Goal: Task Accomplishment & Management: Use online tool/utility

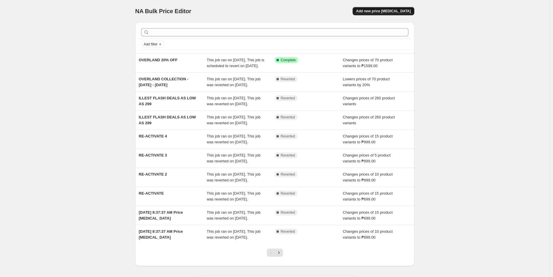
click at [374, 9] on span "Add new price change job" at bounding box center [383, 11] width 55 height 5
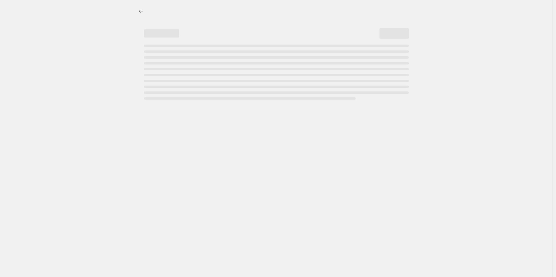
select select "percentage"
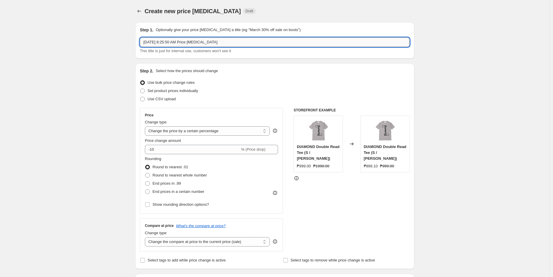
click at [201, 40] on input "Oct 3, 2025, 8:25:50 AM Price change job" at bounding box center [275, 42] width 270 height 9
click at [219, 38] on input "Oct 3, 2025, 8:25:50 AM Price change job" at bounding box center [275, 42] width 270 height 9
click at [222, 42] on input "Oct 3, 2025, 8:25:50 AM Price change job" at bounding box center [275, 42] width 270 height 9
drag, startPoint x: 218, startPoint y: 44, endPoint x: 110, endPoint y: 42, distance: 108.4
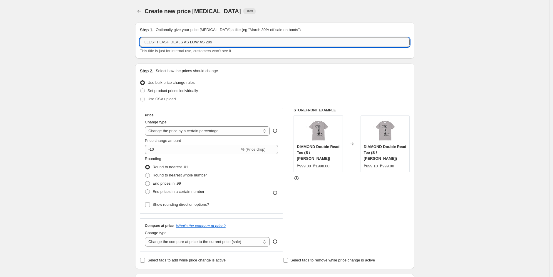
click at [229, 43] on input "ILLEST FLASH DEALS AS LOW AS 299" at bounding box center [275, 42] width 270 height 9
click at [222, 42] on input "ILLEST FLASH DEALS AS LOW AS 299" at bounding box center [275, 42] width 270 height 9
click at [208, 42] on input "ILLEST FLASH DEALS AS LOW AS 299" at bounding box center [275, 42] width 270 height 9
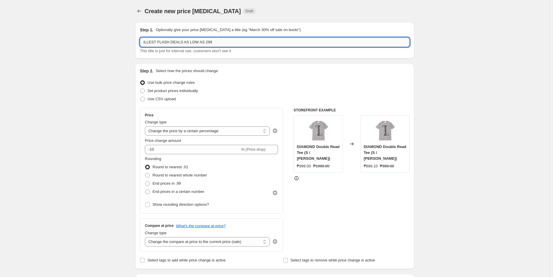
click at [231, 38] on input "ILLEST FLASH DEALS AS LOW AS 299" at bounding box center [275, 42] width 270 height 9
drag, startPoint x: 60, startPoint y: 83, endPoint x: 107, endPoint y: 74, distance: 47.2
drag, startPoint x: 227, startPoint y: 43, endPoint x: 210, endPoint y: 43, distance: 16.4
click at [210, 43] on input "ILLEST FLASH DEALS AS LOW AS 299 October" at bounding box center [275, 42] width 270 height 9
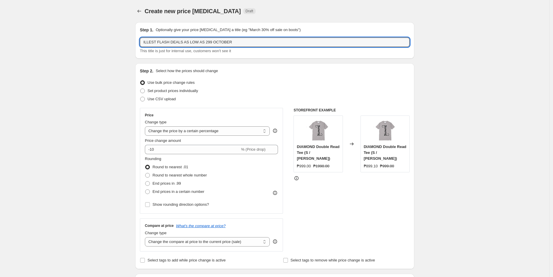
type input "ILLEST FLASH DEALS AS LOW AS 299 OCTOBER"
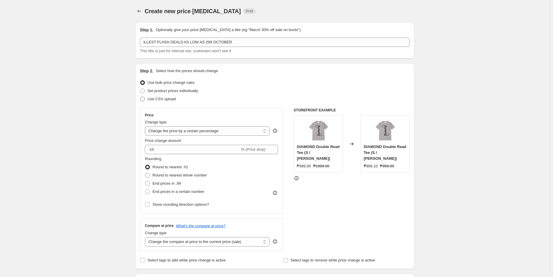
click at [170, 100] on span "Use CSV upload" at bounding box center [161, 99] width 28 height 4
click at [140, 97] on input "Use CSV upload" at bounding box center [140, 97] width 0 height 0
radio input "true"
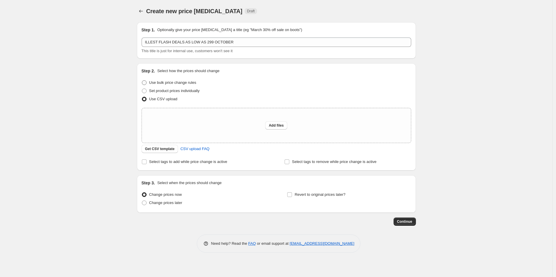
click at [154, 84] on span "Use bulk price change rules" at bounding box center [172, 82] width 47 height 4
click at [142, 81] on input "Use bulk price change rules" at bounding box center [142, 80] width 0 height 0
radio input "true"
select select "percentage"
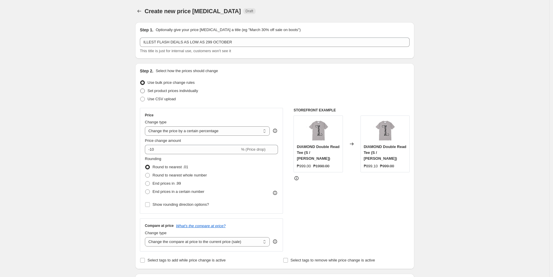
click at [157, 92] on span "Set product prices individually" at bounding box center [172, 91] width 51 height 4
click at [140, 89] on input "Set product prices individually" at bounding box center [140, 89] width 0 height 0
radio input "true"
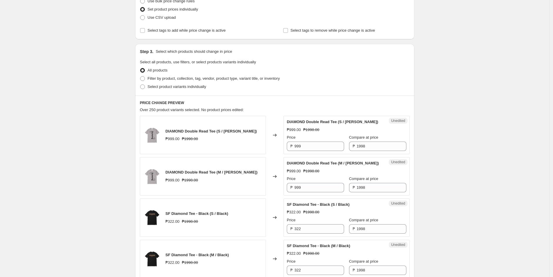
scroll to position [98, 0]
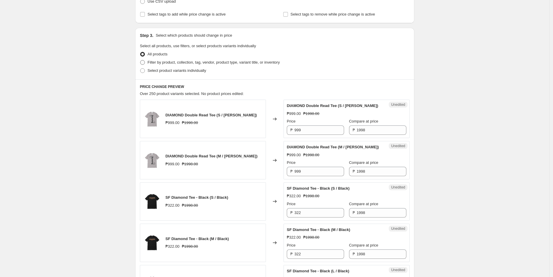
click at [193, 63] on span "Filter by product, collection, tag, vendor, product type, variant title, or inv…" at bounding box center [213, 62] width 132 height 4
click at [140, 60] on input "Filter by product, collection, tag, vendor, product type, variant title, or inv…" at bounding box center [140, 60] width 0 height 0
radio input "true"
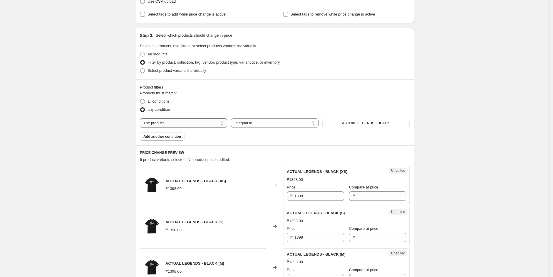
click at [180, 123] on select "The product The product's collection The product's tag The product's vendor The…" at bounding box center [183, 123] width 87 height 9
select select "collection"
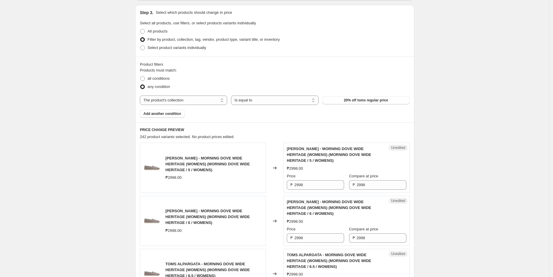
scroll to position [65, 0]
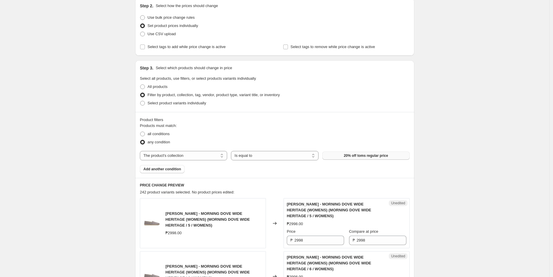
click at [359, 154] on span "20% off toms regular price" at bounding box center [366, 156] width 44 height 5
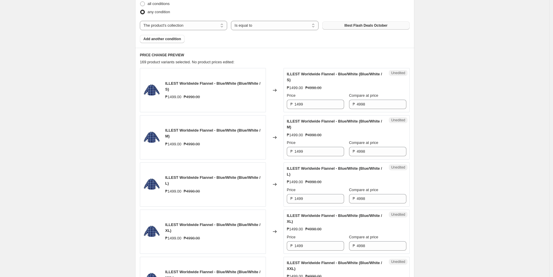
scroll to position [130, 0]
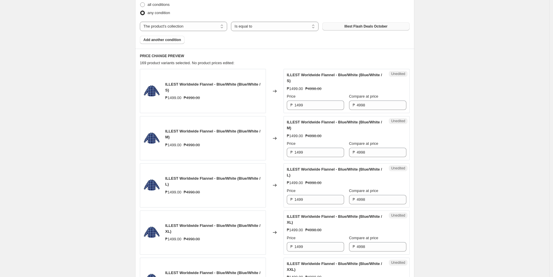
scroll to position [196, 0]
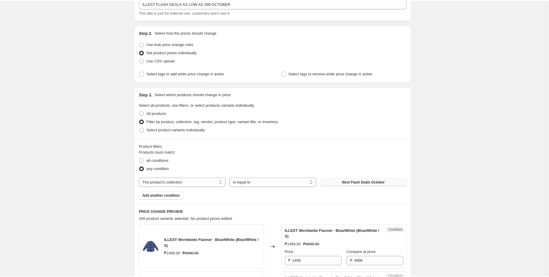
scroll to position [98, 0]
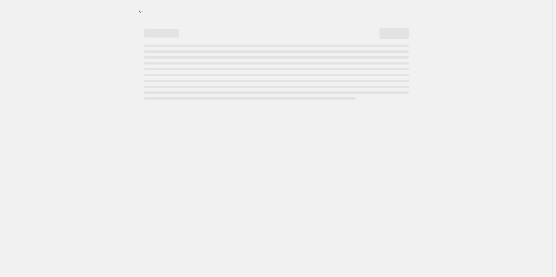
select select "percentage"
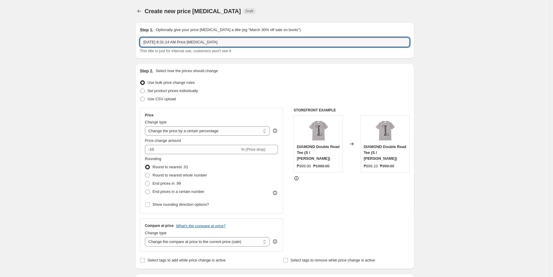
drag, startPoint x: 227, startPoint y: 43, endPoint x: 118, endPoint y: 42, distance: 109.5
type input "ILLEST FLASH DEALS OCTOBER"
click at [169, 92] on span "Set product prices individually" at bounding box center [172, 91] width 51 height 4
click at [140, 89] on input "Set product prices individually" at bounding box center [140, 89] width 0 height 0
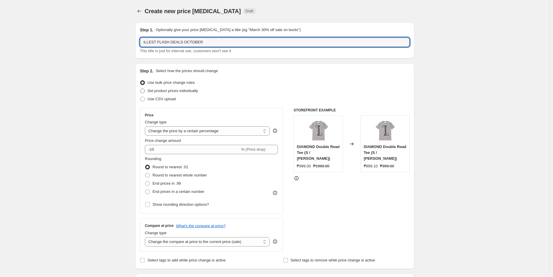
radio input "true"
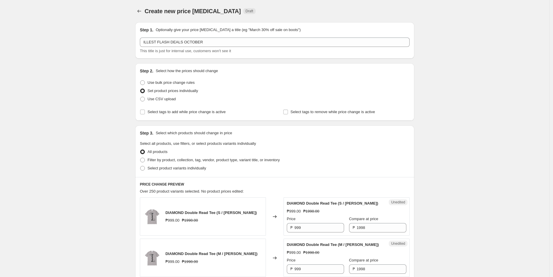
scroll to position [65, 0]
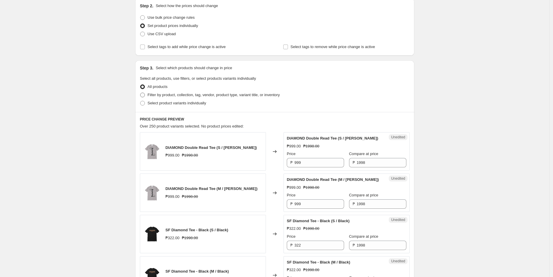
click at [165, 95] on span "Filter by product, collection, tag, vendor, product type, variant title, or inv…" at bounding box center [213, 95] width 132 height 4
click at [140, 93] on input "Filter by product, collection, tag, vendor, product type, variant title, or inv…" at bounding box center [140, 93] width 0 height 0
radio input "true"
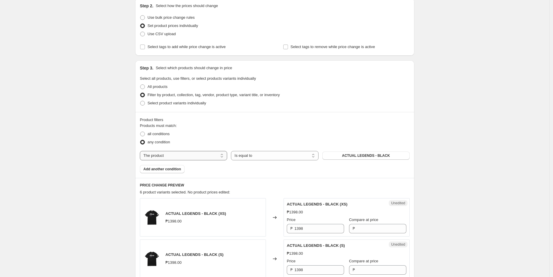
click at [180, 157] on select "The product The product's collection The product's tag The product's vendor The…" at bounding box center [183, 155] width 87 height 9
select select "collection"
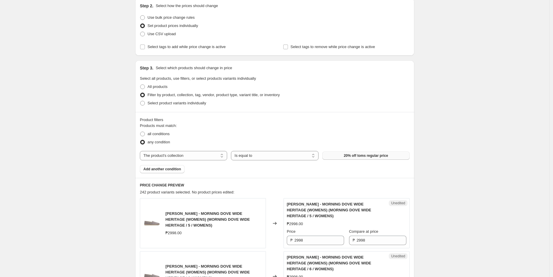
click at [347, 152] on button "20% off toms regular price" at bounding box center [365, 156] width 87 height 8
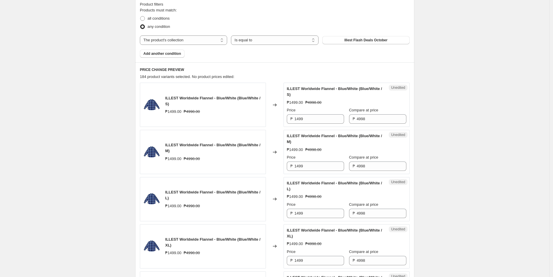
scroll to position [196, 0]
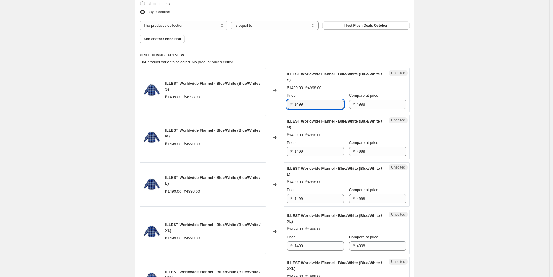
drag, startPoint x: 315, startPoint y: 104, endPoint x: 258, endPoint y: 104, distance: 57.5
click at [258, 104] on div "ILLEST Worldwide Flannel - Blue/White (Blue/White / S) ₱1499.00 ₱4998.00 Change…" at bounding box center [275, 90] width 270 height 44
paste input "1,199.00"
type input "1499"
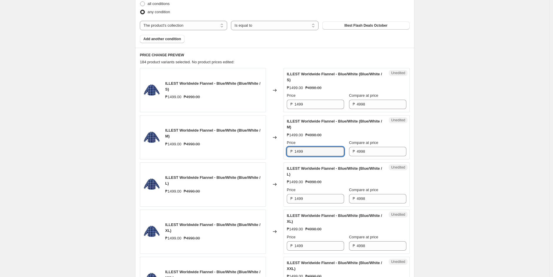
drag, startPoint x: 317, startPoint y: 151, endPoint x: 267, endPoint y: 150, distance: 49.9
click at [267, 150] on div "ILLEST Worldwide Flannel - Blue/White (Blue/White / M) ₱1499.00 ₱4998.00 Change…" at bounding box center [275, 137] width 270 height 44
paste input "1,199.00"
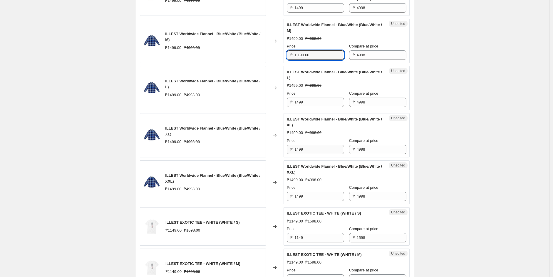
scroll to position [294, 0]
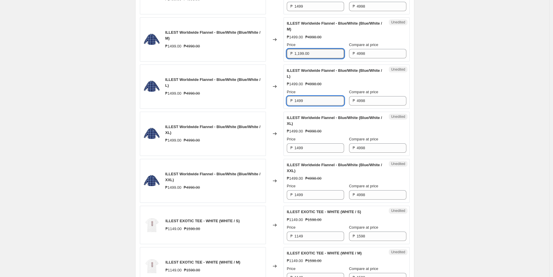
type input "1499"
drag, startPoint x: 317, startPoint y: 103, endPoint x: 277, endPoint y: 115, distance: 41.7
click at [267, 104] on div "ILLEST Worldwide Flannel - Blue/White (Blue/White / L) ₱1499.00 ₱4998.00 Change…" at bounding box center [275, 87] width 270 height 44
paste input "1,199.00"
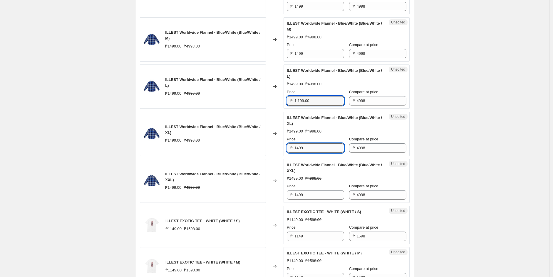
type input "1499"
drag, startPoint x: 313, startPoint y: 149, endPoint x: 275, endPoint y: 149, distance: 38.5
click at [275, 149] on div "ILLEST Worldwide Flannel - Blue/White (Blue/White / XL) ₱1499.00 ₱4998.00 Chang…" at bounding box center [275, 134] width 270 height 44
paste input "1,199.00"
type input "1499"
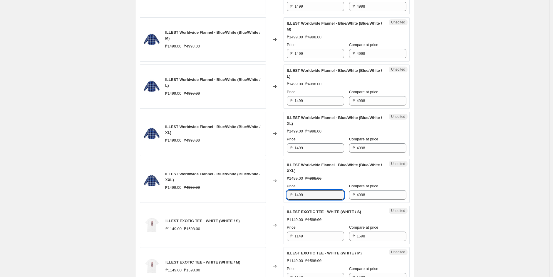
drag, startPoint x: 313, startPoint y: 194, endPoint x: 267, endPoint y: 196, distance: 46.2
click at [267, 196] on div "ILLEST Worldwide Flannel - Blue/White (Blue/White / XXL) ₱1499.00 ₱4998.00 Chan…" at bounding box center [275, 181] width 270 height 44
paste input "1,199.00"
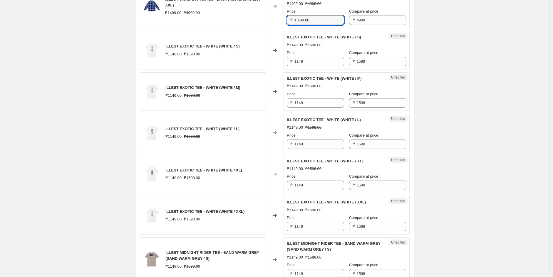
scroll to position [489, 0]
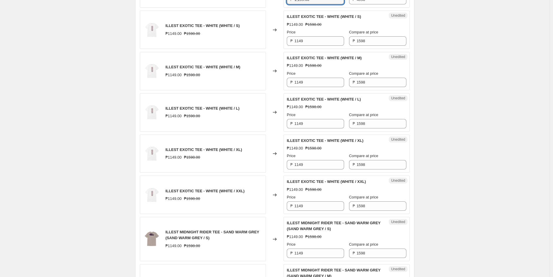
type input "1499"
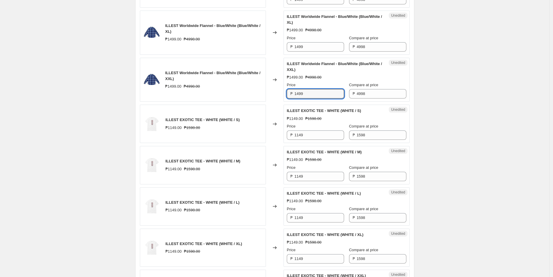
scroll to position [391, 0]
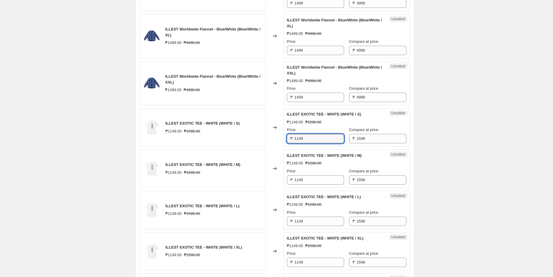
drag, startPoint x: 310, startPoint y: 140, endPoint x: 266, endPoint y: 135, distance: 44.0
click at [266, 135] on div "ILLEST EXOTIC TEE - WHITE (WHITE / S) ₱1149.00 ₱1598.00 Changed to Unedited ILL…" at bounding box center [275, 127] width 270 height 38
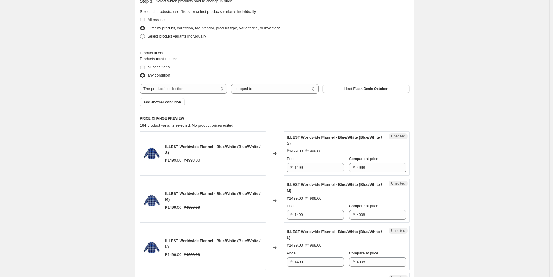
scroll to position [130, 0]
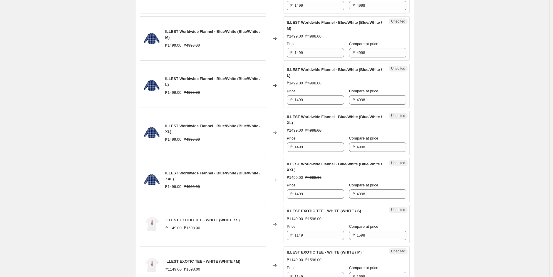
scroll to position [326, 0]
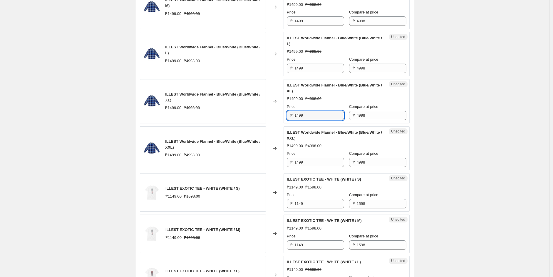
drag, startPoint x: 309, startPoint y: 115, endPoint x: 249, endPoint y: 115, distance: 60.2
click at [249, 115] on div "ILLEST Worldwide Flannel - Blue/White (Blue/White / XL) ₱1499.00 ₱4998.00 Chang…" at bounding box center [275, 101] width 270 height 44
paste input "1,199.00"
drag, startPoint x: 317, startPoint y: 117, endPoint x: 249, endPoint y: 117, distance: 68.7
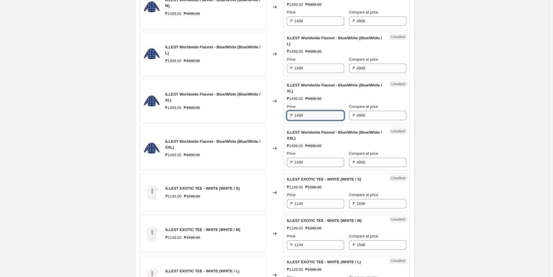
click at [250, 117] on div "ILLEST Worldwide Flannel - Blue/White (Blue/White / XL) ₱1499.00 ₱4998.00 Chang…" at bounding box center [275, 101] width 270 height 44
paste input "1,199.00"
type input "1499"
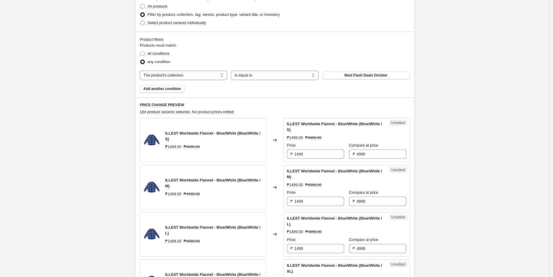
scroll to position [130, 0]
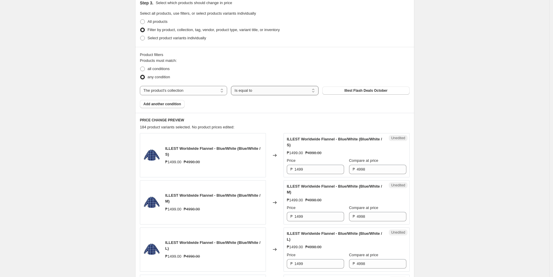
click at [277, 91] on select "Is equal to Is not equal to" at bounding box center [274, 90] width 87 height 9
drag, startPoint x: 307, startPoint y: 169, endPoint x: 243, endPoint y: 169, distance: 64.3
click at [243, 169] on div "ILLEST Worldwide Flannel - Blue/White (Blue/White / S) ₱1499.00 ₱4998.00 Change…" at bounding box center [275, 155] width 270 height 44
paste input "1,199.00"
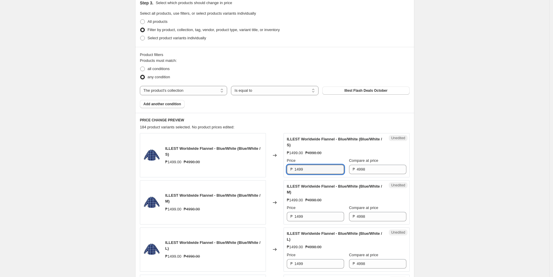
drag, startPoint x: 315, startPoint y: 171, endPoint x: 272, endPoint y: 170, distance: 42.6
click at [272, 170] on div "ILLEST Worldwide Flannel - Blue/White (Blue/White / S) ₱1499.00 ₱4998.00 Change…" at bounding box center [275, 155] width 270 height 44
paste input "1,199.00"
drag, startPoint x: 315, startPoint y: 217, endPoint x: 270, endPoint y: 220, distance: 44.8
click at [270, 220] on div "ILLEST Worldwide Flannel - Blue/White (Blue/White / M) ₱1499.00 ₱4998.00 Change…" at bounding box center [275, 203] width 270 height 44
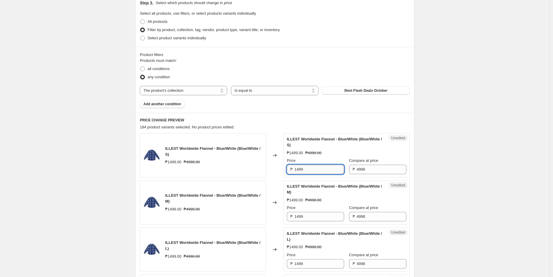
click at [316, 168] on input "1499" at bounding box center [319, 169] width 50 height 9
type input "1"
type input "1199"
click at [312, 213] on input "1499" at bounding box center [319, 216] width 50 height 9
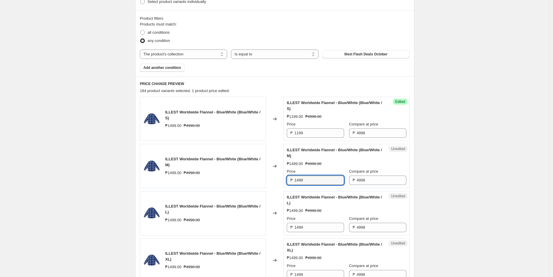
scroll to position [196, 0]
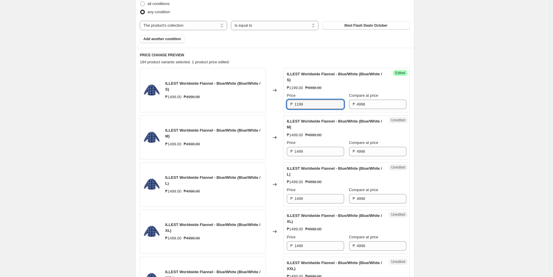
drag, startPoint x: 314, startPoint y: 103, endPoint x: 270, endPoint y: 107, distance: 44.8
click at [270, 103] on div "ILLEST Worldwide Flannel - Blue/White (Blue/White / S) ₱1499.00 ₱4998.00 Change…" at bounding box center [275, 90] width 270 height 44
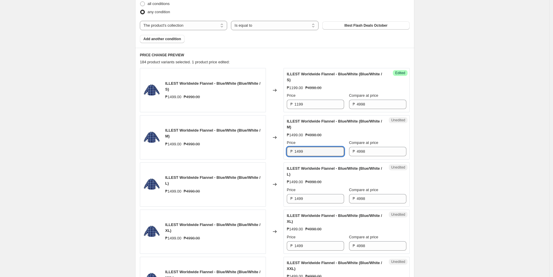
drag, startPoint x: 317, startPoint y: 148, endPoint x: 266, endPoint y: 154, distance: 51.4
click at [257, 152] on div "ILLEST Worldwide Flannel - Blue/White (Blue/White / M) ₱1499.00 ₱4998.00 Change…" at bounding box center [275, 137] width 270 height 44
paste input "1"
type input "1199"
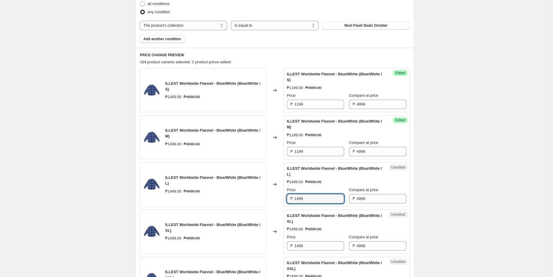
drag, startPoint x: 313, startPoint y: 198, endPoint x: 276, endPoint y: 198, distance: 37.0
click at [277, 198] on div "ILLEST Worldwide Flannel - Blue/White (Blue/White / L) ₱1499.00 ₱4998.00 Change…" at bounding box center [275, 185] width 270 height 44
paste input "1"
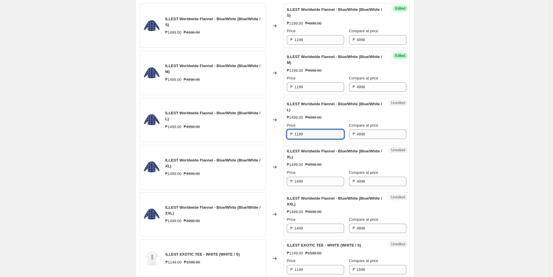
scroll to position [261, 0]
type input "1199"
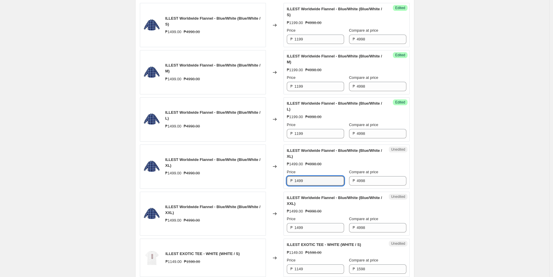
drag, startPoint x: 315, startPoint y: 181, endPoint x: 218, endPoint y: 179, distance: 96.3
click at [218, 179] on div "ILLEST Worldwide Flannel - Blue/White (Blue/White / XL) ₱1499.00 ₱4998.00 Chang…" at bounding box center [275, 167] width 270 height 44
paste input "1"
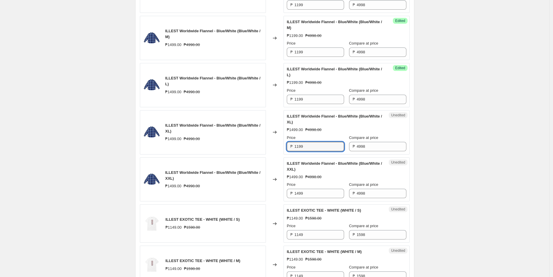
scroll to position [326, 0]
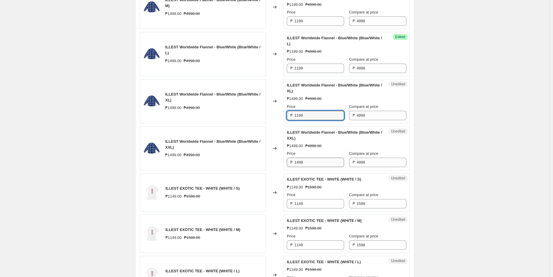
type input "1199"
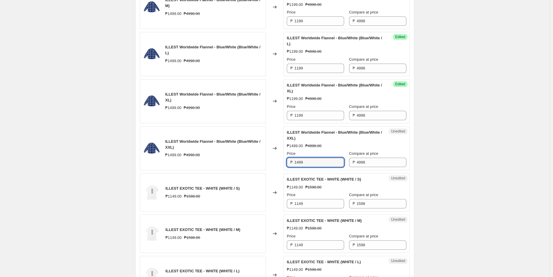
drag, startPoint x: 310, startPoint y: 165, endPoint x: 268, endPoint y: 165, distance: 42.3
click at [268, 166] on div "ILLEST Worldwide Flannel - Blue/White (Blue/White / XXL) ₱1499.00 ₱4998.00 Chan…" at bounding box center [275, 149] width 270 height 44
paste input "1"
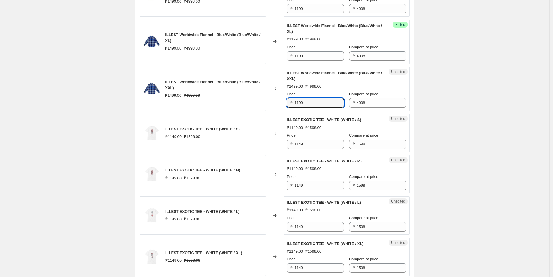
scroll to position [391, 0]
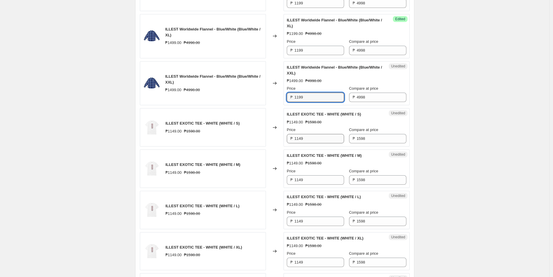
type input "1199"
click at [313, 140] on input "1149" at bounding box center [319, 138] width 50 height 9
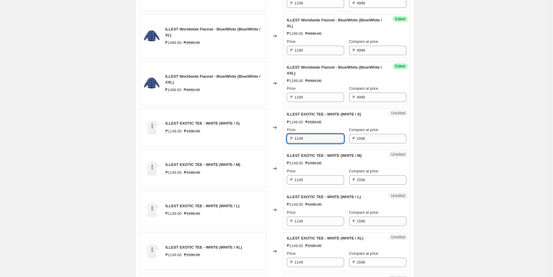
drag, startPoint x: 307, startPoint y: 141, endPoint x: 278, endPoint y: 140, distance: 28.2
click at [278, 140] on div "ILLEST EXOTIC TEE - WHITE (WHITE / S) ₱1149.00 ₱1598.00 Changed to Unedited ILL…" at bounding box center [275, 127] width 270 height 38
type input "799"
click at [323, 181] on input "1149" at bounding box center [319, 180] width 50 height 9
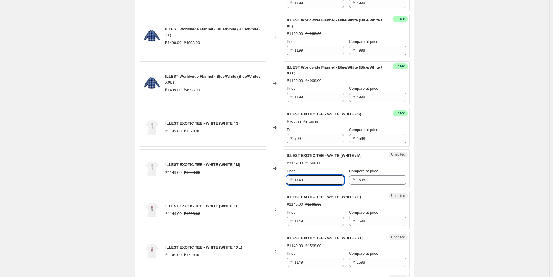
click at [314, 133] on div "Price ₱ 799" at bounding box center [315, 135] width 57 height 16
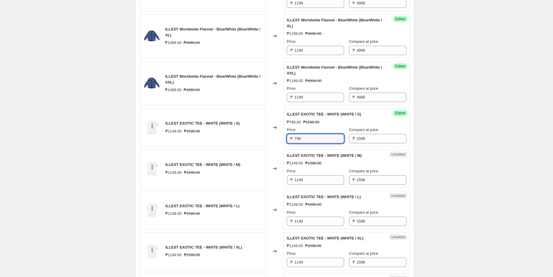
drag, startPoint x: 276, startPoint y: 140, endPoint x: 262, endPoint y: 142, distance: 14.2
click at [262, 142] on div "ILLEST EXOTIC TEE - WHITE (WHITE / S) ₱1149.00 ₱1598.00 Changed to Success Edit…" at bounding box center [275, 127] width 270 height 38
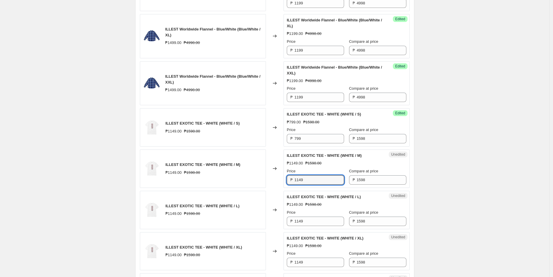
drag, startPoint x: 304, startPoint y: 182, endPoint x: 275, endPoint y: 181, distance: 30.0
click at [275, 181] on div "ILLEST EXOTIC TEE - WHITE (WHITE / M) ₱1149.00 ₱1598.00 Changed to Unedited ILL…" at bounding box center [275, 169] width 270 height 38
paste input "79"
type input "799"
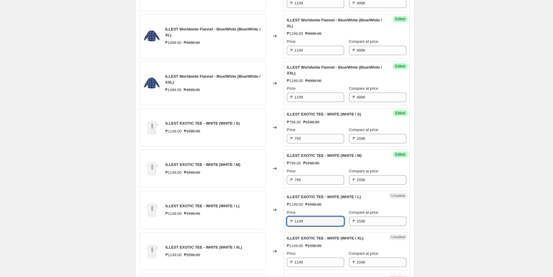
drag, startPoint x: 300, startPoint y: 223, endPoint x: 275, endPoint y: 224, distance: 25.0
click at [275, 224] on div "ILLEST EXOTIC TEE - WHITE (WHITE / L) ₱1149.00 ₱1598.00 Changed to Unedited ILL…" at bounding box center [275, 210] width 270 height 38
paste input "79"
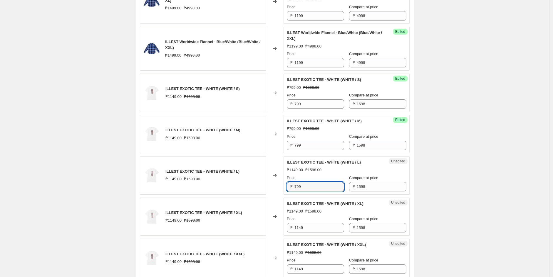
scroll to position [457, 0]
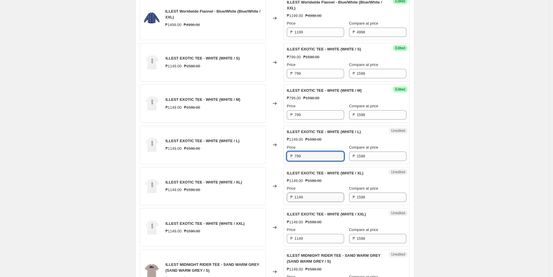
type input "799"
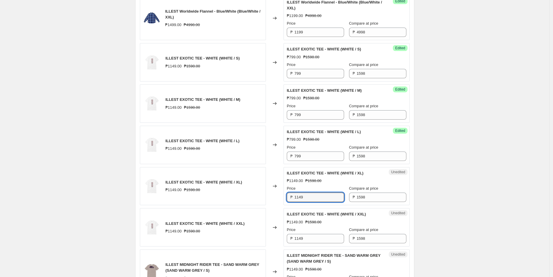
drag, startPoint x: 311, startPoint y: 198, endPoint x: 277, endPoint y: 198, distance: 34.1
click at [277, 198] on div "ILLEST EXOTIC TEE - WHITE (WHITE / XL) ₱1149.00 ₱1598.00 Changed to Unedited IL…" at bounding box center [275, 186] width 270 height 38
paste input "79"
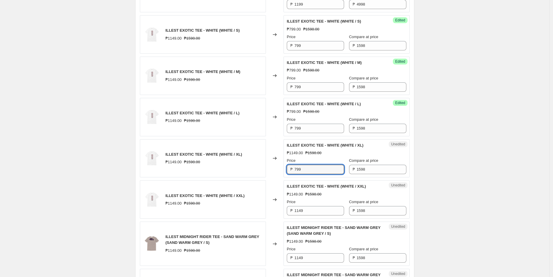
scroll to position [522, 0]
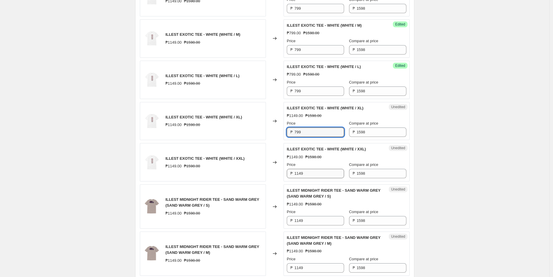
type input "799"
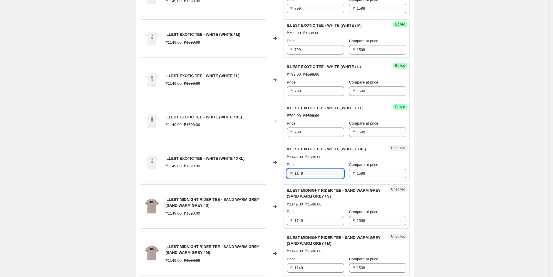
drag, startPoint x: 309, startPoint y: 175, endPoint x: 271, endPoint y: 174, distance: 37.9
click at [272, 177] on div "ILLEST EXOTIC TEE - WHITE (WHITE / XXL) ₱1149.00 ₱1598.00 Changed to Unedited I…" at bounding box center [275, 162] width 270 height 38
paste input "79"
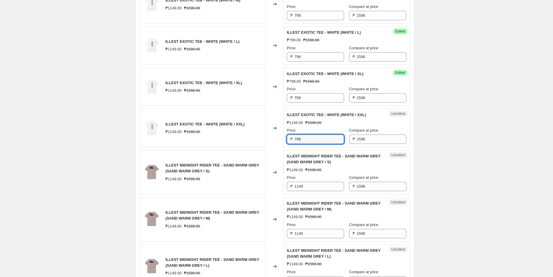
scroll to position [587, 0]
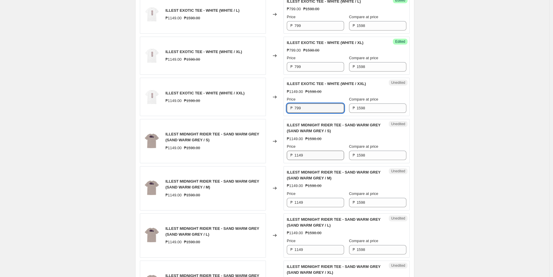
type input "799"
click at [313, 155] on input "1149" at bounding box center [319, 155] width 50 height 9
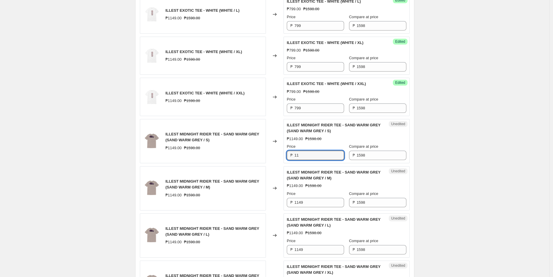
type input "1"
drag, startPoint x: 306, startPoint y: 157, endPoint x: 269, endPoint y: 157, distance: 37.3
click at [269, 157] on div "ILLEST MIDNIGHT RIDER TEE - SAND WARM GREY (SAND WARM GREY / S) ₱1149.00 ₱1598.…" at bounding box center [275, 141] width 270 height 44
type input "799"
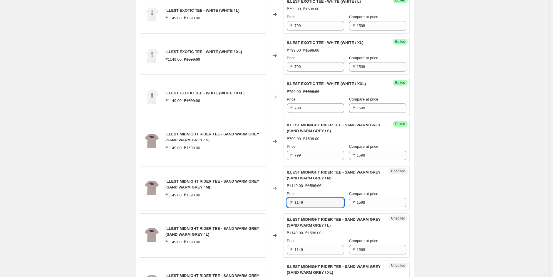
drag, startPoint x: 307, startPoint y: 202, endPoint x: 278, endPoint y: 203, distance: 29.1
click at [278, 203] on div "ILLEST MIDNIGHT RIDER TEE - SAND WARM GREY (SAND WARM GREY / M) ₱1149.00 ₱1598.…" at bounding box center [275, 188] width 270 height 44
paste input "79"
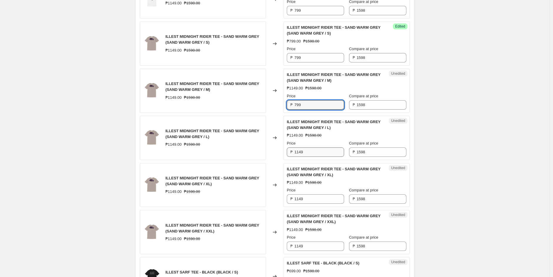
type input "799"
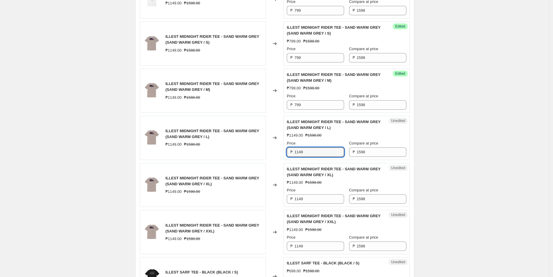
drag, startPoint x: 312, startPoint y: 154, endPoint x: 265, endPoint y: 154, distance: 47.0
click at [265, 154] on div "ILLEST MIDNIGHT RIDER TEE - SAND WARM GREY (SAND WARM GREY / L) ₱1149.00 ₱1598.…" at bounding box center [275, 138] width 270 height 44
paste input "79"
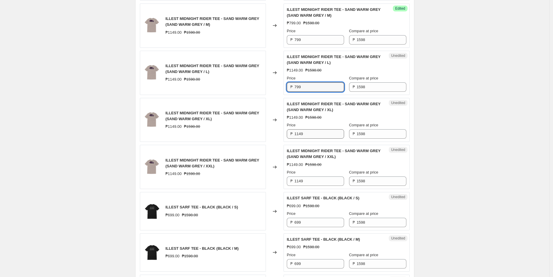
type input "799"
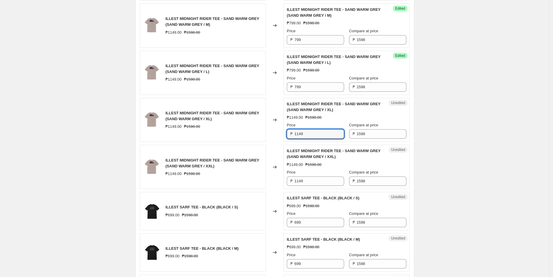
drag, startPoint x: 309, startPoint y: 135, endPoint x: 281, endPoint y: 139, distance: 28.4
click at [281, 139] on div "ILLEST MIDNIGHT RIDER TEE - SAND WARM GREY (SAND WARM GREY / XL) ₱1149.00 ₱1598…" at bounding box center [275, 120] width 270 height 44
paste input "79"
type input "799"
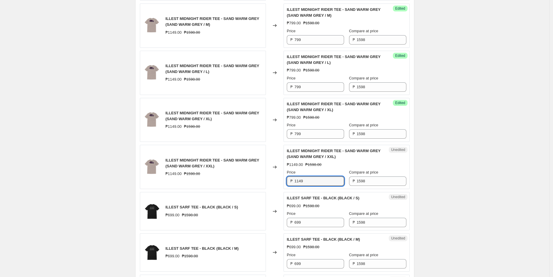
drag, startPoint x: 312, startPoint y: 181, endPoint x: 283, endPoint y: 181, distance: 29.4
click at [283, 181] on div "ILLEST MIDNIGHT RIDER TEE - SAND WARM GREY (SAND WARM GREY / XXL) ₱1149.00 ₱159…" at bounding box center [275, 167] width 270 height 44
paste input "79"
type input "799"
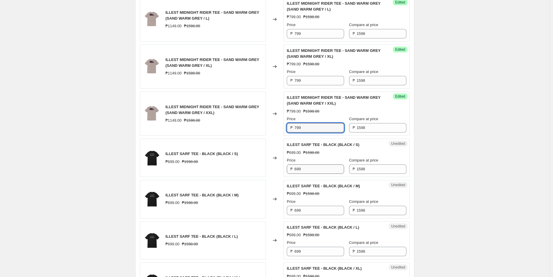
scroll to position [815, 0]
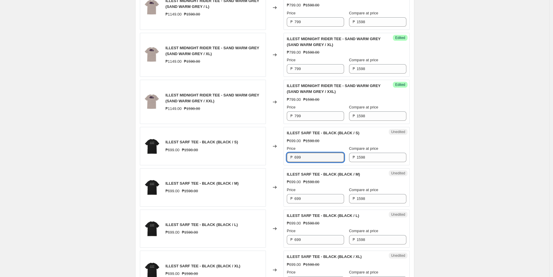
drag, startPoint x: 308, startPoint y: 157, endPoint x: 256, endPoint y: 166, distance: 53.0
click at [256, 166] on div "ILLEST SARF TEE - BLACK (BLACK / S) ₱699.00 ₱1598.00 Changed to Unedited ILLEST…" at bounding box center [275, 146] width 270 height 38
type input "499"
drag, startPoint x: 309, startPoint y: 159, endPoint x: 273, endPoint y: 164, distance: 36.5
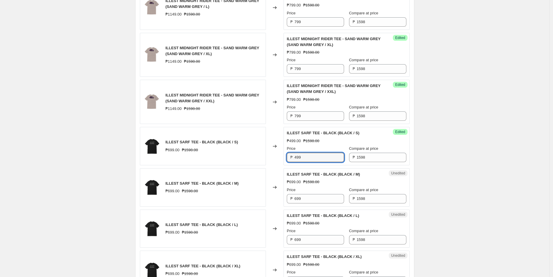
click at [258, 165] on div "ILLEST SARF TEE - BLACK (BLACK / S) ₱699.00 ₱1598.00 Changed to Success Edited …" at bounding box center [275, 146] width 270 height 38
drag, startPoint x: 307, startPoint y: 198, endPoint x: 280, endPoint y: 203, distance: 27.7
click at [280, 203] on div "ILLEST SARF TEE - BLACK (BLACK / M) ₱699.00 ₱1598.00 Changed to Unedited ILLEST…" at bounding box center [275, 188] width 270 height 38
paste input "4"
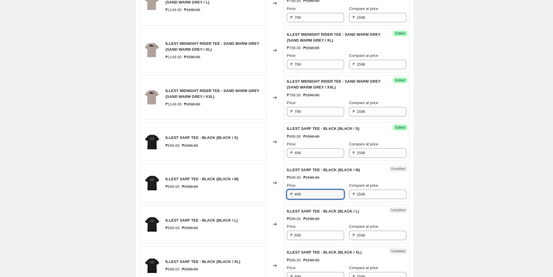
scroll to position [881, 0]
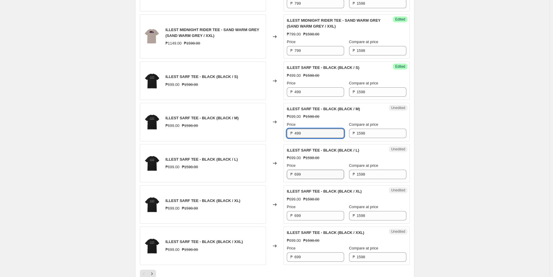
type input "499"
drag, startPoint x: 305, startPoint y: 179, endPoint x: 265, endPoint y: 178, distance: 39.9
click at [265, 178] on div "ILLEST SARF TEE - BLACK (BLACK / L) ₱699.00 ₱1598.00 Changed to Unedited ILLEST…" at bounding box center [275, 163] width 270 height 38
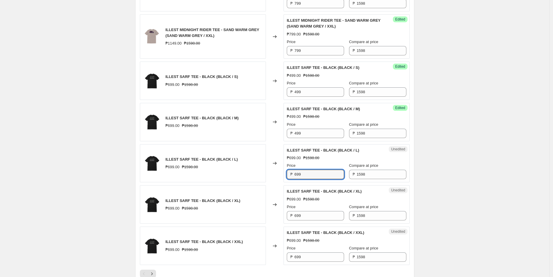
paste input "4"
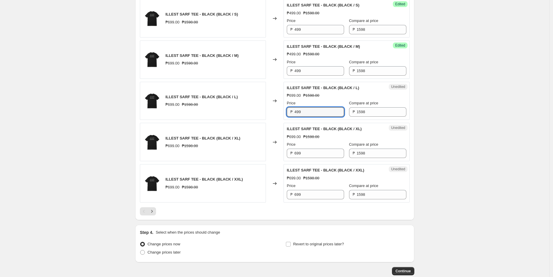
scroll to position [946, 0]
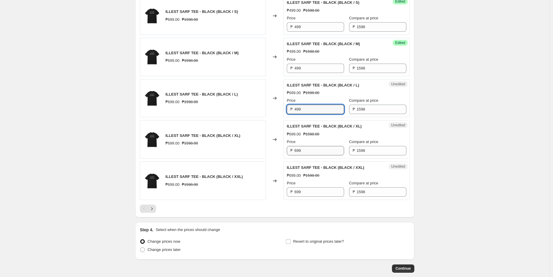
type input "499"
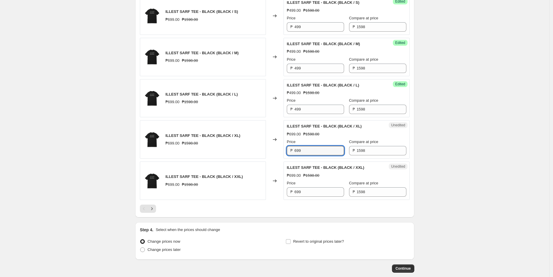
drag, startPoint x: 312, startPoint y: 153, endPoint x: 276, endPoint y: 153, distance: 35.5
click at [276, 153] on div "ILLEST SARF TEE - BLACK (BLACK / XL) ₱699.00 ₱1598.00 Changed to Unedited ILLES…" at bounding box center [275, 139] width 270 height 38
paste input "4"
type input "499"
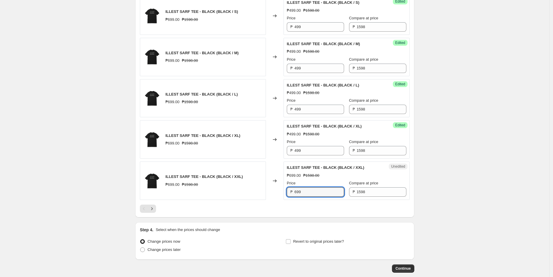
drag, startPoint x: 310, startPoint y: 192, endPoint x: 260, endPoint y: 190, distance: 50.3
click at [267, 192] on div "ILLEST SARF TEE - BLACK (BLACK / XXL) ₱699.00 ₱1598.00 Changed to Unedited ILLE…" at bounding box center [275, 181] width 270 height 38
paste input "4"
type input "499"
click at [154, 208] on icon "Next" at bounding box center [152, 209] width 6 height 6
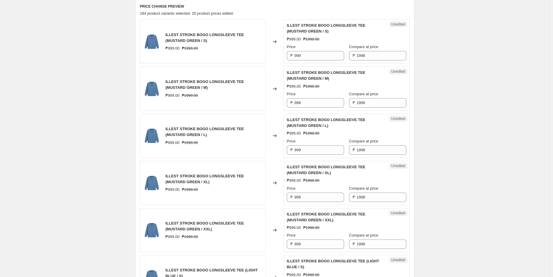
scroll to position [228, 0]
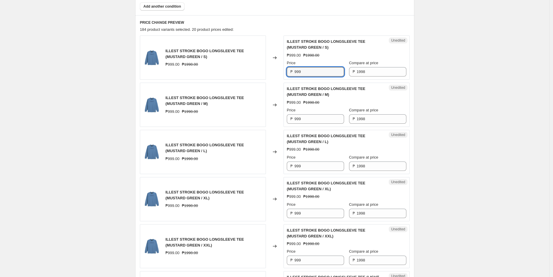
drag, startPoint x: 309, startPoint y: 72, endPoint x: 265, endPoint y: 72, distance: 44.9
click at [265, 72] on div "ILLEST STROKE BOGO LONGSLEEVE TEE (MUSTARD GREEN / S) ₱999.00 ₱1998.00 Changed …" at bounding box center [275, 58] width 270 height 44
type input "599"
drag, startPoint x: 325, startPoint y: 73, endPoint x: 245, endPoint y: 71, distance: 80.2
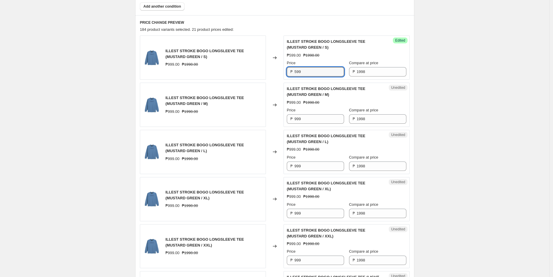
click at [245, 71] on div "ILLEST STROKE BOGO LONGSLEEVE TEE (MUSTARD GREEN / S) ₱999.00 ₱1998.00 Changed …" at bounding box center [275, 58] width 270 height 44
drag, startPoint x: 324, startPoint y: 119, endPoint x: 253, endPoint y: 119, distance: 71.1
click at [253, 119] on div "ILLEST STROKE BOGO LONGSLEEVE TEE (MUSTARD GREEN / M) ₱999.00 ₱1998.00 Changed …" at bounding box center [275, 105] width 270 height 44
paste input "5"
type input "599"
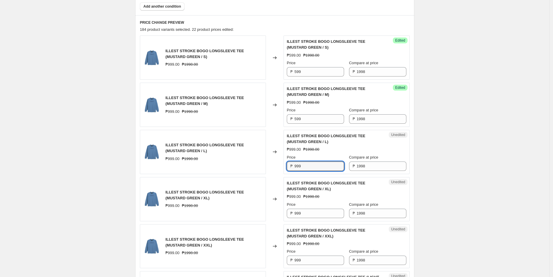
drag, startPoint x: 318, startPoint y: 165, endPoint x: 235, endPoint y: 171, distance: 82.7
click at [235, 171] on div "ILLEST STROKE BOGO LONGSLEEVE TEE (MUSTARD GREEN / L) ₱999.00 ₱1998.00 Changed …" at bounding box center [275, 152] width 270 height 44
paste input "5"
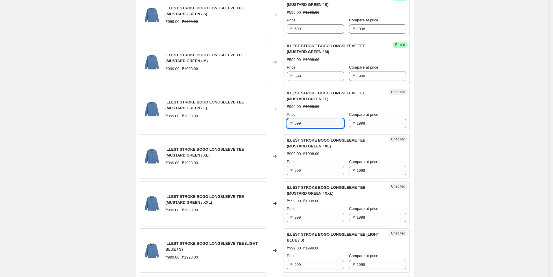
scroll to position [326, 0]
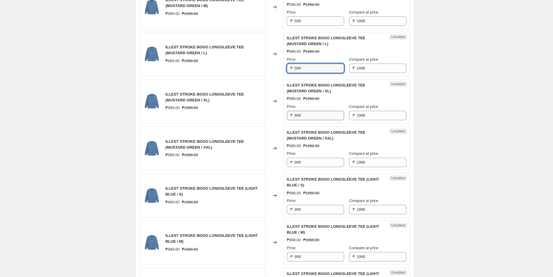
type input "599"
drag, startPoint x: 306, startPoint y: 115, endPoint x: 269, endPoint y: 122, distance: 38.4
click at [269, 122] on div "ILLEST STROKE BOGO LONGSLEEVE TEE (MUSTARD GREEN / XL) ₱999.00 ₱1998.00 Changed…" at bounding box center [275, 101] width 270 height 44
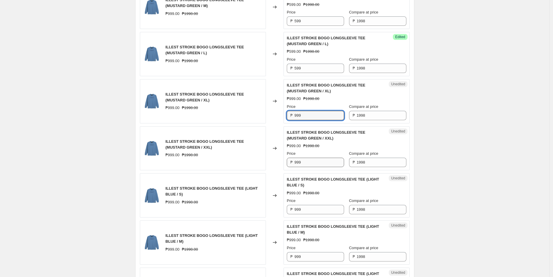
paste input "5"
type input "599"
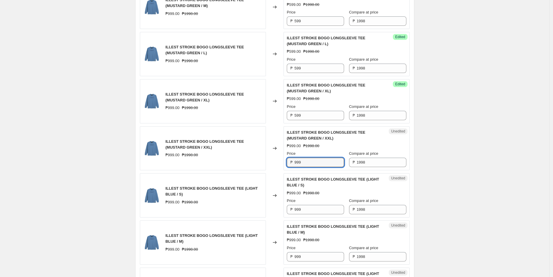
drag, startPoint x: 304, startPoint y: 160, endPoint x: 278, endPoint y: 162, distance: 25.9
click at [279, 162] on div "ILLEST STROKE BOGO LONGSLEEVE TEE (MUSTARD GREEN / XXL) ₱999.00 ₱1998.00 Change…" at bounding box center [275, 149] width 270 height 44
paste input "5"
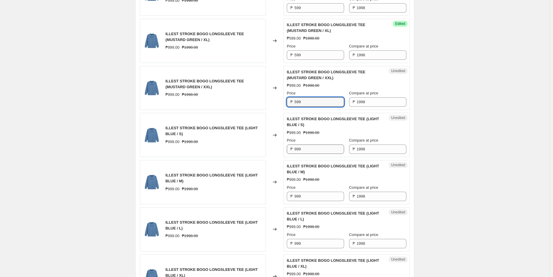
scroll to position [391, 0]
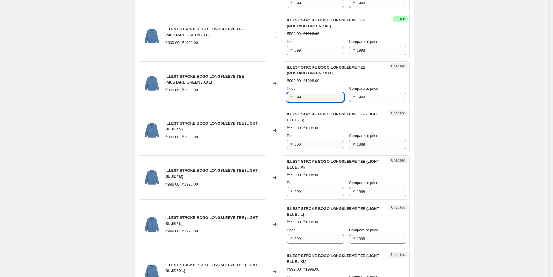
type input "599"
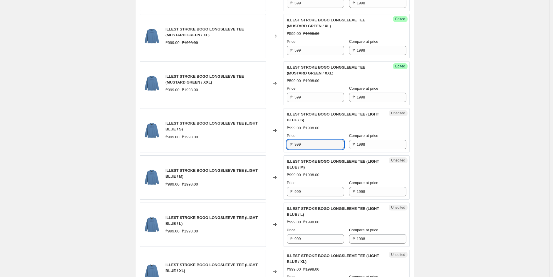
drag, startPoint x: 309, startPoint y: 145, endPoint x: 274, endPoint y: 149, distance: 35.4
click at [274, 149] on div "ILLEST STROKE BOGO LONGSLEEVE TEE (LIGHT BLUE / S) ₱999.00 ₱1998.00 Changed to …" at bounding box center [275, 130] width 270 height 44
paste input "5"
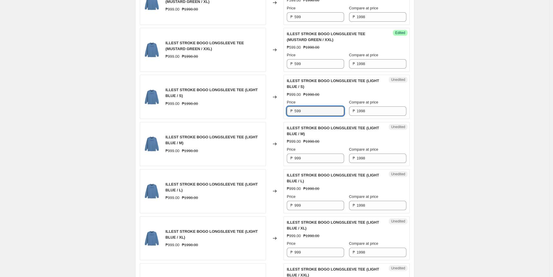
scroll to position [457, 0]
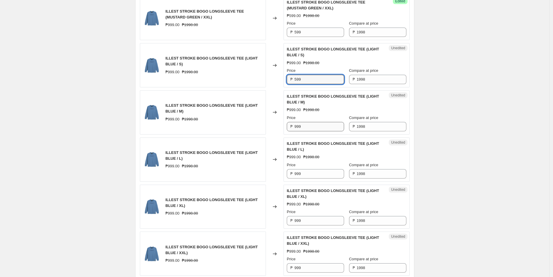
type input "599"
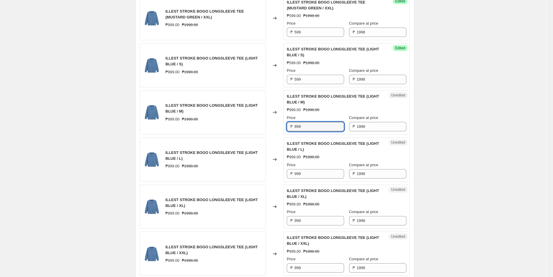
drag, startPoint x: 309, startPoint y: 127, endPoint x: 268, endPoint y: 129, distance: 40.3
click at [269, 129] on div "ILLEST STROKE BOGO LONGSLEEVE TEE (LIGHT BLUE / M) ₱999.00 ₱1998.00 Changed to …" at bounding box center [275, 112] width 270 height 44
paste input "5"
type input "599"
drag, startPoint x: 309, startPoint y: 173, endPoint x: 269, endPoint y: 174, distance: 40.8
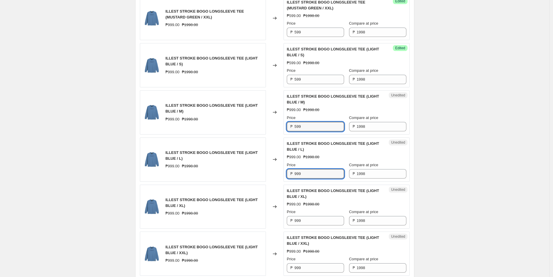
click at [269, 174] on div "ILLEST STROKE BOGO LONGSLEEVE TEE (LIGHT BLUE / L) ₱999.00 ₱1998.00 Changed to …" at bounding box center [275, 160] width 270 height 44
paste input "5"
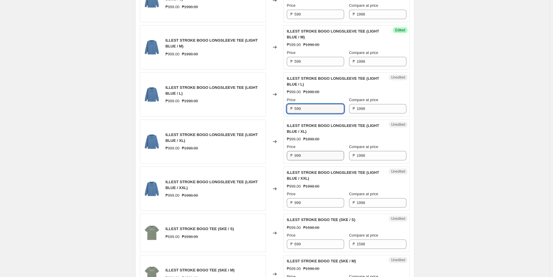
type input "599"
drag, startPoint x: 309, startPoint y: 157, endPoint x: 262, endPoint y: 160, distance: 47.7
click at [262, 160] on div "ILLEST STROKE BOGO LONGSLEEVE TEE (LIGHT BLUE / XL) ₱999.00 ₱1998.00 Changed to…" at bounding box center [275, 142] width 270 height 44
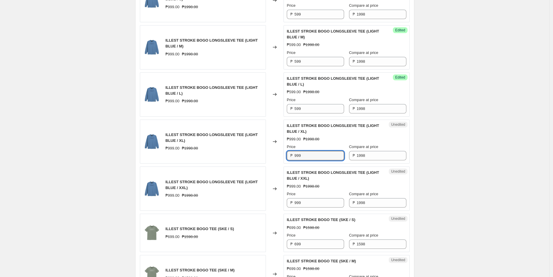
paste input "5"
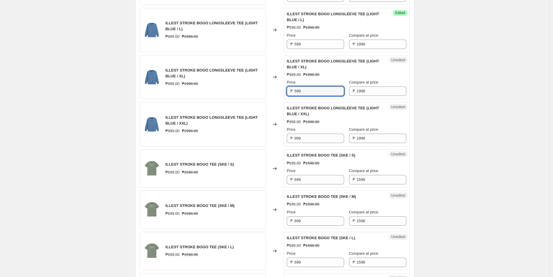
scroll to position [587, 0]
type input "599"
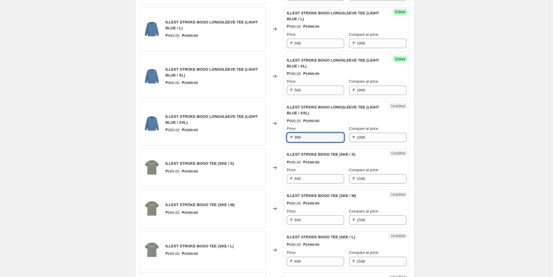
drag, startPoint x: 304, startPoint y: 140, endPoint x: 271, endPoint y: 139, distance: 33.8
click at [272, 139] on div "ILLEST STROKE BOGO LONGSLEEVE TEE (LIGHT BLUE / XXL) ₱999.00 ₱1998.00 Changed t…" at bounding box center [275, 123] width 270 height 44
paste input "5"
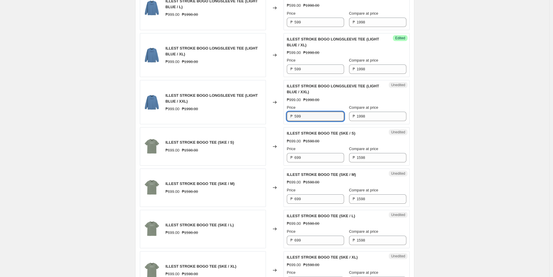
scroll to position [620, 0]
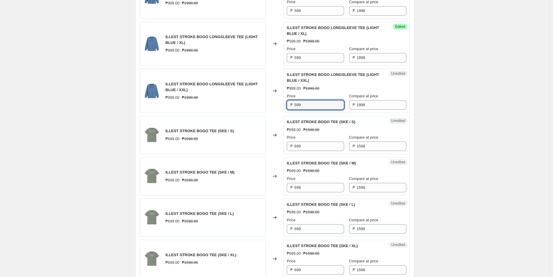
type input "599"
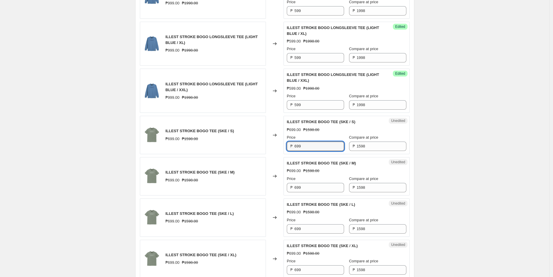
drag, startPoint x: 309, startPoint y: 146, endPoint x: 274, endPoint y: 145, distance: 35.2
click at [274, 146] on div "ILLEST STROKE BOGO TEE (SKE / S) ₱699.00 ₱1598.00 Changed to Unedited ILLEST ST…" at bounding box center [275, 135] width 270 height 38
type input "499"
click at [524, 80] on div "Create new price [MEDICAL_DATA]. This page is ready Create new price [MEDICAL_D…" at bounding box center [274, 7] width 549 height 1255
drag, startPoint x: 305, startPoint y: 146, endPoint x: 263, endPoint y: 145, distance: 41.7
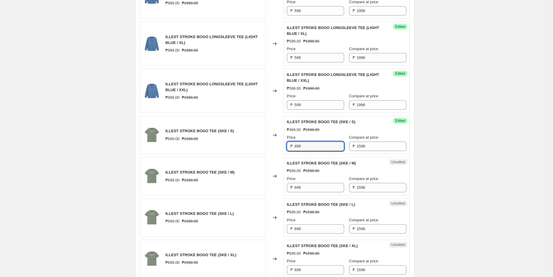
click at [275, 148] on div "ILLEST STROKE BOGO TEE (SKE / S) ₱699.00 ₱1598.00 Changed to Success Edited ILL…" at bounding box center [275, 135] width 270 height 38
drag, startPoint x: 310, startPoint y: 190, endPoint x: 260, endPoint y: 190, distance: 50.5
click at [260, 190] on div "ILLEST STROKE BOGO TEE (SKE / M) ₱699.00 ₱1598.00 Changed to Unedited ILLEST ST…" at bounding box center [275, 176] width 270 height 38
paste input "4"
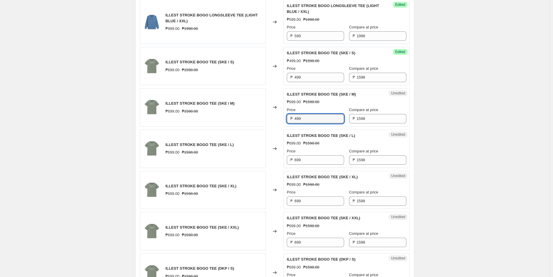
scroll to position [718, 0]
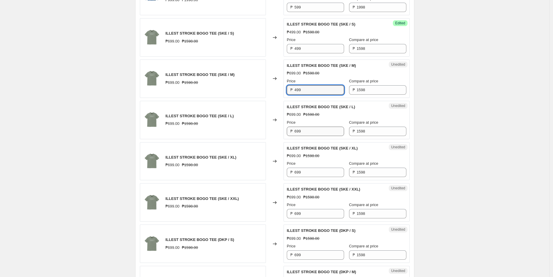
type input "499"
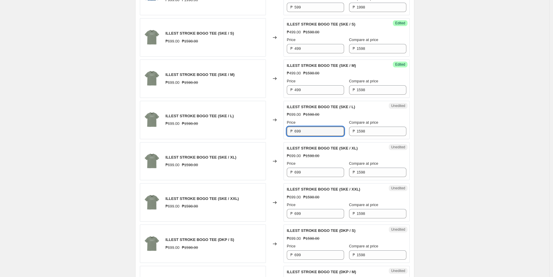
drag, startPoint x: 312, startPoint y: 134, endPoint x: 261, endPoint y: 138, distance: 51.0
click at [250, 133] on div "ILLEST STROKE BOGO TEE (SKE / L) ₱699.00 ₱1598.00 Changed to Unedited ILLEST ST…" at bounding box center [275, 120] width 270 height 38
paste input "4"
type input "499"
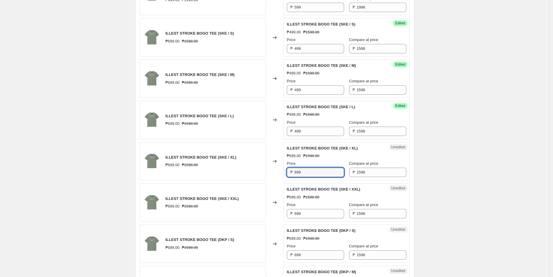
drag, startPoint x: 307, startPoint y: 176, endPoint x: 257, endPoint y: 175, distance: 50.5
click at [257, 175] on div "ILLEST STROKE BOGO TEE (SKE / XL) ₱699.00 ₱1598.00 Changed to Unedited ILLEST S…" at bounding box center [275, 161] width 270 height 38
paste input "4"
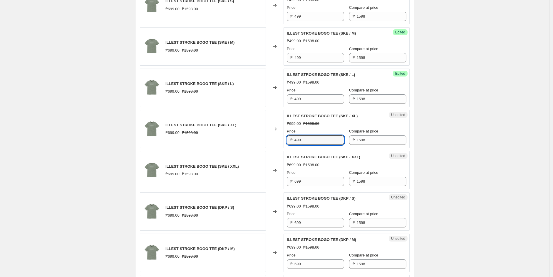
scroll to position [750, 0]
type input "499"
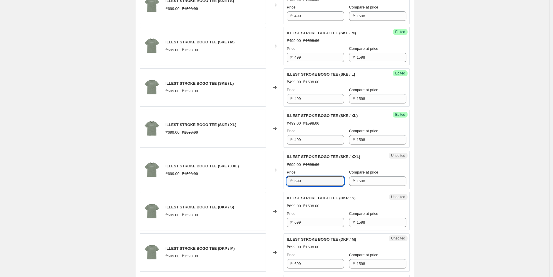
drag, startPoint x: 304, startPoint y: 182, endPoint x: 255, endPoint y: 181, distance: 49.0
click at [255, 181] on div "ILLEST STROKE BOGO TEE (SKE / XXL) ₱699.00 ₱1598.00 Changed to Unedited ILLEST …" at bounding box center [275, 170] width 270 height 38
paste input "4"
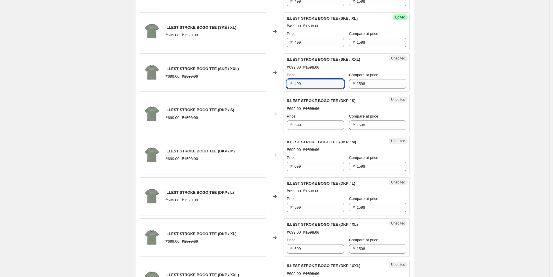
scroll to position [848, 0]
type input "499"
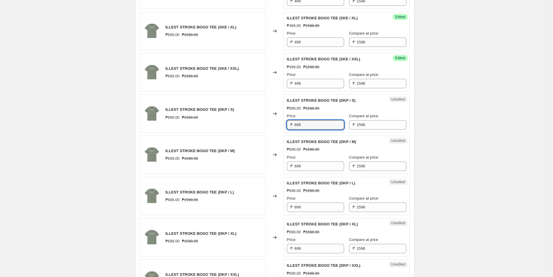
drag, startPoint x: 312, startPoint y: 126, endPoint x: 257, endPoint y: 124, distance: 54.3
click at [260, 125] on div "ILLEST STROKE BOGO TEE (DKP / S) ₱699.00 ₱1598.00 Changed to Unedited ILLEST ST…" at bounding box center [275, 114] width 270 height 38
paste input "4"
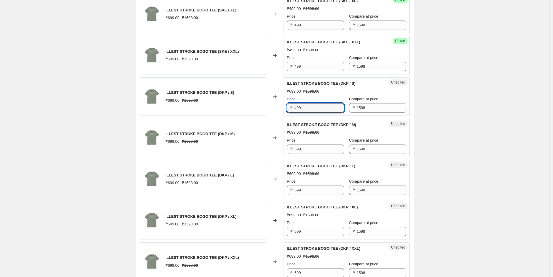
scroll to position [881, 0]
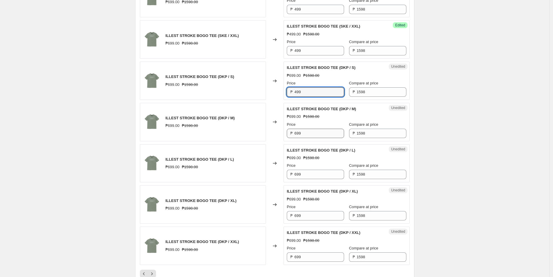
type input "499"
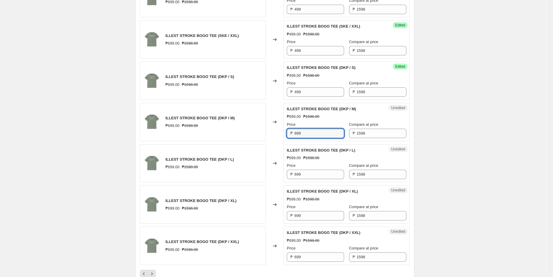
drag, startPoint x: 309, startPoint y: 135, endPoint x: 256, endPoint y: 136, distance: 53.1
click at [256, 136] on div "ILLEST STROKE BOGO TEE (DKP / M) ₱699.00 ₱1598.00 Changed to Unedited ILLEST ST…" at bounding box center [275, 122] width 270 height 38
paste input "4"
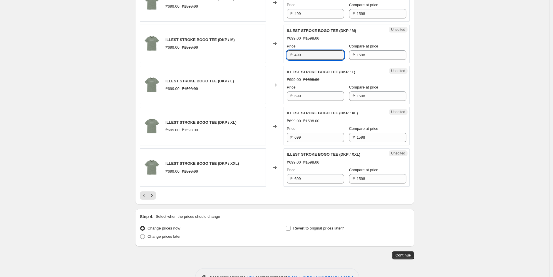
scroll to position [978, 0]
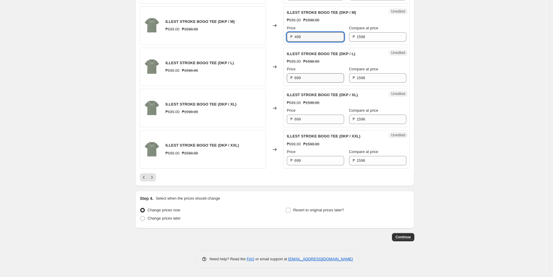
type input "499"
drag, startPoint x: 306, startPoint y: 78, endPoint x: 263, endPoint y: 77, distance: 42.9
click at [263, 77] on div "ILLEST STROKE BOGO TEE (DKP / L) ₱699.00 ₱1598.00 Changed to Unedited ILLEST ST…" at bounding box center [275, 67] width 270 height 38
paste input "4"
type input "499"
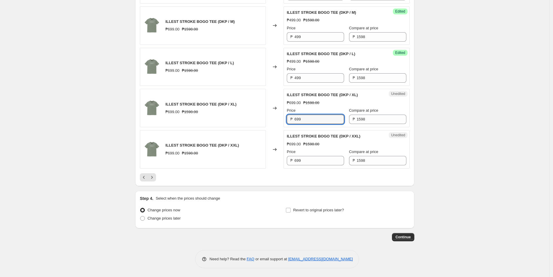
drag, startPoint x: 306, startPoint y: 122, endPoint x: 260, endPoint y: 124, distance: 46.1
click at [260, 124] on div "ILLEST STROKE BOGO TEE (DKP / XL) ₱699.00 ₱1598.00 Changed to Unedited ILLEST S…" at bounding box center [275, 108] width 270 height 38
paste input "4"
type input "499"
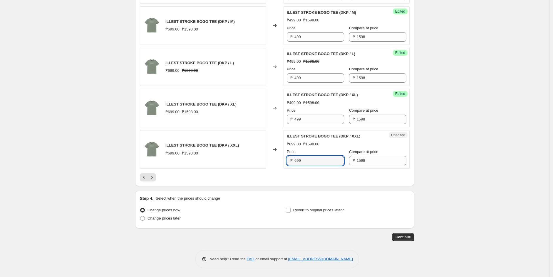
drag, startPoint x: 304, startPoint y: 162, endPoint x: 258, endPoint y: 162, distance: 45.2
click at [258, 162] on div "ILLEST STROKE BOGO TEE (DKP / XXL) ₱699.00 ₱1598.00 Changed to Unedited ILLEST …" at bounding box center [275, 149] width 270 height 38
paste input "4"
type input "499"
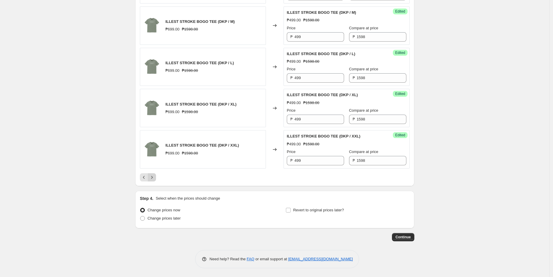
click at [155, 178] on icon "Next" at bounding box center [152, 178] width 6 height 6
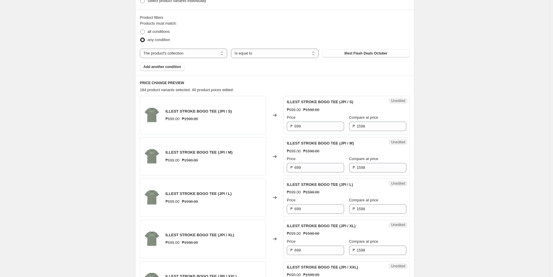
scroll to position [169, 0]
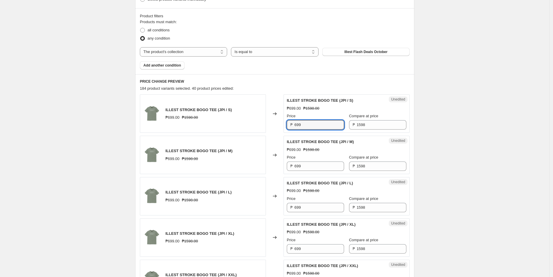
drag, startPoint x: 308, startPoint y: 126, endPoint x: 253, endPoint y: 131, distance: 55.2
click at [239, 125] on div "ILLEST STROKE BOGO TEE (JPI / S) ₱699.00 ₱1598.00 Changed to Unedited ILLEST ST…" at bounding box center [275, 114] width 270 height 38
paste input "4"
type input "499"
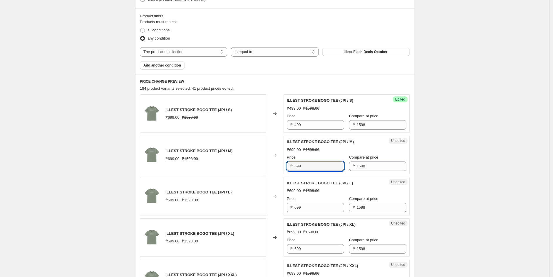
drag, startPoint x: 309, startPoint y: 166, endPoint x: 274, endPoint y: 164, distance: 35.6
click at [280, 166] on div "ILLEST STROKE BOGO TEE (JPI / M) ₱699.00 ₱1598.00 Changed to Unedited ILLEST ST…" at bounding box center [275, 155] width 270 height 38
paste input "4"
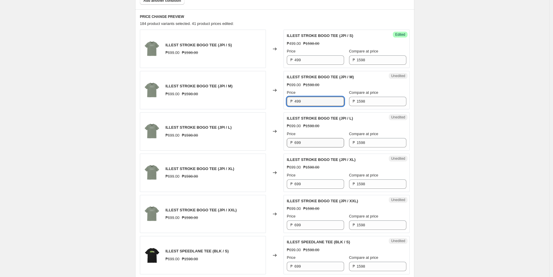
scroll to position [234, 0]
type input "499"
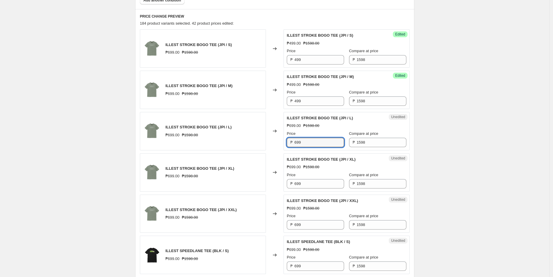
drag, startPoint x: 295, startPoint y: 142, endPoint x: 255, endPoint y: 148, distance: 40.7
click at [257, 147] on div "ILLEST STROKE BOGO TEE (JPI / L) ₱699.00 ₱1598.00 Changed to Unedited ILLEST ST…" at bounding box center [275, 131] width 270 height 38
paste input "4"
type input "499"
drag, startPoint x: 305, startPoint y: 186, endPoint x: 275, endPoint y: 185, distance: 30.3
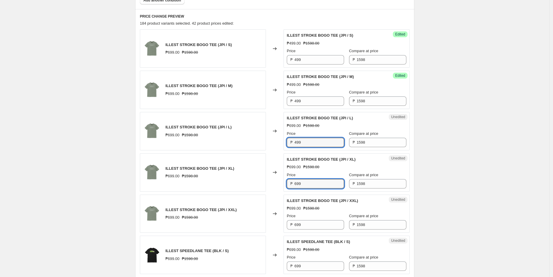
click at [275, 184] on div "ILLEST STROKE BOGO TEE (JPI / XL) ₱699.00 ₱1598.00 Changed to Unedited ILLEST S…" at bounding box center [275, 173] width 270 height 38
paste input "4"
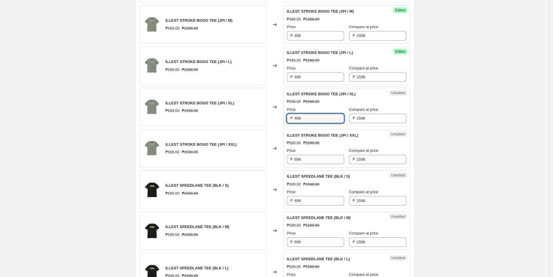
type input "499"
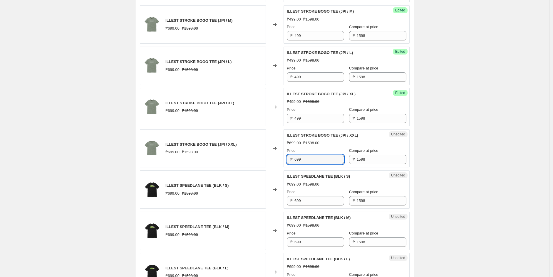
drag, startPoint x: 290, startPoint y: 161, endPoint x: 260, endPoint y: 161, distance: 29.7
click at [262, 161] on div "ILLEST STROKE BOGO TEE (JPI / XXL) ₱699.00 ₱1598.00 Changed to Unedited ILLEST …" at bounding box center [275, 148] width 270 height 38
paste input "4"
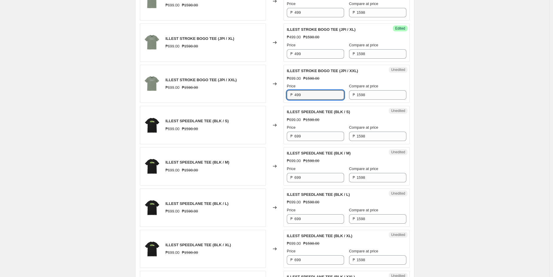
scroll to position [365, 0]
type input "499"
click at [106, 110] on div "Create new price [MEDICAL_DATA]. This page is ready Create new price [MEDICAL_D…" at bounding box center [274, 233] width 549 height 1196
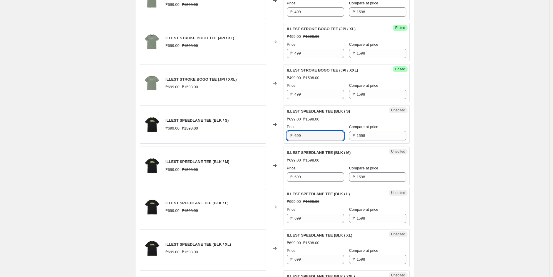
drag, startPoint x: 309, startPoint y: 137, endPoint x: 254, endPoint y: 137, distance: 54.6
click at [254, 137] on div "ILLEST SPEEDLANE TEE (BLK / S) ₱699.00 ₱1598.00 Changed to Unedited ILLEST SPEE…" at bounding box center [275, 124] width 270 height 38
type input "499"
click at [104, 99] on div "Create new price [MEDICAL_DATA]. This page is ready Create new price [MEDICAL_D…" at bounding box center [274, 233] width 549 height 1196
drag, startPoint x: 305, startPoint y: 138, endPoint x: 273, endPoint y: 140, distance: 31.5
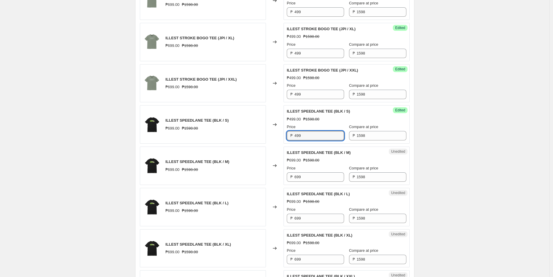
click at [271, 139] on div "ILLEST SPEEDLANE TEE (BLK / S) ₱699.00 ₱1598.00 Changed to Success Edited ILLES…" at bounding box center [275, 124] width 270 height 38
drag, startPoint x: 310, startPoint y: 176, endPoint x: 260, endPoint y: 177, distance: 49.9
click at [260, 177] on div "ILLEST SPEEDLANE TEE (BLK / M) ₱699.00 ₱1598.00 Changed to Unedited ILLEST SPEE…" at bounding box center [275, 166] width 270 height 38
paste input "4"
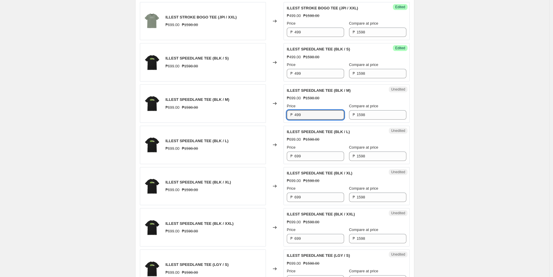
scroll to position [430, 0]
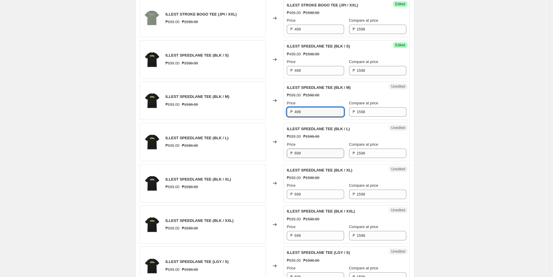
type input "499"
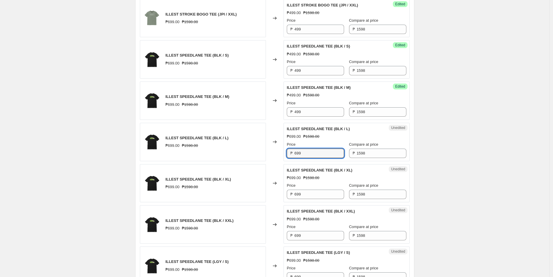
drag, startPoint x: 306, startPoint y: 154, endPoint x: 256, endPoint y: 156, distance: 49.7
click at [259, 156] on div "ILLEST SPEEDLANE TEE (BLK / L) ₱699.00 ₱1598.00 Changed to Unedited ILLEST SPEE…" at bounding box center [275, 142] width 270 height 38
paste input "4"
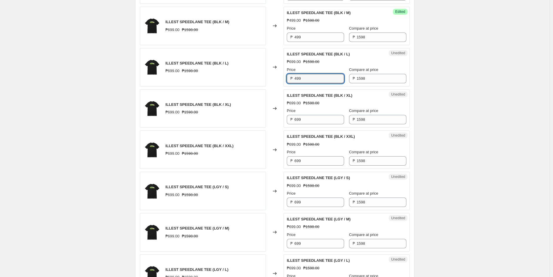
scroll to position [528, 0]
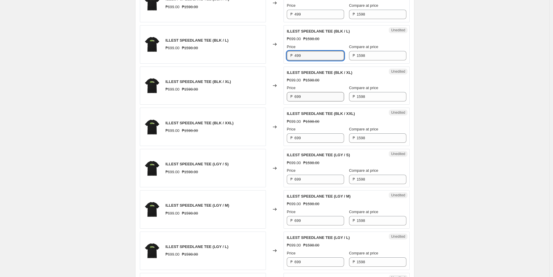
type input "499"
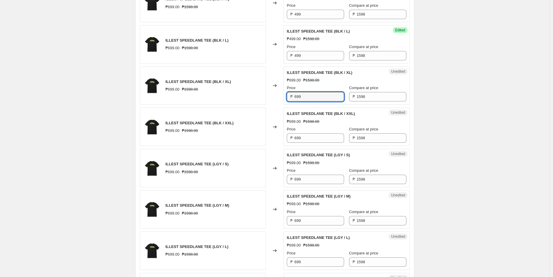
drag, startPoint x: 306, startPoint y: 98, endPoint x: 249, endPoint y: 98, distance: 57.3
click at [260, 98] on div "ILLEST SPEEDLANE TEE (BLK / XL) ₱699.00 ₱1598.00 Changed to Unedited ILLEST SPE…" at bounding box center [275, 86] width 270 height 38
paste input "4"
type input "499"
drag, startPoint x: 306, startPoint y: 140, endPoint x: 277, endPoint y: 141, distance: 29.7
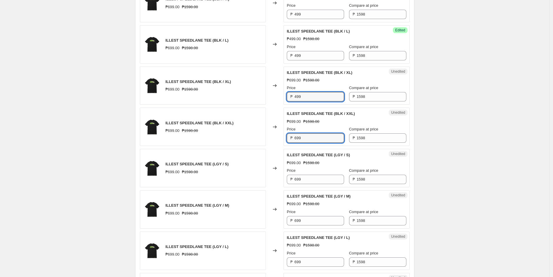
click at [279, 141] on div "ILLEST SPEEDLANE TEE (BLK / XXL) ₱699.00 ₱1598.00 Changed to Unedited ILLEST SP…" at bounding box center [275, 127] width 270 height 38
paste input "4"
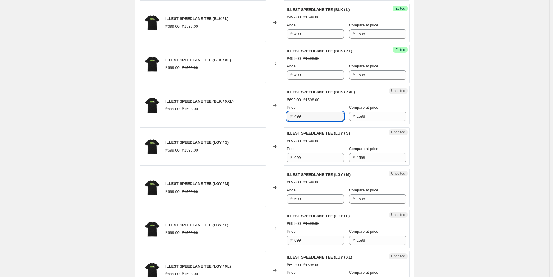
scroll to position [561, 0]
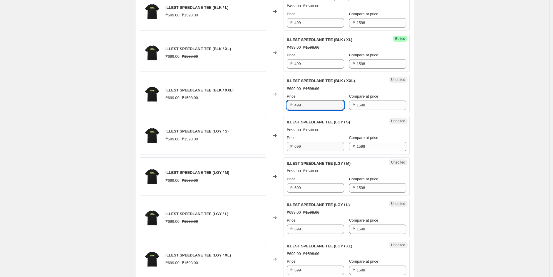
type input "499"
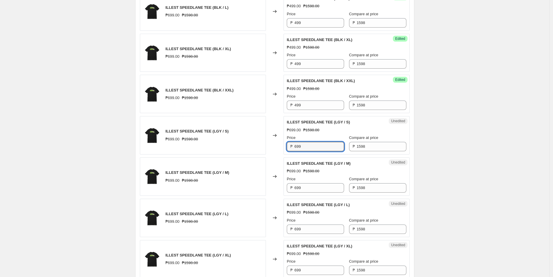
drag, startPoint x: 309, startPoint y: 150, endPoint x: 275, endPoint y: 145, distance: 35.0
click at [275, 145] on div "ILLEST SPEEDLANE TEE (LGY / S) ₱699.00 ₱1598.00 Changed to Unedited ILLEST SPEE…" at bounding box center [275, 135] width 270 height 38
paste input "4"
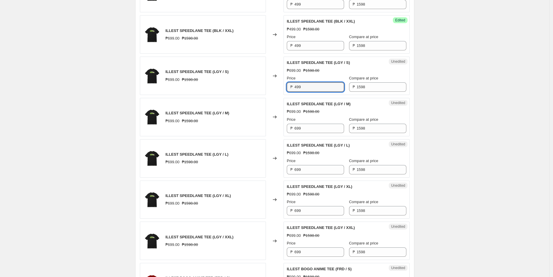
scroll to position [626, 0]
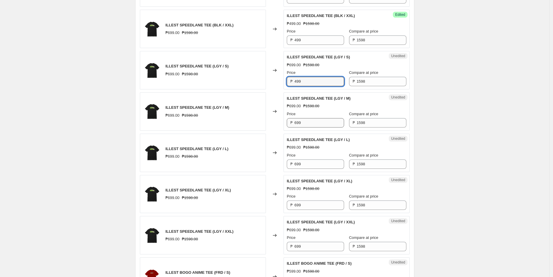
type input "499"
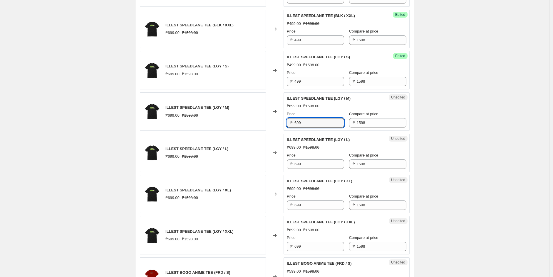
drag, startPoint x: 311, startPoint y: 124, endPoint x: 280, endPoint y: 125, distance: 30.9
click at [280, 125] on div "ILLEST SPEEDLANE TEE (LGY / M) ₱699.00 ₱1598.00 Changed to Unedited ILLEST SPEE…" at bounding box center [275, 111] width 270 height 38
paste input "4"
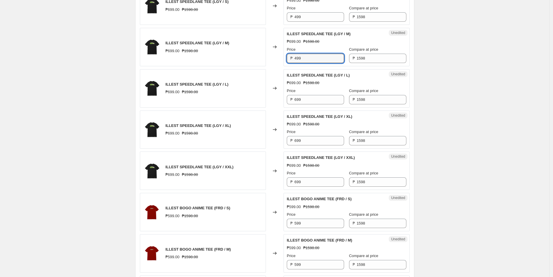
scroll to position [691, 0]
type input "499"
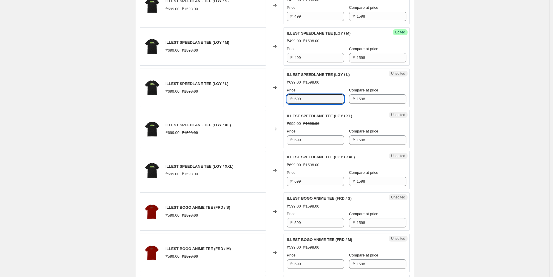
drag, startPoint x: 307, startPoint y: 101, endPoint x: 260, endPoint y: 101, distance: 46.4
click at [265, 101] on div "ILLEST SPEEDLANE TEE (LGY / L) ₱699.00 ₱1598.00 Changed to Unedited ILLEST SPEE…" at bounding box center [275, 88] width 270 height 38
paste input "4"
type input "499"
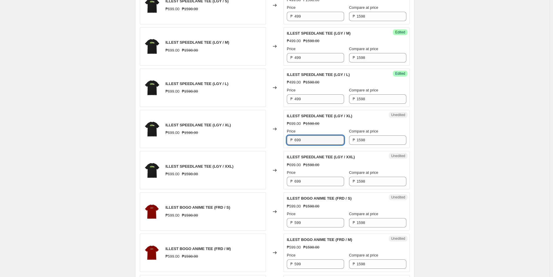
drag, startPoint x: 305, startPoint y: 140, endPoint x: 260, endPoint y: 139, distance: 44.9
click at [260, 139] on div "ILLEST SPEEDLANE TEE (LGY / XL) ₱699.00 ₱1598.00 Changed to Unedited ILLEST SPE…" at bounding box center [275, 129] width 270 height 38
paste input "4"
type input "499"
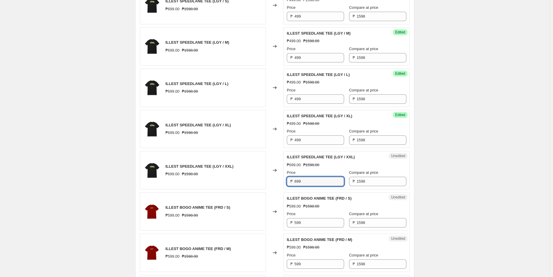
drag, startPoint x: 309, startPoint y: 182, endPoint x: 259, endPoint y: 177, distance: 49.9
click at [264, 180] on div "ILLEST SPEEDLANE TEE (LGY / XXL) ₱699.00 ₱1598.00 Changed to Unedited ILLEST SP…" at bounding box center [275, 170] width 270 height 38
paste input "4"
type input "499"
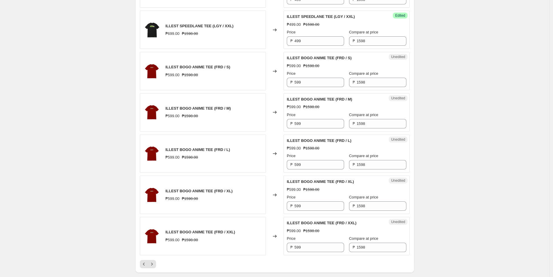
scroll to position [822, 0]
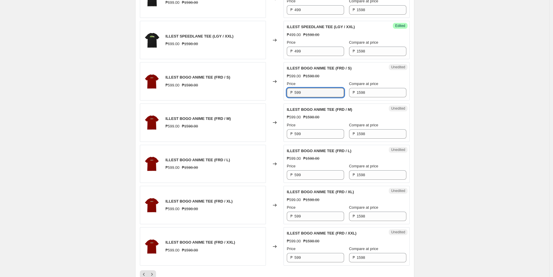
drag, startPoint x: 309, startPoint y: 93, endPoint x: 253, endPoint y: 97, distance: 55.7
click at [253, 98] on div "ILLEST BOGO ANIME TEE (FRD / S) ₱599.00 ₱1598.00 Changed to Unedited ILLEST BOG…" at bounding box center [275, 81] width 270 height 38
type input "299"
drag, startPoint x: 273, startPoint y: 93, endPoint x: 265, endPoint y: 93, distance: 7.9
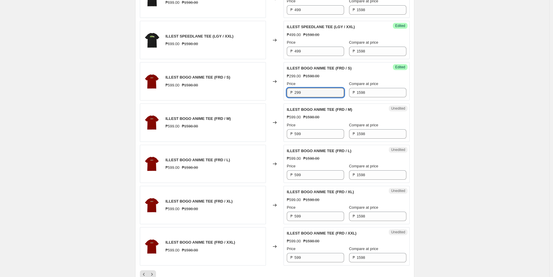
click at [265, 93] on div "ILLEST BOGO ANIME TEE (FRD / S) ₱599.00 ₱1598.00 Changed to Success Edited ILLE…" at bounding box center [275, 81] width 270 height 38
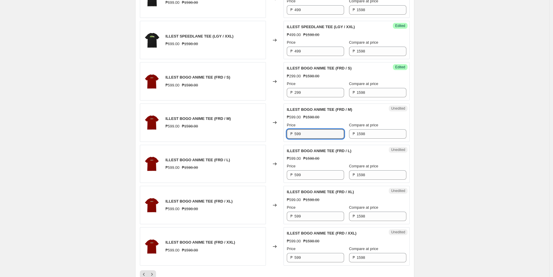
drag, startPoint x: 310, startPoint y: 134, endPoint x: 255, endPoint y: 127, distance: 55.8
click at [269, 133] on div "ILLEST BOGO ANIME TEE (FRD / M) ₱599.00 ₱1598.00 Changed to Unedited ILLEST BOG…" at bounding box center [275, 123] width 270 height 38
paste input "2"
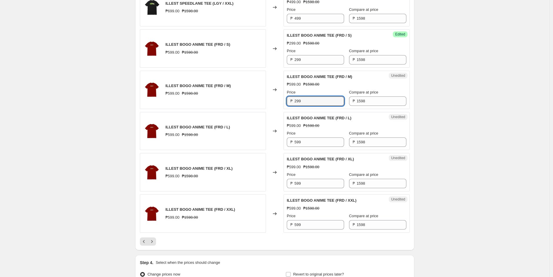
type input "299"
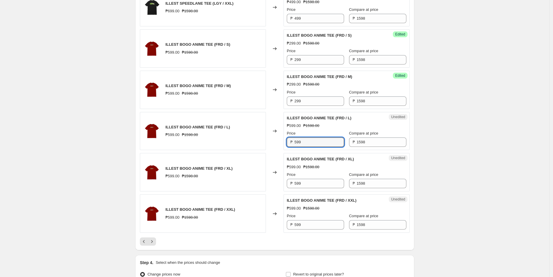
drag, startPoint x: 291, startPoint y: 143, endPoint x: 260, endPoint y: 147, distance: 31.6
click at [267, 144] on div "ILLEST BOGO ANIME TEE (FRD / L) ₱599.00 ₱1598.00 Changed to Unedited ILLEST BOG…" at bounding box center [275, 131] width 270 height 38
paste input "2"
type input "299"
drag, startPoint x: 308, startPoint y: 184, endPoint x: 270, endPoint y: 183, distance: 38.2
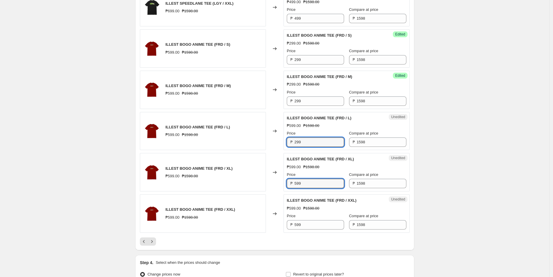
click at [275, 186] on div "ILLEST BOGO ANIME TEE (FRD / XL) ₱599.00 ₱1598.00 Changed to Unedited ILLEST BO…" at bounding box center [275, 172] width 270 height 38
paste input "2"
type input "299"
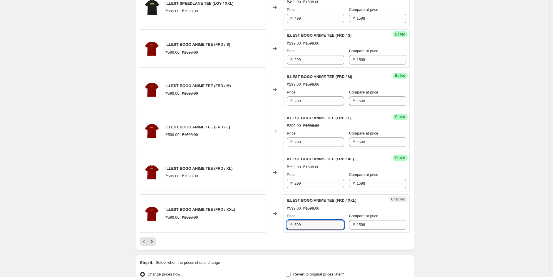
drag, startPoint x: 297, startPoint y: 226, endPoint x: 268, endPoint y: 227, distance: 29.1
click at [268, 227] on div "ILLEST BOGO ANIME TEE (FRD / XXL) ₱599.00 ₱1598.00 Changed to Unedited ILLEST B…" at bounding box center [275, 214] width 270 height 38
paste input "2"
type input "299"
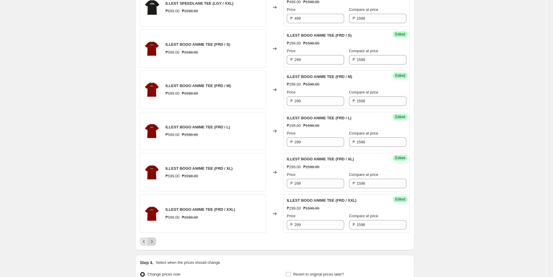
click at [152, 245] on icon "Next" at bounding box center [152, 242] width 6 height 6
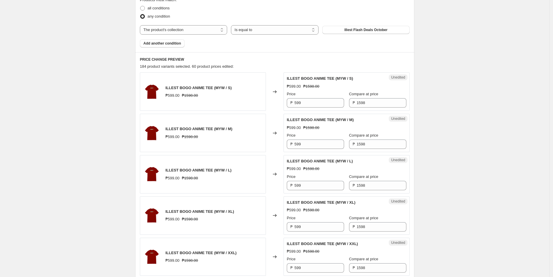
scroll to position [202, 0]
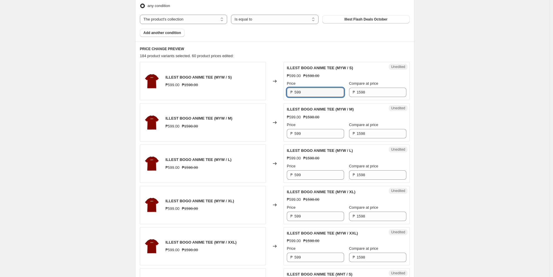
drag, startPoint x: 294, startPoint y: 90, endPoint x: 277, endPoint y: 90, distance: 17.0
click at [277, 90] on div "ILLEST BOGO ANIME TEE (MYW / S) ₱599.00 ₱1598.00 Changed to Unedited ILLEST BOG…" at bounding box center [275, 81] width 270 height 38
type input "299"
click at [312, 87] on div "Price ₱ 299" at bounding box center [315, 89] width 57 height 16
drag, startPoint x: 310, startPoint y: 92, endPoint x: 248, endPoint y: 91, distance: 62.8
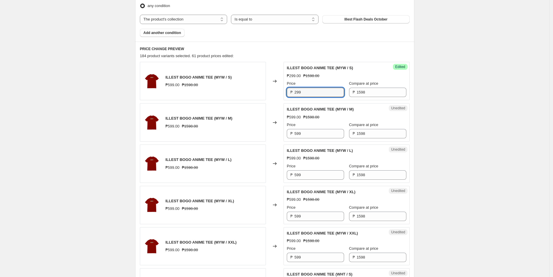
click at [253, 93] on div "ILLEST BOGO ANIME TEE (MYW / S) ₱599.00 ₱1598.00 Changed to Success Edited ILLE…" at bounding box center [275, 81] width 270 height 38
drag, startPoint x: 309, startPoint y: 134, endPoint x: 261, endPoint y: 133, distance: 47.9
click at [261, 133] on div "ILLEST BOGO ANIME TEE (MYW / M) ₱599.00 ₱1598.00 Changed to Unedited ILLEST BOG…" at bounding box center [275, 122] width 270 height 38
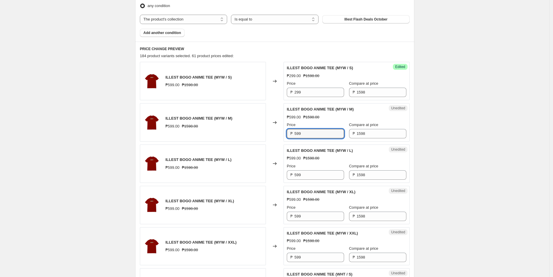
paste input "2"
type input "299"
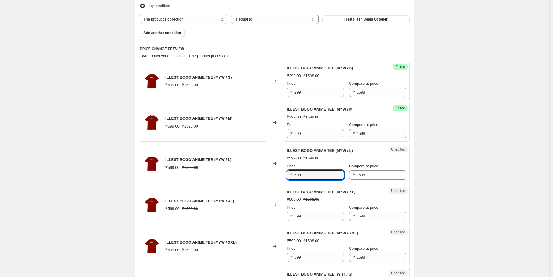
drag, startPoint x: 310, startPoint y: 178, endPoint x: 259, endPoint y: 176, distance: 51.4
click at [263, 175] on div "ILLEST BOGO ANIME TEE (MYW / L) ₱599.00 ₱1598.00 Changed to Unedited ILLEST BOG…" at bounding box center [275, 164] width 270 height 38
paste input "2"
type input "299"
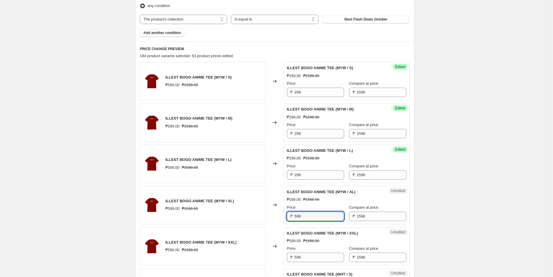
drag, startPoint x: 311, startPoint y: 216, endPoint x: 268, endPoint y: 216, distance: 42.9
click at [268, 216] on div "ILLEST BOGO ANIME TEE (MYW / XL) ₱599.00 ₱1598.00 Changed to Unedited ILLEST BO…" at bounding box center [275, 205] width 270 height 38
paste input "2"
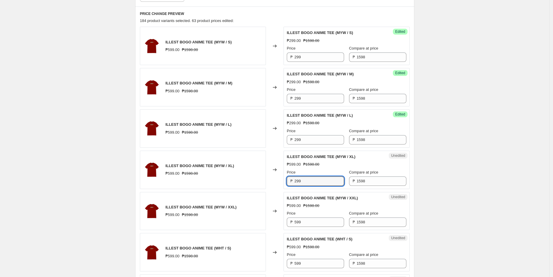
scroll to position [267, 0]
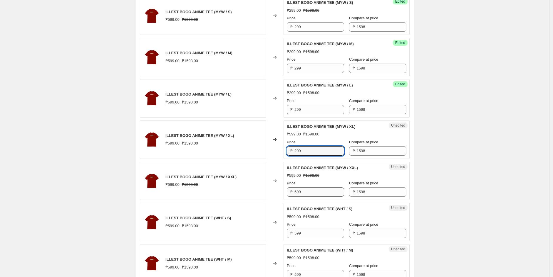
type input "299"
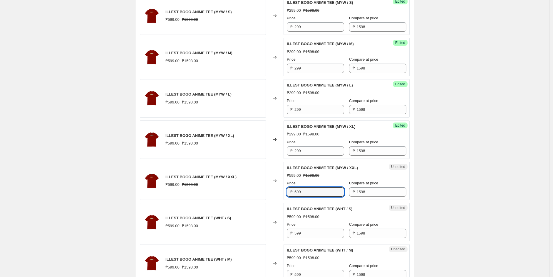
drag, startPoint x: 311, startPoint y: 193, endPoint x: 258, endPoint y: 193, distance: 52.3
click at [258, 193] on div "ILLEST BOGO ANIME TEE (MYW / XXL) ₱599.00 ₱1598.00 Changed to Unedited ILLEST B…" at bounding box center [275, 181] width 270 height 38
paste input "2"
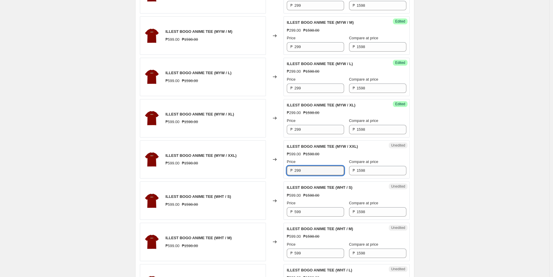
scroll to position [332, 0]
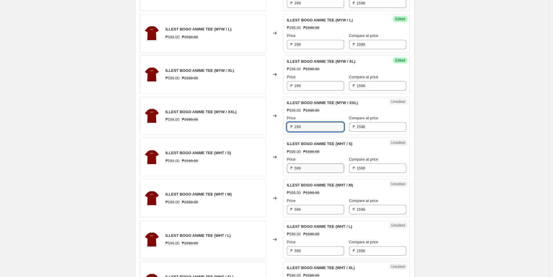
type input "299"
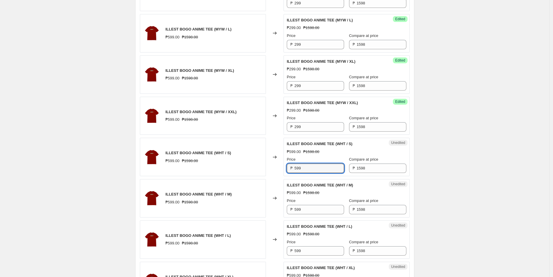
drag, startPoint x: 309, startPoint y: 172, endPoint x: 263, endPoint y: 172, distance: 46.1
click at [263, 172] on div "ILLEST BOGO ANIME TEE (WHT / S) ₱599.00 ₱1598.00 Changed to Unedited ILLEST BOG…" at bounding box center [275, 157] width 270 height 38
paste input "2"
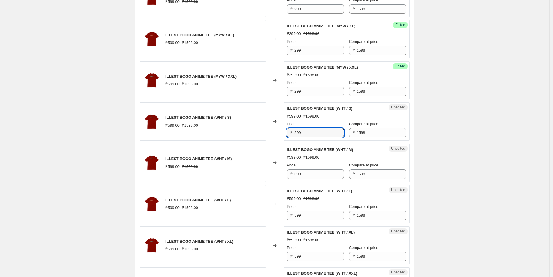
scroll to position [398, 0]
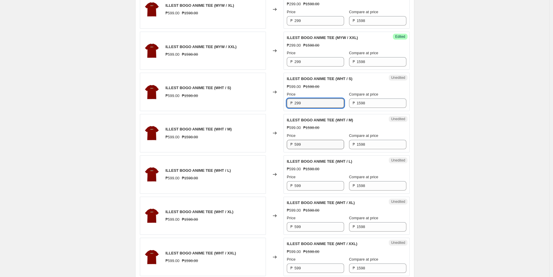
type input "299"
drag, startPoint x: 305, startPoint y: 144, endPoint x: 269, endPoint y: 140, distance: 36.4
click at [273, 140] on div "ILLEST BOGO ANIME TEE (WHT / M) ₱599.00 ₱1598.00 Changed to Unedited ILLEST BOG…" at bounding box center [275, 133] width 270 height 38
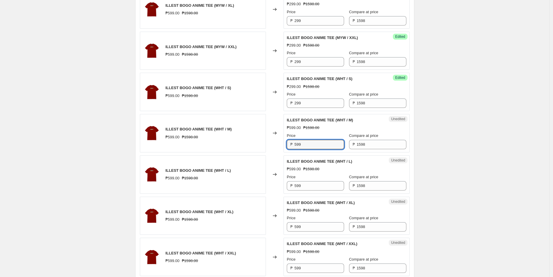
paste input "2"
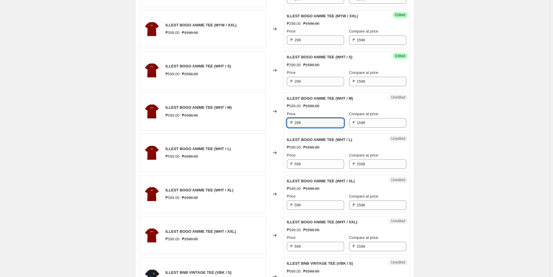
scroll to position [430, 0]
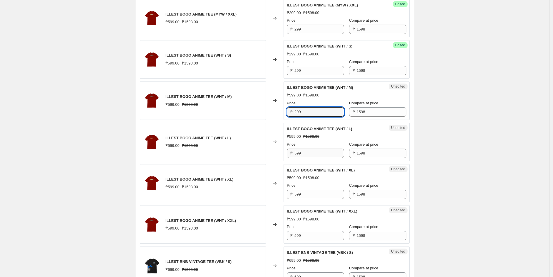
type input "299"
drag, startPoint x: 304, startPoint y: 155, endPoint x: 269, endPoint y: 155, distance: 34.6
click at [269, 155] on div "ILLEST BOGO ANIME TEE (WHT / L) ₱599.00 ₱1598.00 Changed to Unedited ILLEST BOG…" at bounding box center [275, 142] width 270 height 38
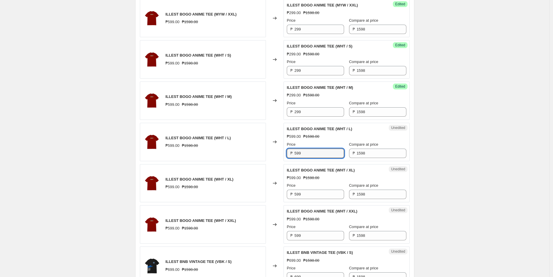
paste input "2"
type input "299"
drag, startPoint x: 300, startPoint y: 197, endPoint x: 269, endPoint y: 197, distance: 31.4
click at [270, 197] on div "ILLEST BOGO ANIME TEE (WHT / XL) ₱599.00 ₱1598.00 Changed to Unedited ILLEST BO…" at bounding box center [275, 183] width 270 height 38
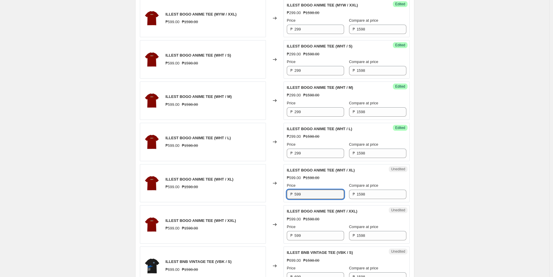
paste input "2"
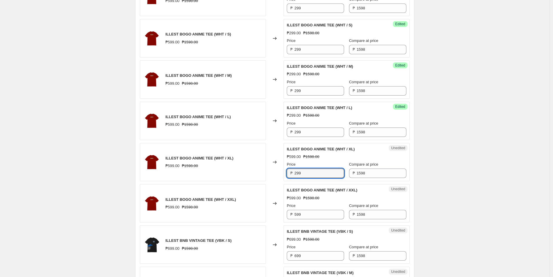
scroll to position [463, 0]
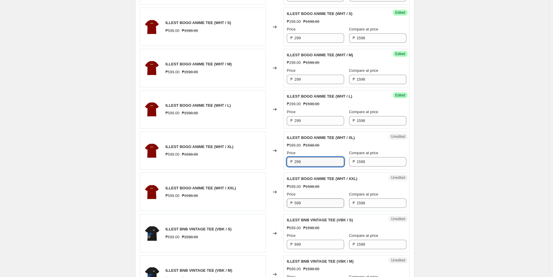
type input "299"
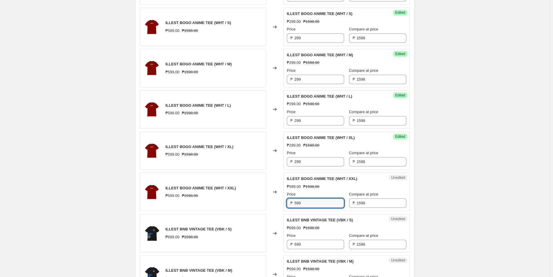
drag, startPoint x: 298, startPoint y: 203, endPoint x: 271, endPoint y: 203, distance: 27.0
click at [272, 203] on div "ILLEST BOGO ANIME TEE (WHT / XXL) ₱599.00 ₱1598.00 Changed to Unedited ILLEST B…" at bounding box center [275, 192] width 270 height 38
paste input "2"
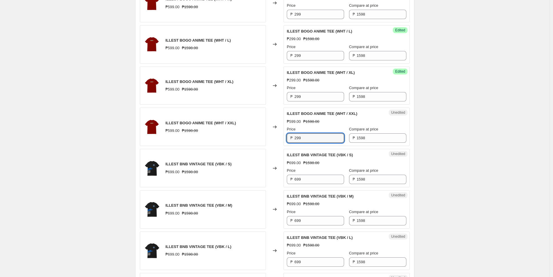
type input "299"
click at [85, 157] on div "Create new price [MEDICAL_DATA]. This page is ready Create new price [MEDICAL_D…" at bounding box center [274, 70] width 549 height 1196
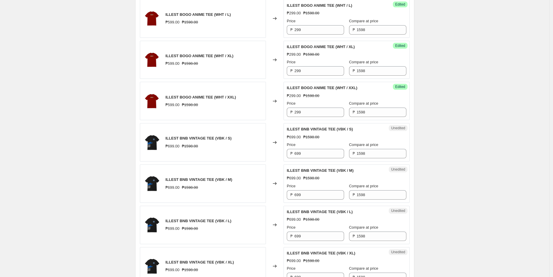
scroll to position [593, 0]
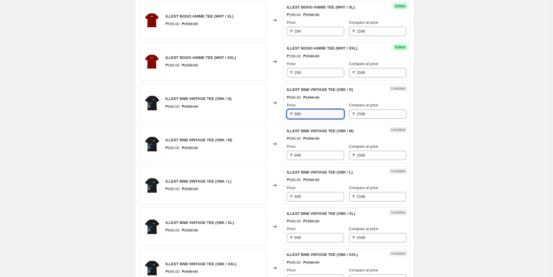
drag, startPoint x: 309, startPoint y: 116, endPoint x: 275, endPoint y: 116, distance: 34.1
click at [275, 116] on div "ILLEST BNB VINTAGE TEE (VBK / S) ₱699.00 ₱1598.00 Changed to Unedited ILLEST BN…" at bounding box center [275, 103] width 270 height 38
type input "499"
drag, startPoint x: 474, startPoint y: 77, endPoint x: 469, endPoint y: 77, distance: 4.7
click at [471, 77] on div "Create new price [MEDICAL_DATA]. This page is ready Create new price [MEDICAL_D…" at bounding box center [274, 5] width 549 height 1196
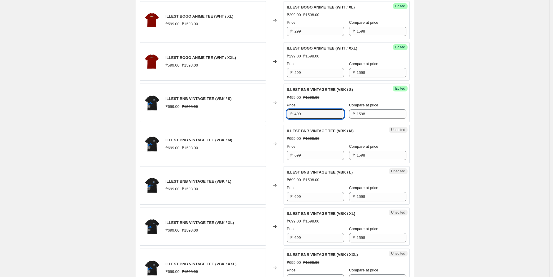
drag, startPoint x: 308, startPoint y: 116, endPoint x: 275, endPoint y: 116, distance: 33.2
click at [275, 116] on div "ILLEST BNB VINTAGE TEE (VBK / S) ₱699.00 ₱1598.00 Changed to Success Edited ILL…" at bounding box center [275, 103] width 270 height 38
drag, startPoint x: 310, startPoint y: 157, endPoint x: 281, endPoint y: 157, distance: 28.5
click at [281, 157] on div "ILLEST BNB VINTAGE TEE (VBK / M) ₱699.00 ₱1598.00 Changed to Unedited ILLEST BN…" at bounding box center [275, 144] width 270 height 38
paste input "4"
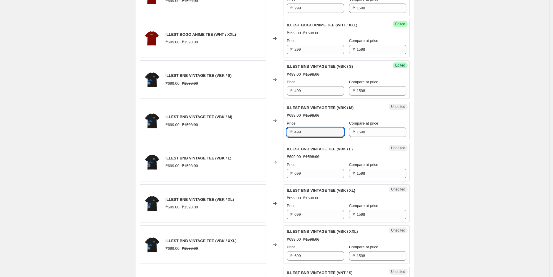
scroll to position [659, 0]
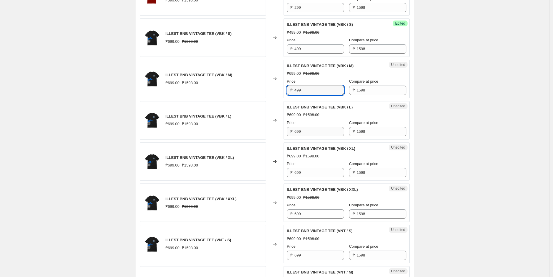
type input "499"
click at [307, 135] on input "699" at bounding box center [319, 131] width 50 height 9
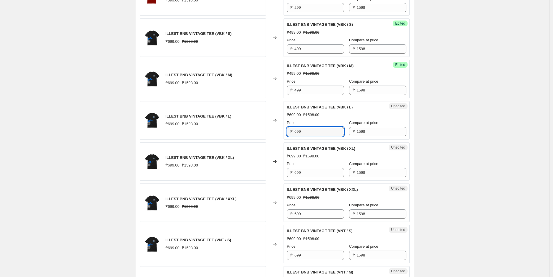
drag, startPoint x: 306, startPoint y: 134, endPoint x: 267, endPoint y: 133, distance: 39.1
click at [267, 133] on div "ILLEST BNB VINTAGE TEE (VBK / L) ₱699.00 ₱1598.00 Changed to Unedited ILLEST BN…" at bounding box center [275, 120] width 270 height 38
paste input "4"
type input "499"
drag, startPoint x: 299, startPoint y: 174, endPoint x: 274, endPoint y: 174, distance: 24.7
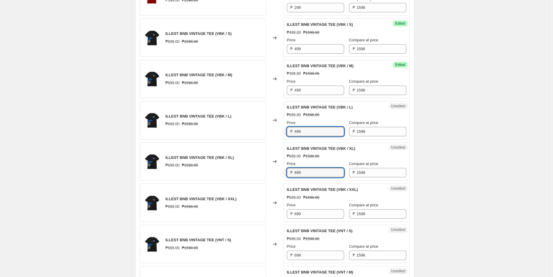
click at [274, 174] on div "ILLEST BNB VINTAGE TEE (VBK / XL) ₱699.00 ₱1598.00 Changed to Unedited ILLEST B…" at bounding box center [275, 162] width 270 height 38
paste input "4"
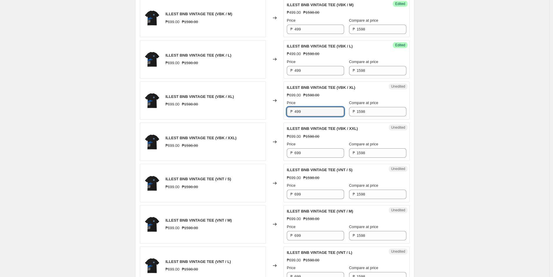
scroll to position [724, 0]
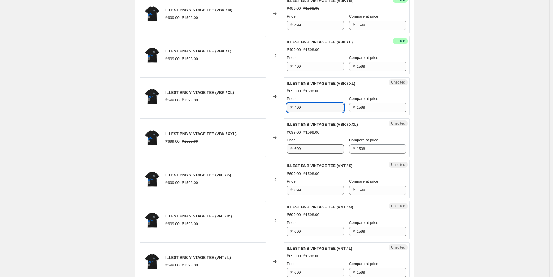
type input "499"
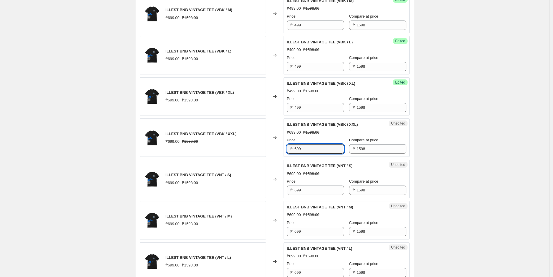
drag, startPoint x: 303, startPoint y: 150, endPoint x: 278, endPoint y: 150, distance: 25.0
click at [279, 150] on div "ILLEST BNB VINTAGE TEE (VBK / XXL) ₱699.00 ₱1598.00 Changed to Unedited ILLEST …" at bounding box center [275, 138] width 270 height 38
paste input "4"
type input "499"
drag, startPoint x: 305, startPoint y: 189, endPoint x: 268, endPoint y: 189, distance: 37.3
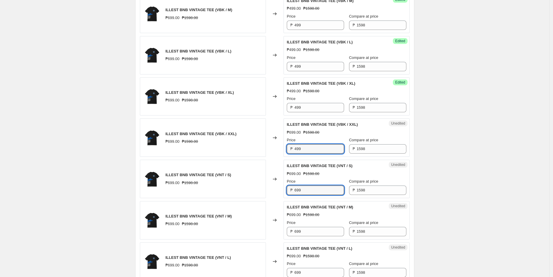
click at [268, 189] on div "ILLEST BNB VINTAGE TEE (VNT / S) ₱699.00 ₱1598.00 Changed to Unedited ILLEST BN…" at bounding box center [275, 179] width 270 height 38
paste input "4"
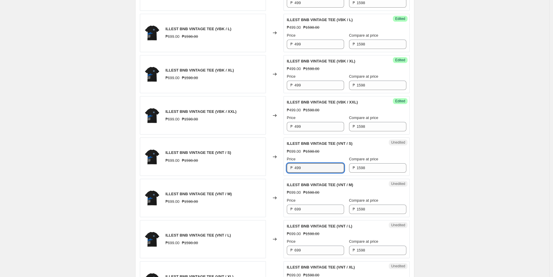
scroll to position [756, 0]
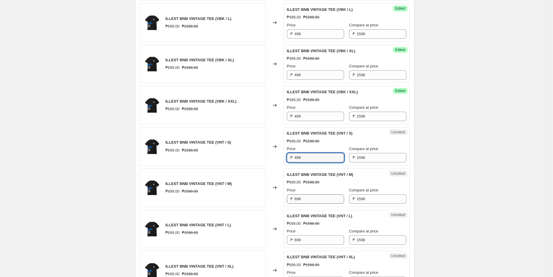
type input "499"
drag, startPoint x: 306, startPoint y: 198, endPoint x: 272, endPoint y: 198, distance: 34.1
click at [272, 198] on div "ILLEST BNB VINTAGE TEE (VNT / M) ₱699.00 ₱1598.00 Changed to Unedited ILLEST BN…" at bounding box center [275, 188] width 270 height 38
paste input "4"
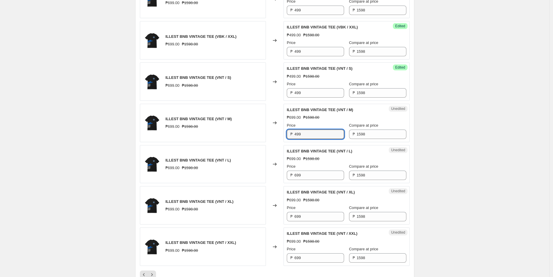
scroll to position [822, 0]
type input "499"
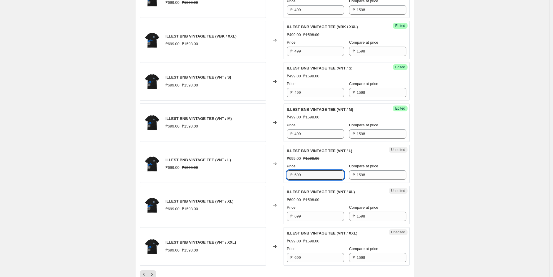
drag, startPoint x: 303, startPoint y: 177, endPoint x: 257, endPoint y: 178, distance: 45.8
click at [257, 177] on div "ILLEST BNB VINTAGE TEE (VNT / L) ₱699.00 ₱1598.00 Changed to Unedited ILLEST BN…" at bounding box center [275, 164] width 270 height 38
paste input "4"
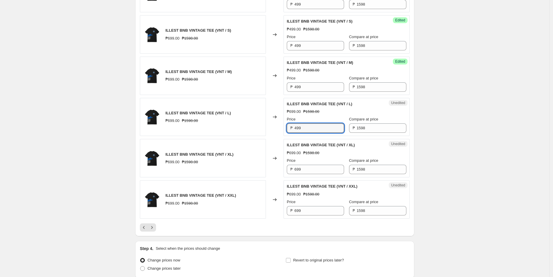
scroll to position [920, 0]
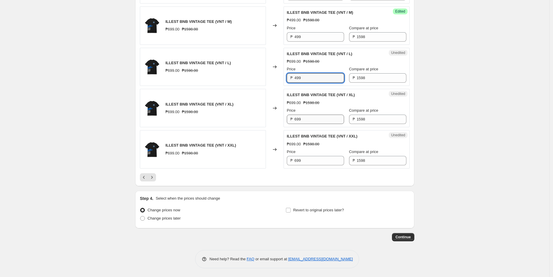
type input "499"
drag, startPoint x: 307, startPoint y: 120, endPoint x: 273, endPoint y: 120, distance: 34.1
click at [274, 120] on div "ILLEST BNB VINTAGE TEE (VNT / XL) ₱699.00 ₱1598.00 Changed to Unedited ILLEST B…" at bounding box center [275, 108] width 270 height 38
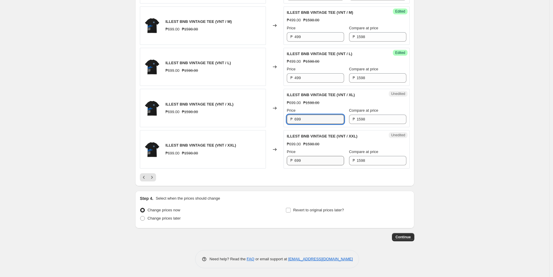
paste input "4"
type input "499"
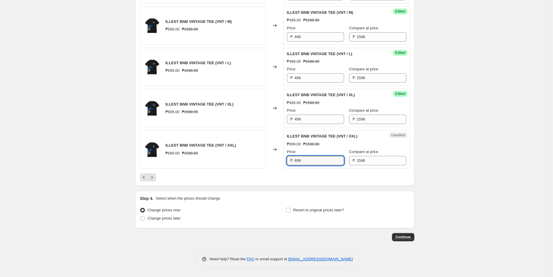
drag, startPoint x: 303, startPoint y: 162, endPoint x: 272, endPoint y: 162, distance: 31.4
click at [272, 162] on div "ILLEST BNB VINTAGE TEE (VNT / XXL) ₱699.00 ₱1598.00 Changed to Unedited ILLEST …" at bounding box center [275, 149] width 270 height 38
paste input "4"
type input "499"
click at [154, 179] on icon "Next" at bounding box center [152, 178] width 6 height 6
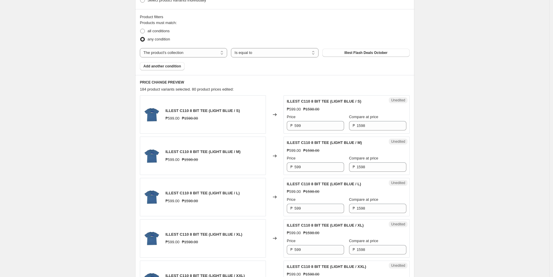
scroll to position [169, 0]
drag, startPoint x: 302, startPoint y: 124, endPoint x: 253, endPoint y: 124, distance: 48.7
click at [253, 124] on div "ILLEST C110 8 BIT TEE (LIGHT BLUE / S) ₱599.00 ₱1598.00 Changed to Unedited ILL…" at bounding box center [275, 114] width 270 height 38
type input "499"
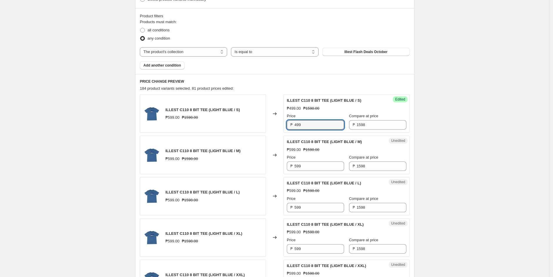
drag, startPoint x: 311, startPoint y: 126, endPoint x: 265, endPoint y: 127, distance: 46.1
click at [265, 125] on div "ILLEST C110 8 BIT TEE (LIGHT BLUE / S) ₱599.00 ₱1598.00 Changed to Success Edit…" at bounding box center [275, 114] width 270 height 38
drag, startPoint x: 311, startPoint y: 164, endPoint x: 289, endPoint y: 164, distance: 22.0
click at [290, 164] on div "₱ 599" at bounding box center [315, 166] width 57 height 9
paste input "4"
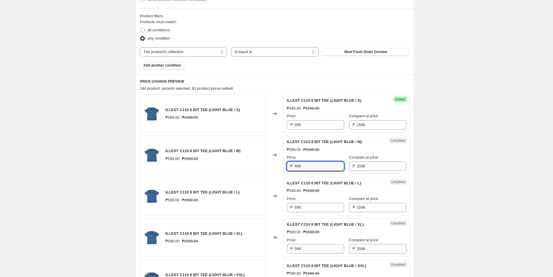
scroll to position [234, 0]
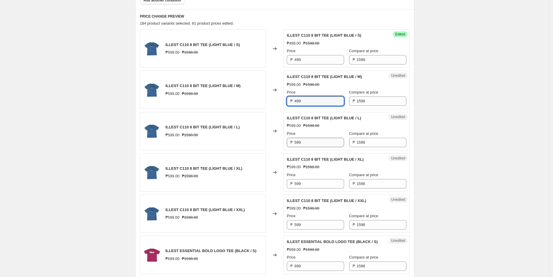
type input "499"
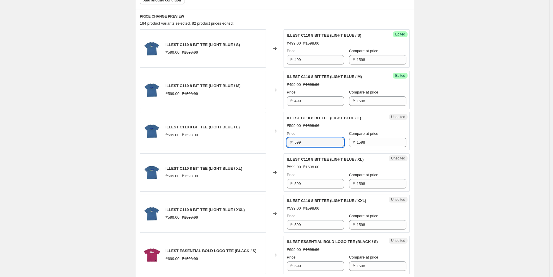
drag, startPoint x: 306, startPoint y: 143, endPoint x: 280, endPoint y: 142, distance: 25.9
click at [280, 142] on div "ILLEST C110 8 BIT TEE (LIGHT BLUE / L) ₱599.00 ₱1598.00 Changed to Unedited ILL…" at bounding box center [275, 131] width 270 height 38
paste input "4"
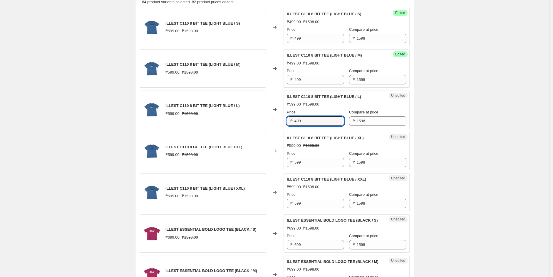
scroll to position [267, 0]
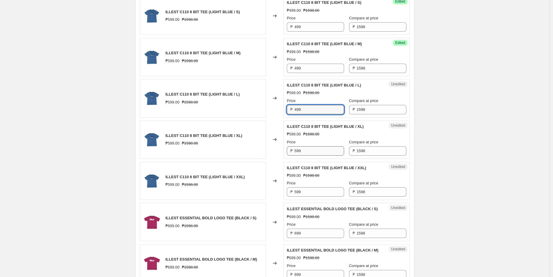
type input "499"
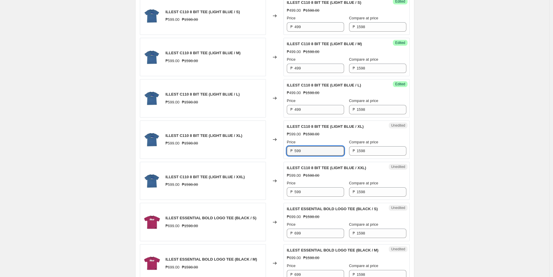
drag, startPoint x: 305, startPoint y: 154, endPoint x: 267, endPoint y: 154, distance: 38.2
click at [275, 154] on div "ILLEST C110 8 BIT TEE (LIGHT BLUE / XL) ₱599.00 ₱1598.00 Changed to Unedited IL…" at bounding box center [275, 140] width 270 height 38
paste input "4"
type input "499"
drag, startPoint x: 304, startPoint y: 193, endPoint x: 271, endPoint y: 191, distance: 33.5
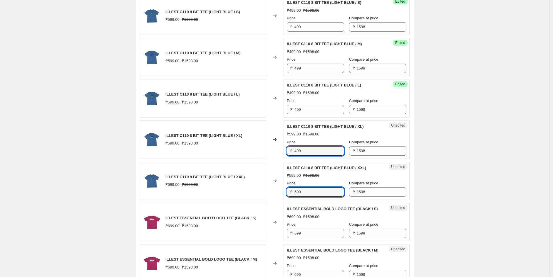
click at [278, 191] on div "ILLEST C110 8 BIT TEE (LIGHT BLUE / XXL) ₱599.00 ₱1598.00 Changed to Unedited I…" at bounding box center [275, 181] width 270 height 38
paste input "4"
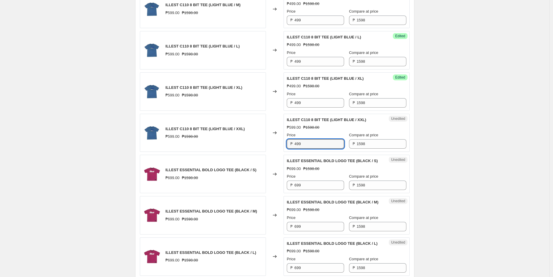
scroll to position [365, 0]
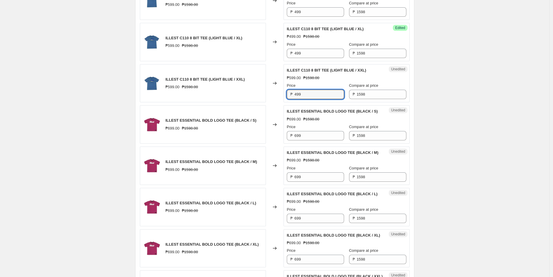
type input "499"
click at [89, 115] on div "Create new price [MEDICAL_DATA]. This page is ready Create new price [MEDICAL_D…" at bounding box center [274, 233] width 549 height 1196
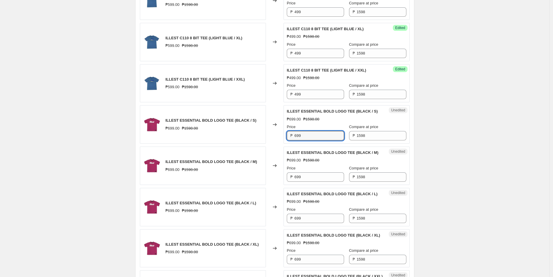
drag, startPoint x: 304, startPoint y: 135, endPoint x: 279, endPoint y: 135, distance: 25.3
click at [279, 135] on div "ILLEST ESSENTIAL BOLD LOGO TEE (BLACK / S) ₱699.00 ₱1598.00 Changed to Unedited…" at bounding box center [275, 124] width 270 height 38
type input "499"
click at [450, 90] on div "Create new price [MEDICAL_DATA]. This page is ready Create new price [MEDICAL_D…" at bounding box center [274, 233] width 549 height 1196
drag, startPoint x: 307, startPoint y: 136, endPoint x: 253, endPoint y: 141, distance: 53.4
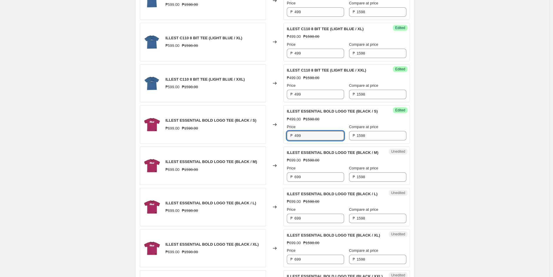
click at [253, 141] on div "ILLEST ESSENTIAL BOLD LOGO TEE (BLACK / S) ₱699.00 ₱1598.00 Changed to Success …" at bounding box center [275, 124] width 270 height 38
drag, startPoint x: 309, startPoint y: 180, endPoint x: 274, endPoint y: 180, distance: 34.4
click at [275, 180] on div "ILLEST ESSENTIAL BOLD LOGO TEE (BLACK / M) ₱699.00 ₱1598.00 Changed to Unedited…" at bounding box center [275, 166] width 270 height 38
drag, startPoint x: 304, startPoint y: 221, endPoint x: 283, endPoint y: 219, distance: 21.2
click at [283, 219] on div "ILLEST ESSENTIAL BOLD LOGO TEE (BLACK / L) ₱699.00 ₱1598.00 Changed to Unedited…" at bounding box center [275, 207] width 270 height 38
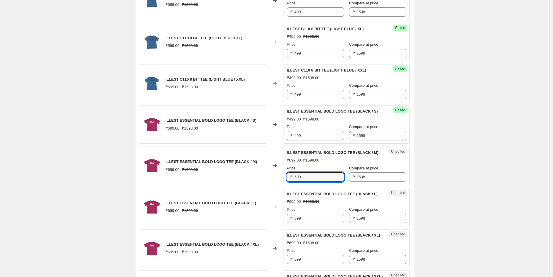
drag, startPoint x: 307, startPoint y: 177, endPoint x: 287, endPoint y: 176, distance: 20.9
click at [288, 176] on div "₱ 699" at bounding box center [315, 177] width 57 height 9
drag, startPoint x: 311, startPoint y: 135, endPoint x: 274, endPoint y: 138, distance: 37.1
click at [274, 138] on div "ILLEST ESSENTIAL BOLD LOGO TEE (BLACK / S) ₱699.00 ₱1598.00 Changed to Success …" at bounding box center [275, 124] width 270 height 38
drag, startPoint x: 309, startPoint y: 179, endPoint x: 276, endPoint y: 180, distance: 33.5
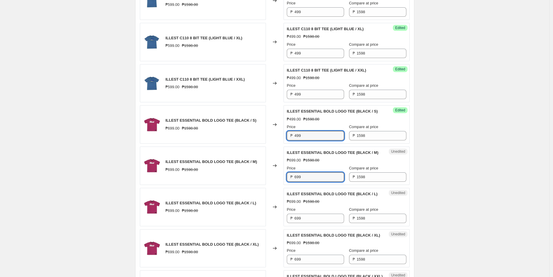
click at [278, 180] on div "ILLEST ESSENTIAL BOLD LOGO TEE (BLACK / M) ₱699.00 ₱1598.00 Changed to Unedited…" at bounding box center [275, 166] width 270 height 38
paste input "4"
type input "499"
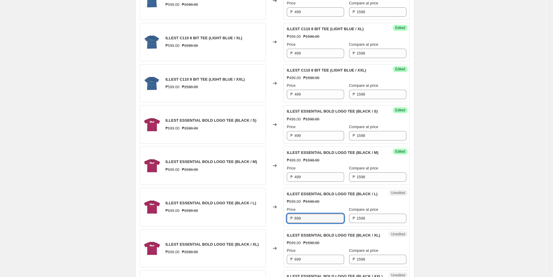
drag, startPoint x: 309, startPoint y: 218, endPoint x: 275, endPoint y: 218, distance: 33.8
click at [275, 218] on div "ILLEST ESSENTIAL BOLD LOGO TEE (BLACK / L) ₱699.00 ₱1598.00 Changed to Unedited…" at bounding box center [275, 207] width 270 height 38
paste input "4"
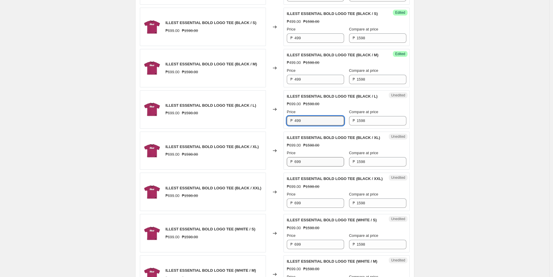
type input "499"
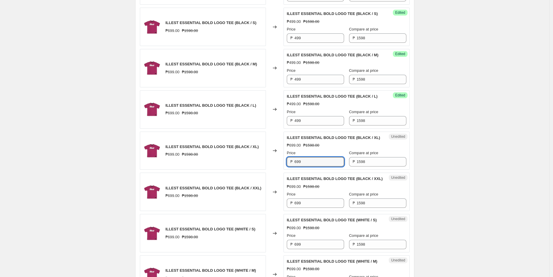
drag, startPoint x: 305, startPoint y: 170, endPoint x: 277, endPoint y: 170, distance: 28.5
click at [277, 170] on div "ILLEST ESSENTIAL BOLD LOGO TEE (BLACK / XL) ₱699.00 ₱1598.00 Changed to Unedite…" at bounding box center [275, 151] width 270 height 38
paste input "4"
type input "499"
drag, startPoint x: 306, startPoint y: 217, endPoint x: 266, endPoint y: 218, distance: 39.7
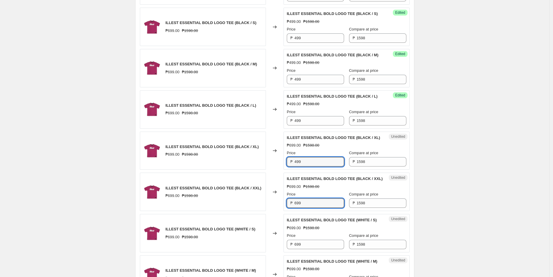
click at [267, 211] on div "ILLEST ESSENTIAL BOLD LOGO TEE (BLACK / XXL) ₱699.00 ₱1598.00 Changed to Unedit…" at bounding box center [275, 192] width 270 height 38
paste input "4"
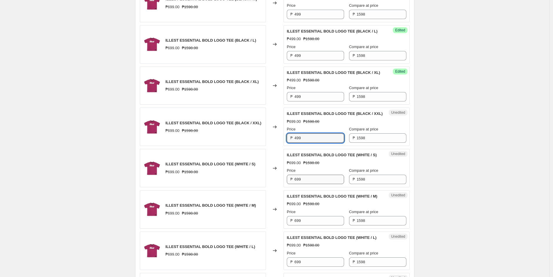
type input "499"
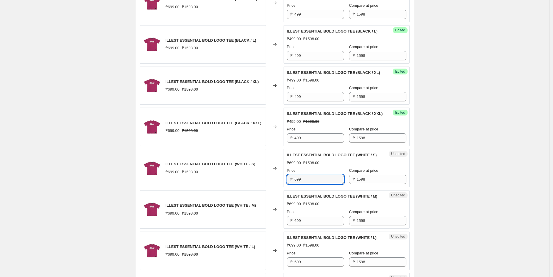
drag, startPoint x: 303, startPoint y: 195, endPoint x: 274, endPoint y: 194, distance: 29.1
click at [274, 188] on div "ILLEST ESSENTIAL BOLD LOGO TEE (WHITE / S) ₱699.00 ₱1598.00 Changed to Unedited…" at bounding box center [275, 168] width 270 height 38
paste input "4"
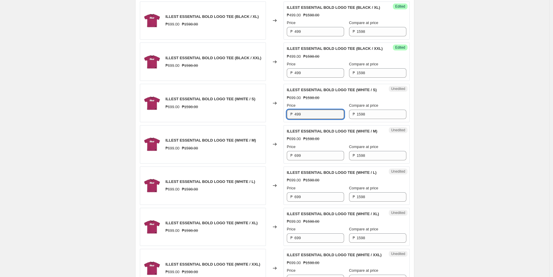
scroll to position [593, 0]
type input "499"
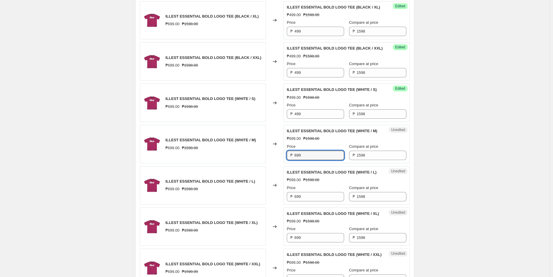
drag, startPoint x: 304, startPoint y: 173, endPoint x: 277, endPoint y: 174, distance: 27.6
click at [277, 164] on div "ILLEST ESSENTIAL BOLD LOGO TEE (WHITE / M) ₱699.00 ₱1598.00 Changed to Unedited…" at bounding box center [275, 144] width 270 height 38
paste input "4"
type input "499"
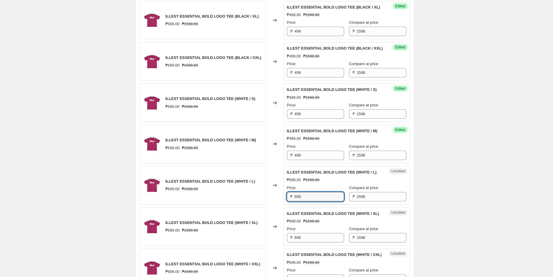
drag
click at [280, 205] on div "ILLEST ESSENTIAL BOLD LOGO TEE (WHITE / L) ₱699.00 ₱1598.00 Changed to Unedited…" at bounding box center [275, 185] width 270 height 38
paste input "4"
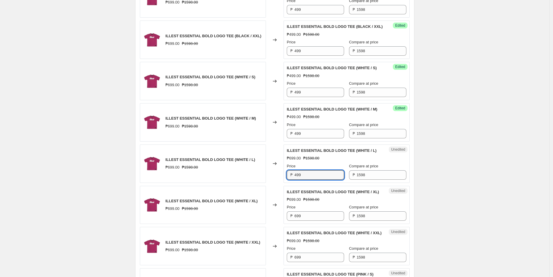
scroll to position [626, 0]
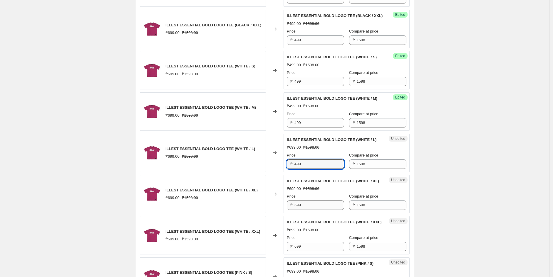
type input "499"
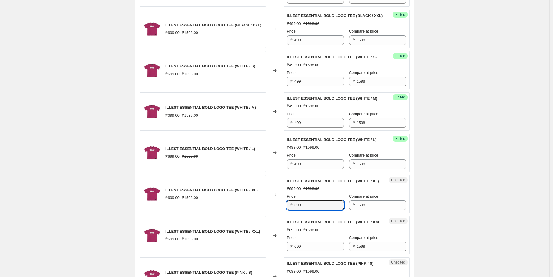
click at [273, 214] on div "ILLEST ESSENTIAL BOLD LOGO TEE (WHITE / XL) ₱699.00 ₱1598.00 Changed to Unedite…" at bounding box center [275, 194] width 270 height 38
paste input "4"
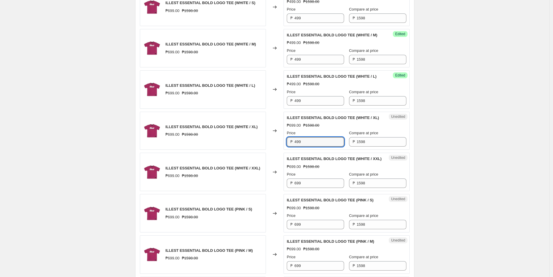
scroll to position [691, 0]
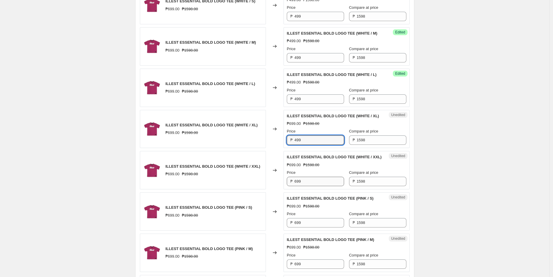
type input "499"
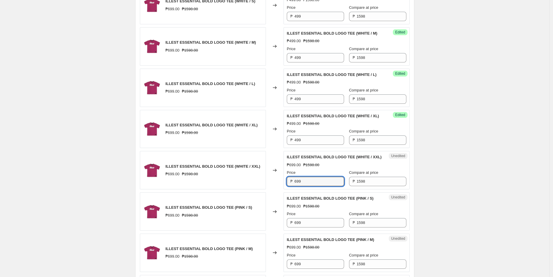
click at [275, 190] on div "ILLEST ESSENTIAL BOLD LOGO TEE (WHITE / XXL) ₱699.00 ₱1598.00 Changed to Unedit…" at bounding box center [275, 170] width 270 height 38
paste input "4"
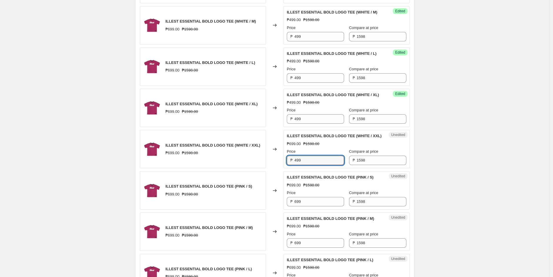
scroll to position [724, 0]
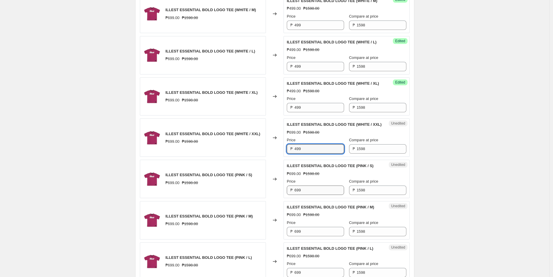
type input "499"
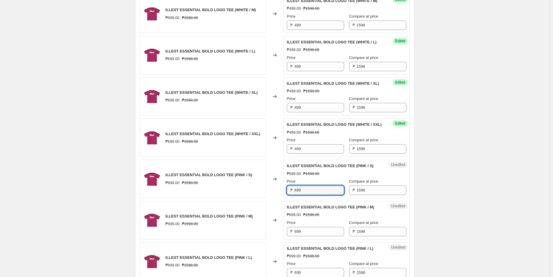
click at [281, 198] on div "ILLEST ESSENTIAL BOLD LOGO TEE (PINK / S) ₱699.00 ₱1598.00 Changed to Unedited …" at bounding box center [275, 179] width 270 height 38
paste input "4"
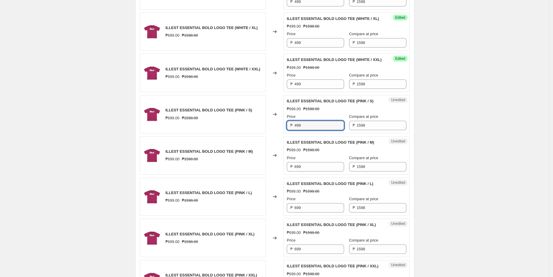
scroll to position [789, 0]
type input "499"
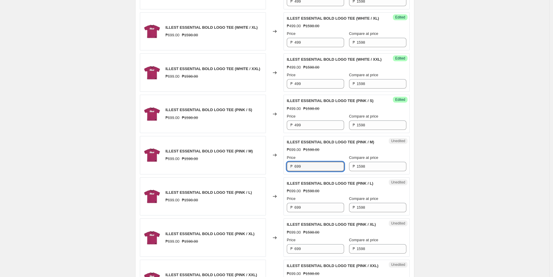
click at [275, 175] on div "ILLEST ESSENTIAL BOLD LOGO TEE (PINK / M) ₱699.00 ₱1598.00 Changed to Unedited …" at bounding box center [275, 155] width 270 height 38
paste input "4"
type input "499"
click at [278, 216] on div "ILLEST ESSENTIAL BOLD LOGO TEE (PINK / L) ₱699.00 ₱1598.00 Changed to Unedited …" at bounding box center [275, 197] width 270 height 38
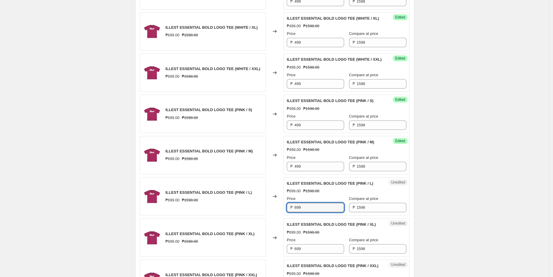
paste input "4"
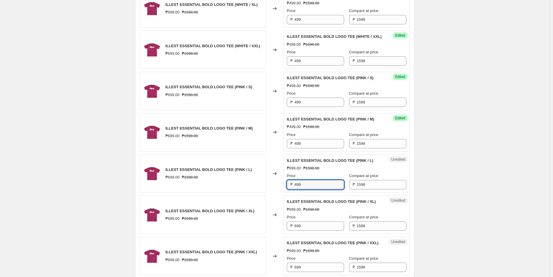
scroll to position [822, 0]
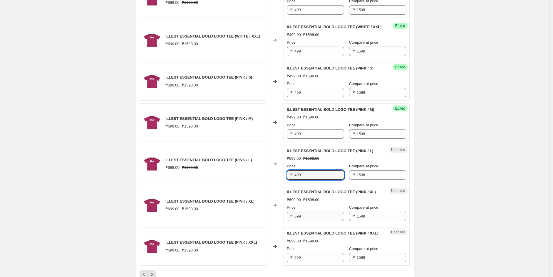
type input "499"
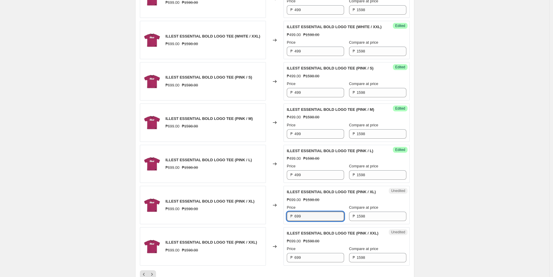
click at [273, 225] on div "ILLEST ESSENTIAL BOLD LOGO TEE (PINK / XL) ₱699.00 ₱1598.00 Changed to Unedited…" at bounding box center [275, 205] width 270 height 38
paste input "4"
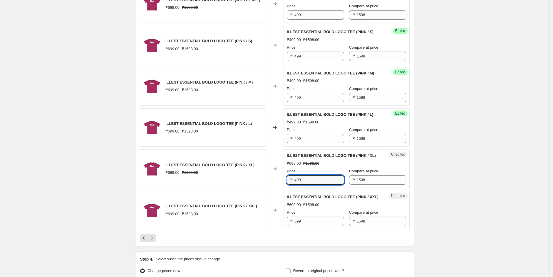
scroll to position [887, 0]
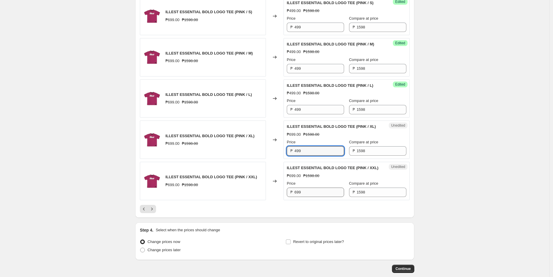
type input "499"
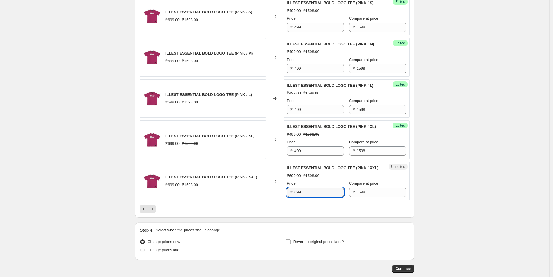
click at [281, 201] on div "ILLEST ESSENTIAL BOLD LOGO TEE (PINK / XXL) ₱699.00 ₱1598.00 Changed to Unedite…" at bounding box center [275, 181] width 270 height 38
paste input "4"
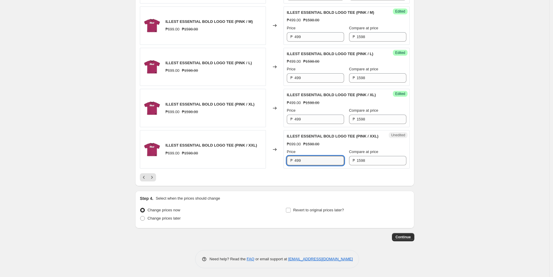
scroll to position [952, 0]
type input "499"
click at [153, 179] on icon "Next" at bounding box center [151, 177] width 1 height 3
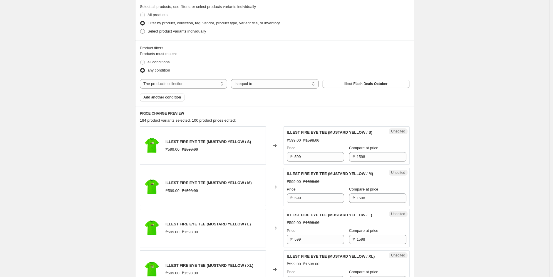
scroll to position [137, 0]
drag, startPoint x: 307, startPoint y: 156, endPoint x: 271, endPoint y: 156, distance: 35.5
click at [271, 156] on div "ILLEST FIRE EYE TEE (MUSTARD YELLOW / S) ₱599.00 ₱1598.00 Changed to Unedited I…" at bounding box center [275, 146] width 270 height 38
type input "299"
drag, startPoint x: 478, startPoint y: 149, endPoint x: 472, endPoint y: 149, distance: 6.2
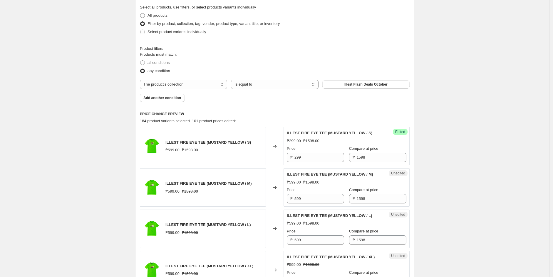
drag, startPoint x: 316, startPoint y: 156, endPoint x: 249, endPoint y: 157, distance: 67.0
click at [249, 156] on div "ILLEST FIRE EYE TEE (MUSTARD YELLOW / S) ₱599.00 ₱1598.00 Changed to Success Ed…" at bounding box center [275, 146] width 270 height 38
click at [272, 195] on div "ILLEST FIRE EYE TEE (MUSTARD YELLOW / M) ₱599.00 ₱1598.00 Changed to Unedited I…" at bounding box center [275, 188] width 270 height 38
paste input "2"
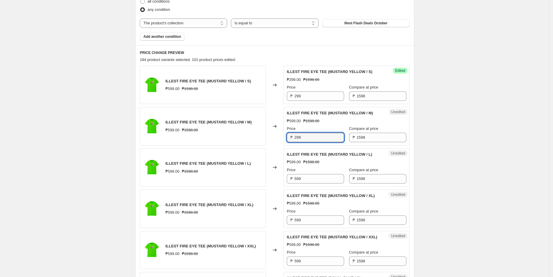
scroll to position [202, 0]
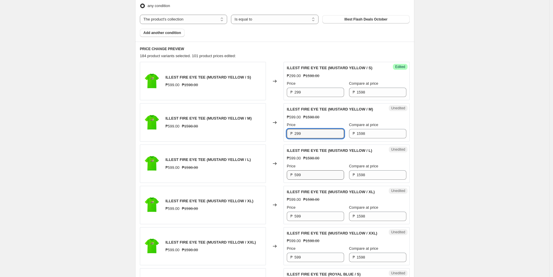
type input "299"
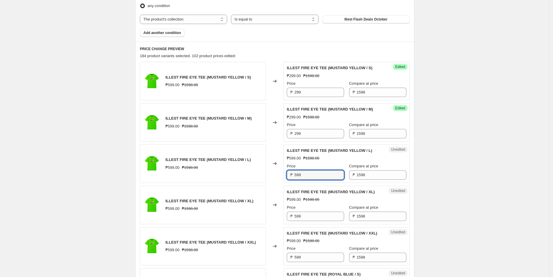
click at [280, 175] on div "ILLEST FIRE EYE TEE (MUSTARD YELLOW / L) ₱599.00 ₱1598.00 Changed to Unedited I…" at bounding box center [275, 164] width 270 height 38
paste input "2"
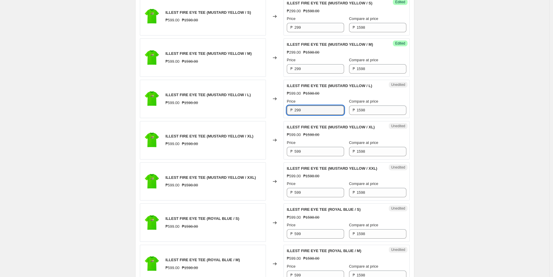
scroll to position [267, 0]
type input "299"
click at [285, 154] on div "Unedited ILLEST FIRE EYE TEE (MUSTARD YELLOW / XL) ₱599.00 ₱1598.00 Price ₱ 599…" at bounding box center [346, 140] width 126 height 38
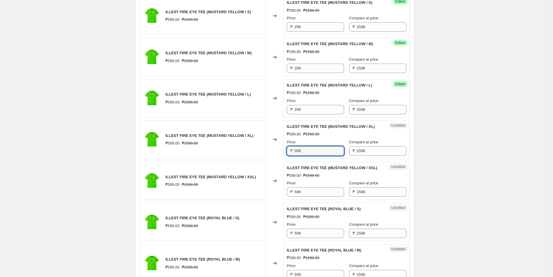
paste input "2"
type input "299"
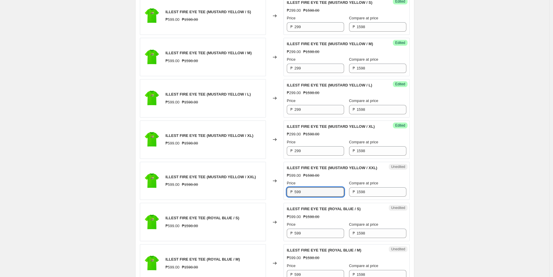
click at [271, 189] on div "ILLEST FIRE EYE TEE (MUSTARD YELLOW / XXL) ₱599.00 ₱1598.00 Changed to Unedited…" at bounding box center [275, 181] width 270 height 38
paste
type input "299"
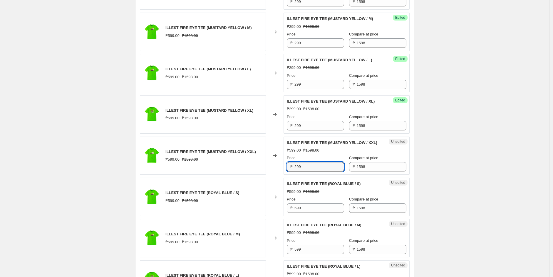
scroll to position [300, 0]
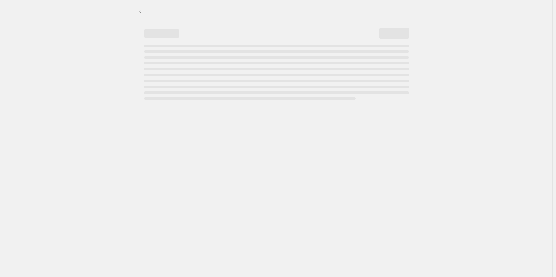
select select "percentage"
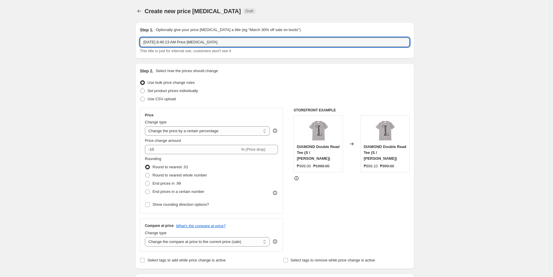
drag, startPoint x: 226, startPoint y: 41, endPoint x: 13, endPoint y: 31, distance: 212.8
type input "ILLEST FLASH DEALS OCTOBER"
drag, startPoint x: 77, startPoint y: 71, endPoint x: 72, endPoint y: 62, distance: 10.5
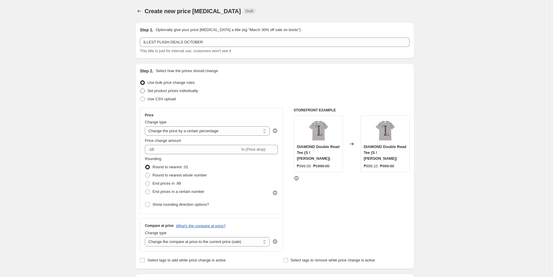
click at [151, 90] on span "Set product prices individually" at bounding box center [172, 91] width 51 height 4
click at [140, 89] on input "Set product prices individually" at bounding box center [140, 89] width 0 height 0
radio input "true"
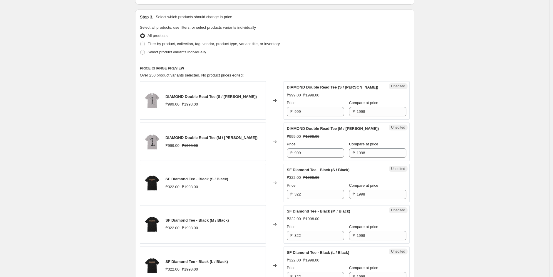
scroll to position [130, 0]
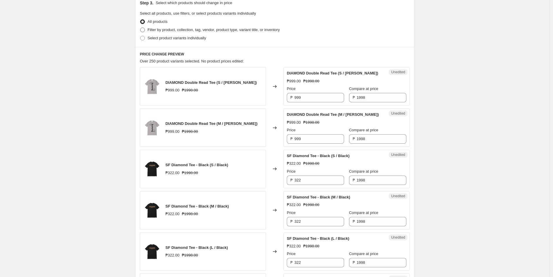
click at [169, 30] on span "Filter by product, collection, tag, vendor, product type, variant title, or inv…" at bounding box center [213, 30] width 132 height 4
click at [140, 28] on input "Filter by product, collection, tag, vendor, product type, variant title, or inv…" at bounding box center [140, 28] width 0 height 0
radio input "true"
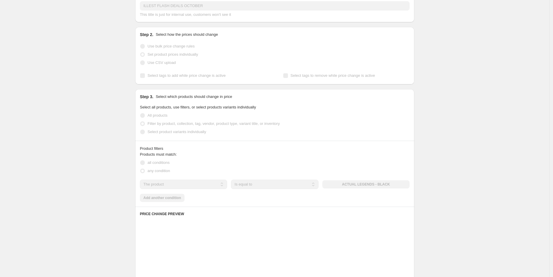
scroll to position [33, 0]
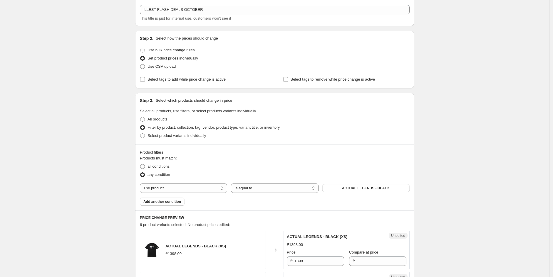
drag, startPoint x: 205, startPoint y: 189, endPoint x: 199, endPoint y: 182, distance: 9.0
click at [205, 189] on select "The product The product's collection The product's tag The product's vendor The…" at bounding box center [183, 188] width 87 height 9
select select "collection"
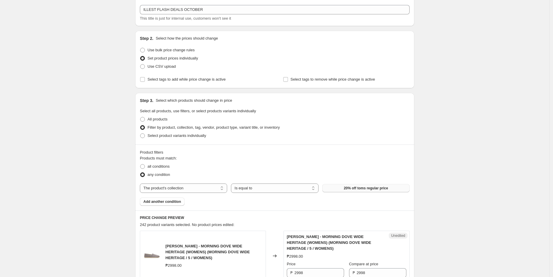
click at [387, 187] on span "20% off toms regular price" at bounding box center [366, 188] width 44 height 5
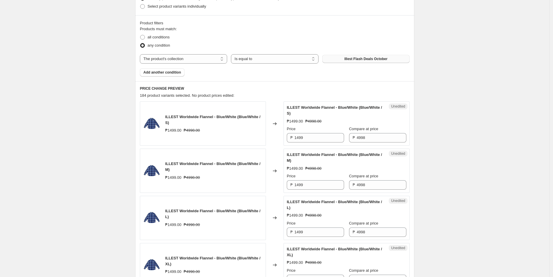
scroll to position [163, 0]
click at [312, 135] on input "1499" at bounding box center [319, 136] width 50 height 9
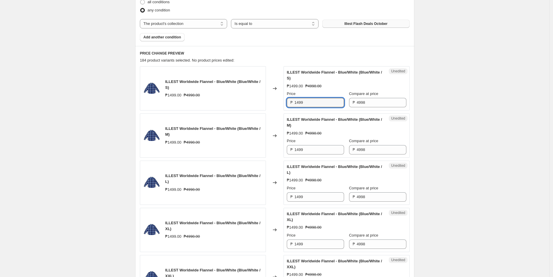
scroll to position [196, 0]
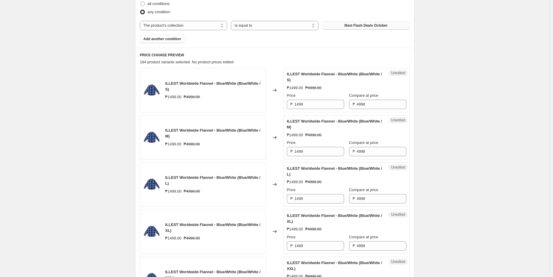
drag, startPoint x: 307, startPoint y: 107, endPoint x: 230, endPoint y: 110, distance: 77.0
click at [253, 109] on div "ILLEST Worldwide Flannel - Blue/White (Blue/White / S) ₱1499.00 ₱4998.00 Change…" at bounding box center [275, 90] width 270 height 44
type input "1199"
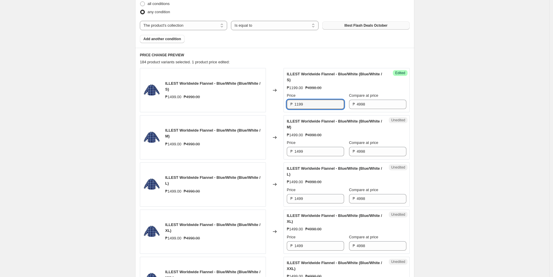
drag, startPoint x: 307, startPoint y: 105, endPoint x: 225, endPoint y: 112, distance: 82.9
click at [225, 112] on div "ILLEST Worldwide Flannel - Blue/White (Blue/White / S) ₱1499.00 ₱4998.00 Change…" at bounding box center [275, 90] width 270 height 44
drag, startPoint x: 312, startPoint y: 153, endPoint x: 273, endPoint y: 153, distance: 38.8
click at [274, 153] on div "ILLEST Worldwide Flannel - Blue/White (Blue/White / M) ₱1499.00 ₱4998.00 Change…" at bounding box center [275, 137] width 270 height 44
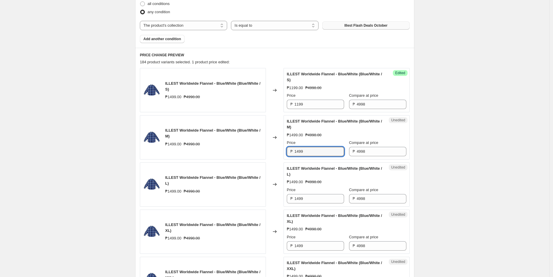
paste input "1"
type input "1199"
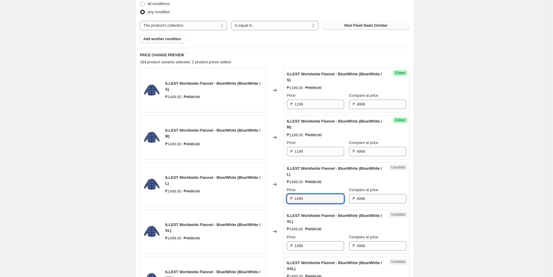
drag, startPoint x: 307, startPoint y: 196, endPoint x: 254, endPoint y: 197, distance: 53.1
click at [254, 197] on div "ILLEST Worldwide Flannel - Blue/White (Blue/White / L) ₱1499.00 ₱4998.00 Change…" at bounding box center [275, 185] width 270 height 44
paste input "1"
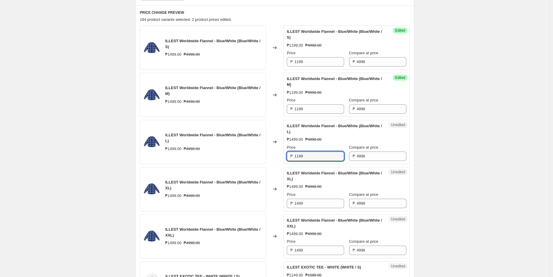
scroll to position [294, 0]
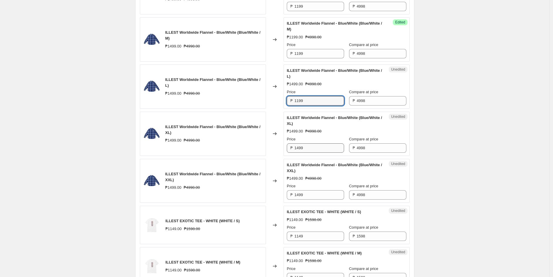
type input "1199"
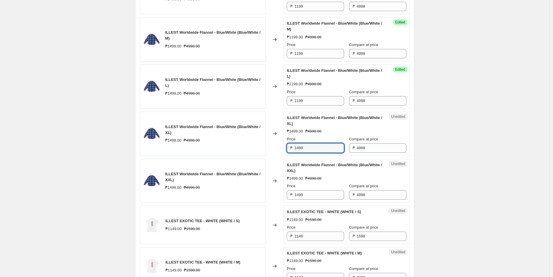
drag, startPoint x: 307, startPoint y: 151, endPoint x: 255, endPoint y: 149, distance: 52.9
click at [258, 149] on div "ILLEST Worldwide Flannel - Blue/White (Blue/White / XL) ₱1499.00 ₱4998.00 Chang…" at bounding box center [275, 134] width 270 height 44
paste input "1"
type input "1199"
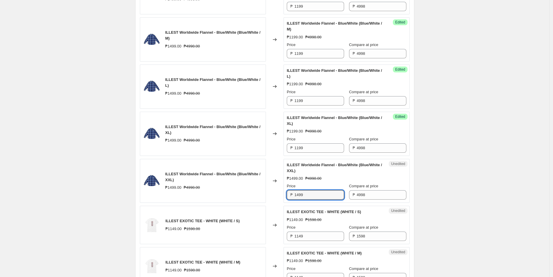
drag, startPoint x: 310, startPoint y: 194, endPoint x: 231, endPoint y: 194, distance: 79.0
click at [231, 194] on div "ILLEST Worldwide Flannel - Blue/White (Blue/White / XXL) ₱1499.00 ₱4998.00 Chan…" at bounding box center [275, 181] width 270 height 44
paste input "1"
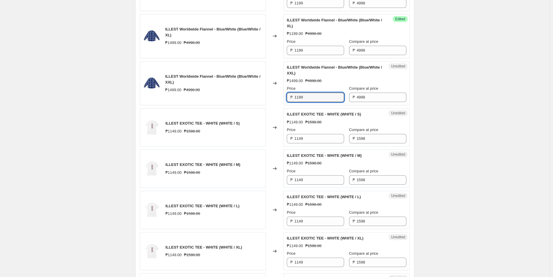
type input "1199"
click at [58, 107] on div "Create new price [MEDICAL_DATA]. This page is ready Create new price [MEDICAL_D…" at bounding box center [274, 236] width 549 height 1255
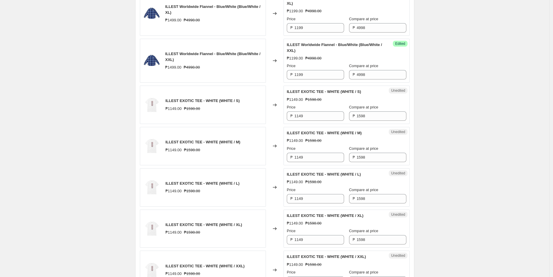
scroll to position [457, 0]
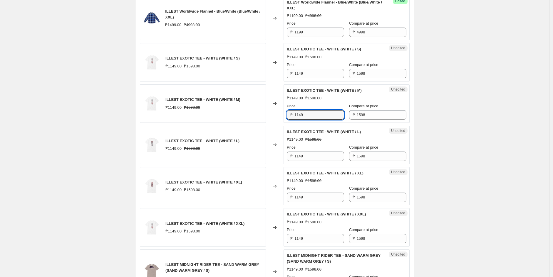
drag, startPoint x: 309, startPoint y: 115, endPoint x: 265, endPoint y: 117, distance: 44.1
click at [265, 117] on div "ILLEST EXOTIC TEE - WHITE (WHITE / M) ₱1149.00 ₱1598.00 Changed to Unedited ILL…" at bounding box center [275, 104] width 270 height 38
type input "799"
click at [323, 77] on input "1149" at bounding box center [319, 73] width 50 height 9
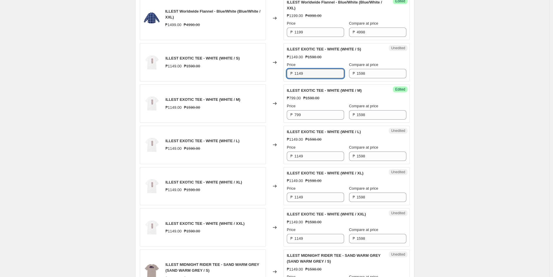
drag, startPoint x: 322, startPoint y: 74, endPoint x: 291, endPoint y: 74, distance: 30.8
click at [291, 74] on div "₱ 1149" at bounding box center [315, 73] width 57 height 9
type input "799"
click at [514, 77] on div "Create new price [MEDICAL_DATA]. This page is ready Create new price [MEDICAL_D…" at bounding box center [274, 170] width 549 height 1255
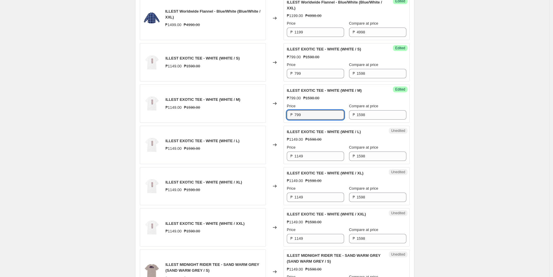
drag, startPoint x: 291, startPoint y: 113, endPoint x: 252, endPoint y: 115, distance: 39.1
click at [253, 115] on div "ILLEST EXOTIC TEE - WHITE (WHITE / M) ₱1149.00 ₱1598.00 Changed to Success Edit…" at bounding box center [275, 104] width 270 height 38
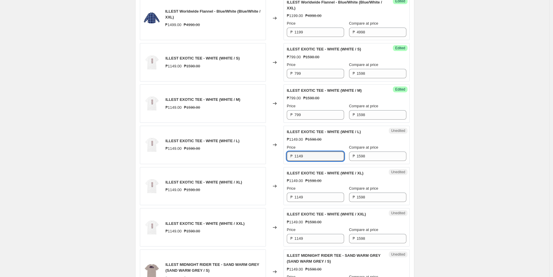
drag, startPoint x: 314, startPoint y: 160, endPoint x: 257, endPoint y: 159, distance: 57.0
click at [265, 161] on div "ILLEST EXOTIC TEE - WHITE (WHITE / L) ₱1149.00 ₱1598.00 Changed to Unedited ILL…" at bounding box center [275, 145] width 270 height 38
paste input "79"
type input "799"
drag, startPoint x: 319, startPoint y: 199, endPoint x: 277, endPoint y: 200, distance: 42.0
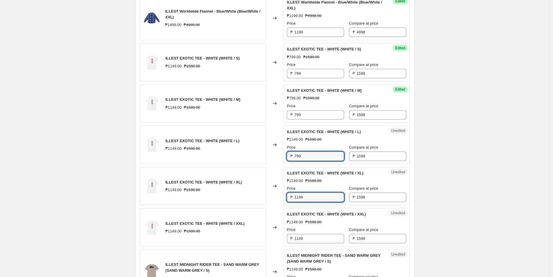
click at [277, 200] on div "ILLEST EXOTIC TEE - WHITE (WHITE / XL) ₱1149.00 ₱1598.00 Changed to Unedited IL…" at bounding box center [275, 186] width 270 height 38
paste input "79"
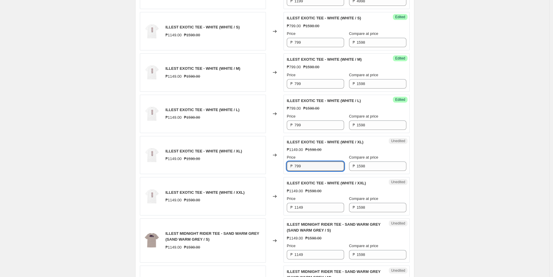
scroll to position [522, 0]
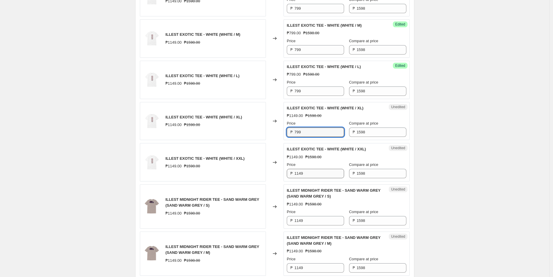
type input "799"
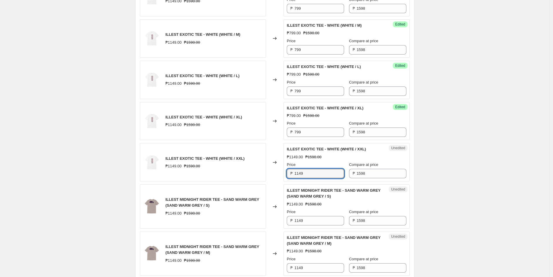
drag, startPoint x: 305, startPoint y: 176, endPoint x: 277, endPoint y: 176, distance: 28.2
click at [277, 176] on div "ILLEST EXOTIC TEE - WHITE (WHITE / XXL) ₱1149.00 ₱1598.00 Changed to Unedited I…" at bounding box center [275, 162] width 270 height 38
paste input "79"
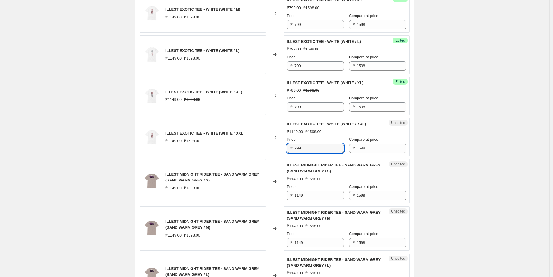
scroll to position [554, 0]
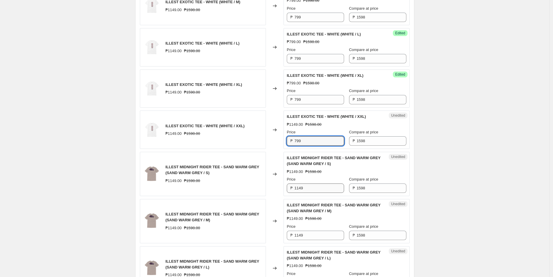
type input "799"
click at [307, 187] on input "1149" at bounding box center [319, 188] width 50 height 9
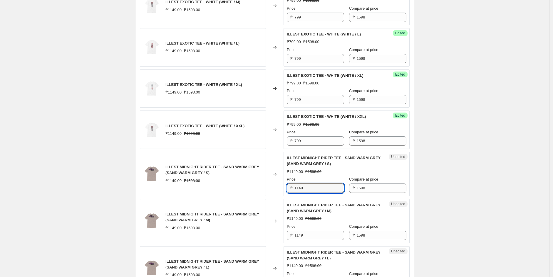
drag, startPoint x: 312, startPoint y: 186, endPoint x: 279, endPoint y: 189, distance: 32.5
click at [279, 189] on div "ILLEST MIDNIGHT RIDER TEE - SAND WARM GREY (SAND WARM GREY / S) ₱1149.00 ₱1598.…" at bounding box center [275, 174] width 270 height 44
type input "799"
drag, startPoint x: 442, startPoint y: 169, endPoint x: 424, endPoint y: 168, distance: 18.2
click at [435, 168] on div "Create new price [MEDICAL_DATA]. This page is ready Create new price [MEDICAL_D…" at bounding box center [274, 73] width 549 height 1255
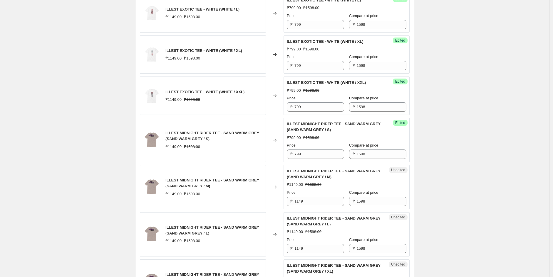
scroll to position [620, 0]
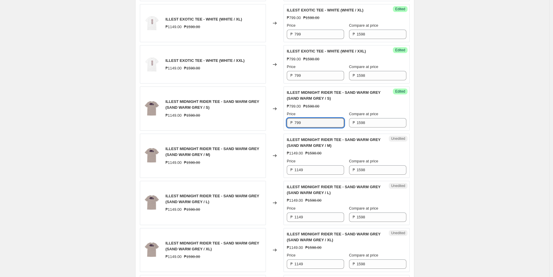
drag, startPoint x: 308, startPoint y: 124, endPoint x: 250, endPoint y: 130, distance: 58.1
click at [251, 132] on div "ILLEST Worldwide Flannel - Blue/White (Blue/White / S) ₱1499.00 ₱4998.00 Change…" at bounding box center [275, 85] width 270 height 883
drag, startPoint x: 314, startPoint y: 169, endPoint x: 267, endPoint y: 171, distance: 47.0
click at [267, 171] on div "ILLEST MIDNIGHT RIDER TEE - SAND WARM GREY (SAND WARM GREY / M) ₱1149.00 ₱1598.…" at bounding box center [275, 156] width 270 height 44
paste input "79"
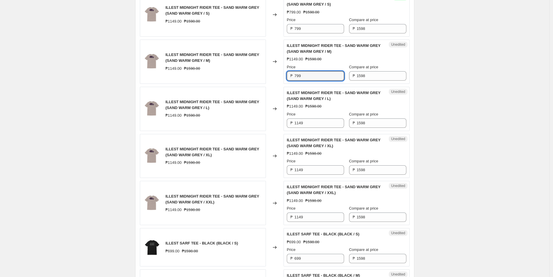
scroll to position [718, 0]
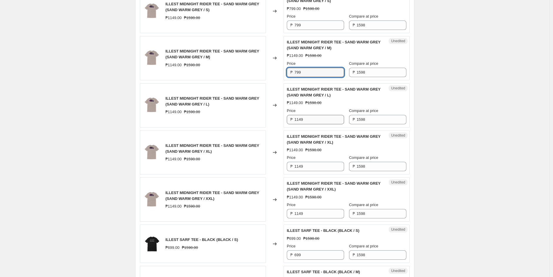
type input "799"
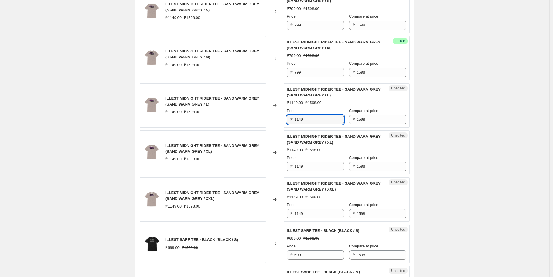
drag, startPoint x: 307, startPoint y: 121, endPoint x: 278, endPoint y: 122, distance: 28.2
click at [280, 122] on div "ILLEST MIDNIGHT RIDER TEE - SAND WARM GREY (SAND WARM GREY / L) ₱1149.00 ₱1598.…" at bounding box center [275, 105] width 270 height 44
paste input "79"
type input "799"
drag, startPoint x: 307, startPoint y: 169, endPoint x: 265, endPoint y: 169, distance: 41.4
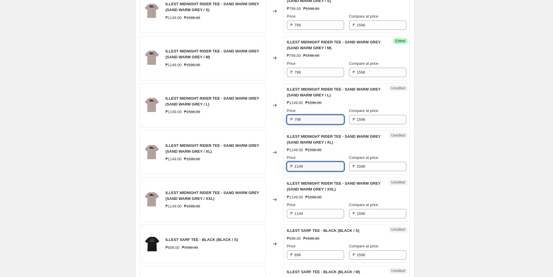
click at [267, 169] on div "ILLEST MIDNIGHT RIDER TEE - SAND WARM GREY (SAND WARM GREY / XL) ₱1149.00 ₱1598…" at bounding box center [275, 153] width 270 height 44
paste input "79"
type input "799"
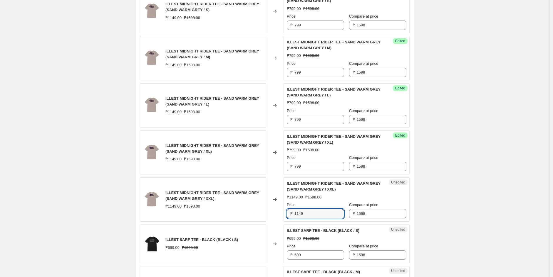
drag, startPoint x: 309, startPoint y: 215, endPoint x: 274, endPoint y: 214, distance: 35.0
click at [274, 214] on div "ILLEST MIDNIGHT RIDER TEE - SAND WARM GREY (SAND WARM GREY / XXL) ₱1149.00 ₱159…" at bounding box center [275, 200] width 270 height 44
paste input "79"
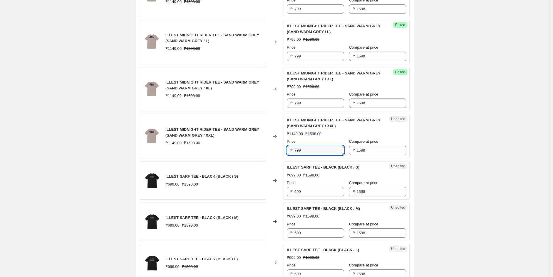
scroll to position [783, 0]
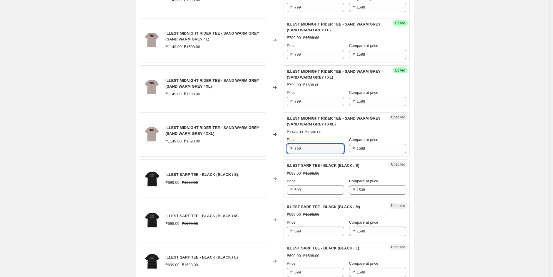
type input "799"
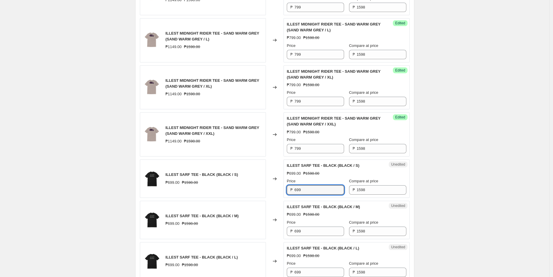
drag, startPoint x: 300, startPoint y: 190, endPoint x: 272, endPoint y: 192, distance: 28.0
click at [272, 192] on div "ILLEST SARF TEE - BLACK (BLACK / S) ₱699.00 ₱1598.00 Changed to Unedited ILLEST…" at bounding box center [275, 179] width 270 height 38
type input "499"
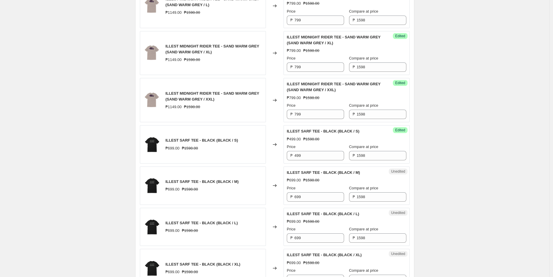
scroll to position [848, 0]
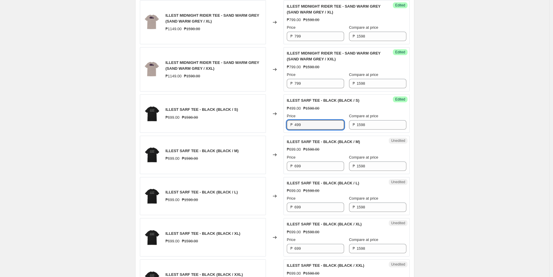
drag, startPoint x: 309, startPoint y: 123, endPoint x: 260, endPoint y: 129, distance: 49.4
click at [260, 129] on div "ILLEST SARF TEE - BLACK (BLACK / S) ₱699.00 ₱1598.00 Changed to Success Edited …" at bounding box center [275, 114] width 270 height 38
drag, startPoint x: 289, startPoint y: 167, endPoint x: 275, endPoint y: 167, distance: 14.4
click at [275, 167] on div "ILLEST SARF TEE - BLACK (BLACK / M) ₱699.00 ₱1598.00 Changed to Unedited ILLEST…" at bounding box center [275, 155] width 270 height 38
paste input "4"
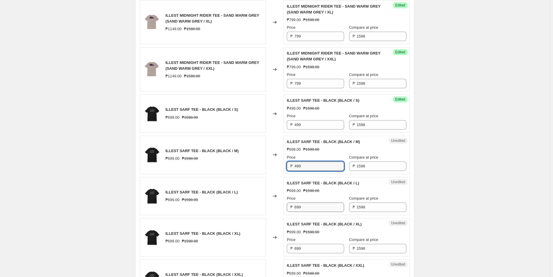
type input "499"
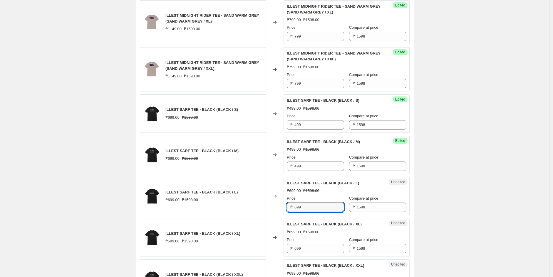
drag, startPoint x: 304, startPoint y: 209, endPoint x: 268, endPoint y: 208, distance: 35.8
click at [268, 208] on div "ILLEST SARF TEE - BLACK (BLACK / L) ₱699.00 ₱1598.00 Changed to Unedited ILLEST…" at bounding box center [275, 196] width 270 height 38
paste input "4"
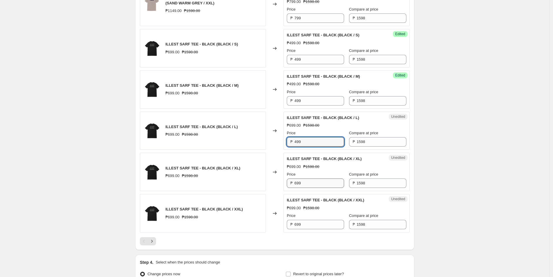
type input "499"
drag, startPoint x: 305, startPoint y: 186, endPoint x: 278, endPoint y: 186, distance: 26.7
click at [282, 185] on div "ILLEST SARF TEE - BLACK (BLACK / XL) ₱699.00 ₱1598.00 Changed to Unedited ILLES…" at bounding box center [275, 172] width 270 height 38
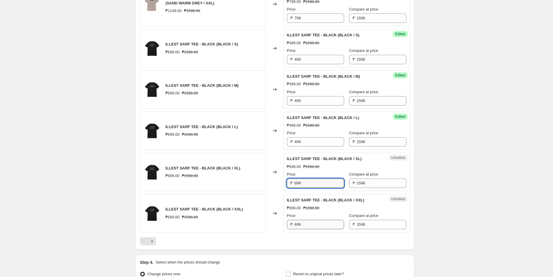
paste input "4"
type input "499"
drag, startPoint x: 305, startPoint y: 227, endPoint x: 273, endPoint y: 230, distance: 32.1
click at [278, 228] on div "ILLEST SARF TEE - BLACK (BLACK / XXL) ₱699.00 ₱1598.00 Changed to Unedited ILLE…" at bounding box center [275, 213] width 270 height 38
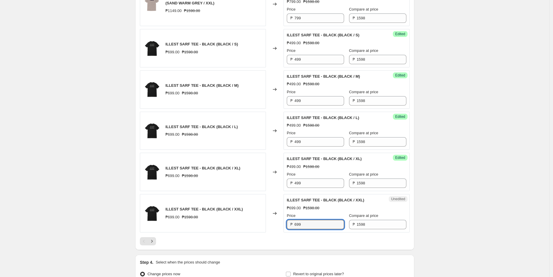
paste input "4"
type input "499"
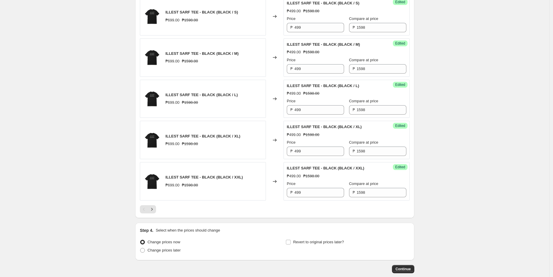
scroll to position [946, 0]
click at [155, 213] on button "Next" at bounding box center [152, 209] width 8 height 8
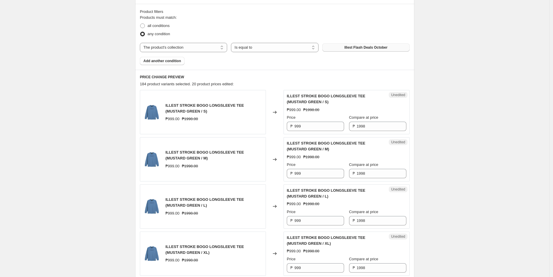
scroll to position [196, 0]
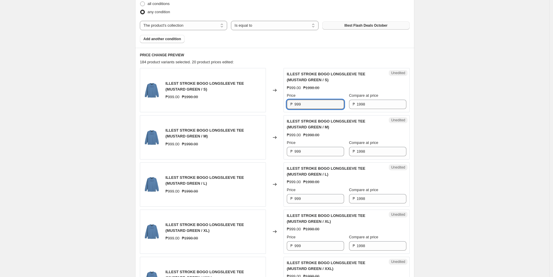
drag, startPoint x: 312, startPoint y: 103, endPoint x: 271, endPoint y: 103, distance: 41.1
click at [271, 103] on div "ILLEST STROKE BOGO LONGSLEEVE TEE (MUSTARD GREEN / S) ₱999.00 ₱1998.00 Changed …" at bounding box center [275, 90] width 270 height 44
type input "599"
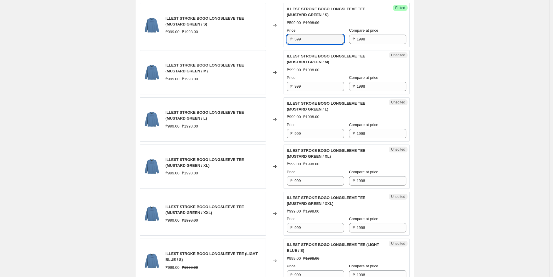
drag, startPoint x: 304, startPoint y: 40, endPoint x: 260, endPoint y: 37, distance: 44.4
click at [260, 37] on div "ILLEST STROKE BOGO LONGSLEEVE TEE (MUSTARD GREEN / S) ₱999.00 ₱1998.00 Changed …" at bounding box center [275, 25] width 270 height 44
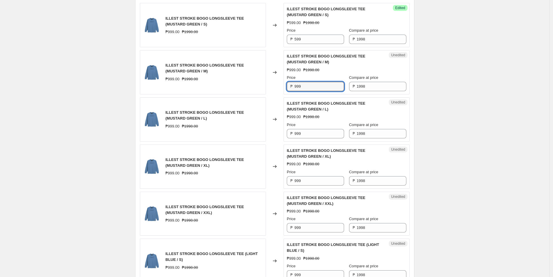
drag, startPoint x: 322, startPoint y: 84, endPoint x: 270, endPoint y: 110, distance: 57.8
click at [269, 86] on div "ILLEST STROKE BOGO LONGSLEEVE TEE (MUSTARD GREEN / M) ₱999.00 ₱1998.00 Changed …" at bounding box center [275, 72] width 270 height 44
paste input "5"
type input "599"
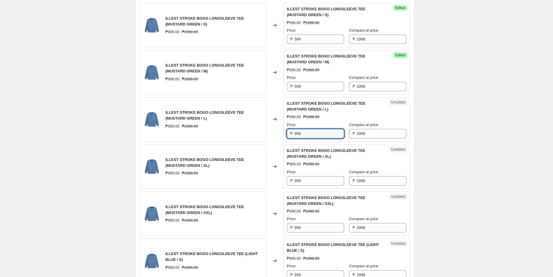
drag, startPoint x: 308, startPoint y: 135, endPoint x: 279, endPoint y: 137, distance: 28.6
click at [281, 136] on div "ILLEST STROKE BOGO LONGSLEEVE TEE (MUSTARD GREEN / L) ₱999.00 ₱1998.00 Changed …" at bounding box center [275, 119] width 270 height 44
paste input "5"
type input "599"
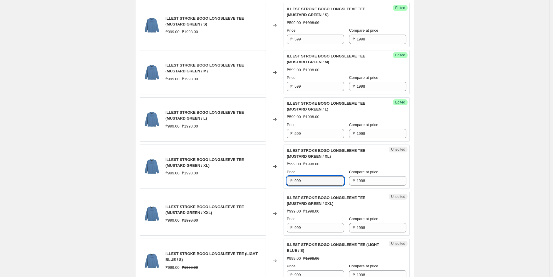
drag, startPoint x: 307, startPoint y: 184, endPoint x: 274, endPoint y: 184, distance: 33.5
click at [274, 184] on div "ILLEST STROKE BOGO LONGSLEEVE TEE (MUSTARD GREEN / XL) ₱999.00 ₱1998.00 Changed…" at bounding box center [275, 167] width 270 height 44
paste input "5"
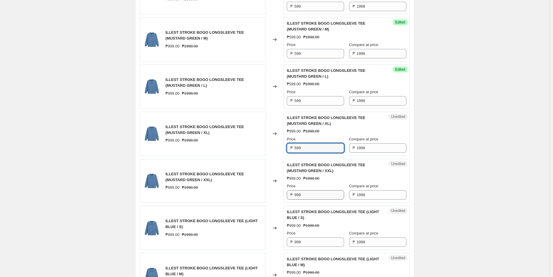
type input "599"
drag, startPoint x: 307, startPoint y: 195, endPoint x: 275, endPoint y: 195, distance: 31.7
click at [275, 195] on div "ILLEST STROKE BOGO LONGSLEEVE TEE (MUSTARD GREEN / XXL) ₱999.00 ₱1998.00 Change…" at bounding box center [275, 181] width 270 height 44
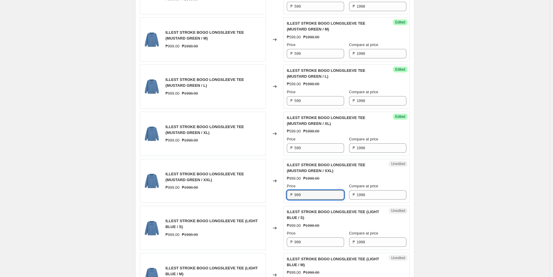
paste input "5"
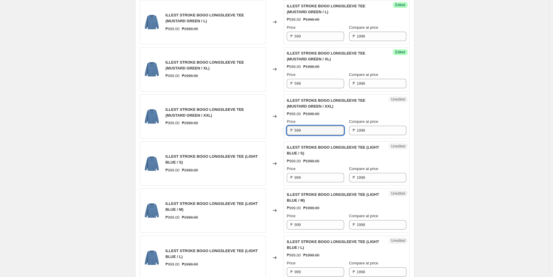
scroll to position [359, 0]
type input "599"
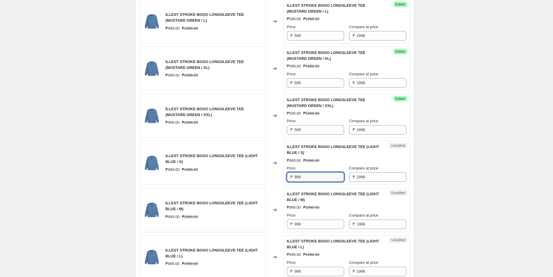
drag, startPoint x: 306, startPoint y: 179, endPoint x: 266, endPoint y: 180, distance: 40.2
click at [277, 179] on div "ILLEST STROKE BOGO LONGSLEEVE TEE (LIGHT BLUE / S) ₱999.00 ₱1998.00 Changed to …" at bounding box center [275, 163] width 270 height 44
paste input "5"
type input "599"
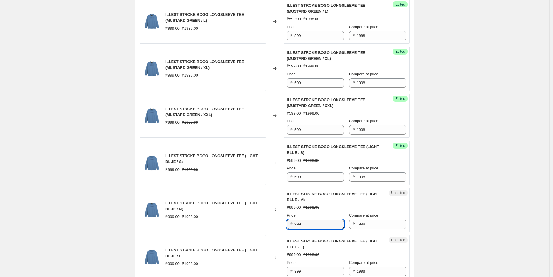
drag, startPoint x: 307, startPoint y: 226, endPoint x: 275, endPoint y: 226, distance: 31.7
click at [276, 226] on div "ILLEST STROKE BOGO LONGSLEEVE TEE (LIGHT BLUE / M) ₱999.00 ₱1998.00 Changed to …" at bounding box center [275, 210] width 270 height 44
paste input "5"
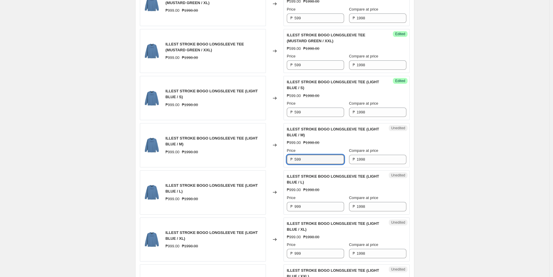
scroll to position [424, 0]
type input "599"
drag, startPoint x: 303, startPoint y: 207, endPoint x: 250, endPoint y: 208, distance: 52.6
click at [250, 208] on div "ILLEST STROKE BOGO LONGSLEEVE TEE (LIGHT BLUE / L) ₱999.00 ₱1998.00 Changed to …" at bounding box center [275, 192] width 270 height 44
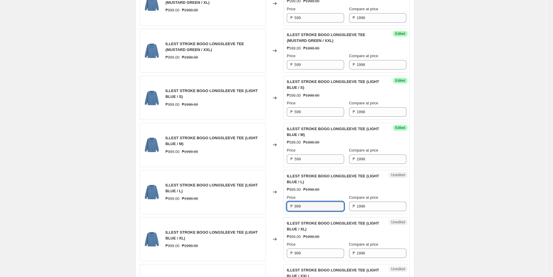
paste input "5"
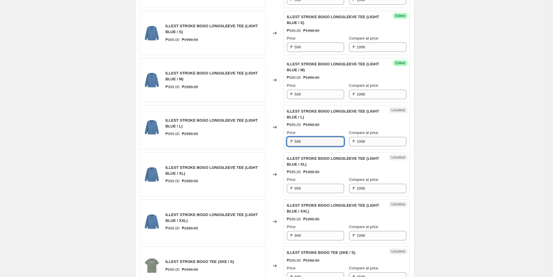
scroll to position [489, 0]
type input "599"
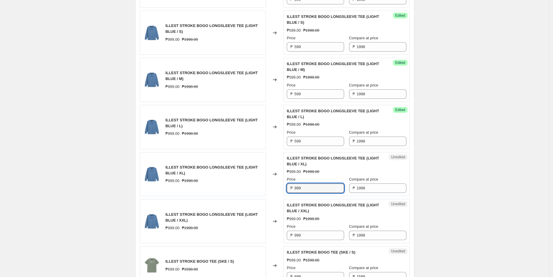
drag, startPoint x: 306, startPoint y: 186, endPoint x: 258, endPoint y: 189, distance: 48.2
click at [262, 189] on div "ILLEST STROKE BOGO LONGSLEEVE TEE (LIGHT BLUE / XL) ₱999.00 ₱1998.00 Changed to…" at bounding box center [275, 174] width 270 height 44
paste input "5"
type input "599"
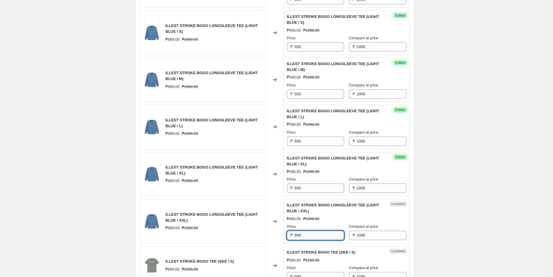
drag, startPoint x: 310, startPoint y: 235, endPoint x: 266, endPoint y: 233, distance: 43.8
click at [266, 233] on div "ILLEST STROKE BOGO LONGSLEEVE TEE (LIGHT BLUE / XXL) ₱999.00 ₱1998.00 Changed t…" at bounding box center [275, 221] width 270 height 44
paste input "5"
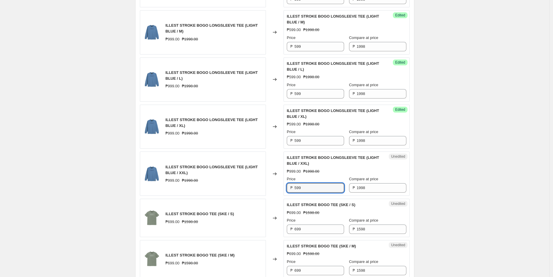
scroll to position [587, 0]
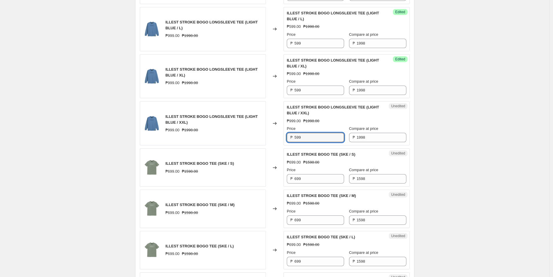
type input "599"
click at [38, 116] on div "Create new price [MEDICAL_DATA]. This page is ready Create new price [MEDICAL_D…" at bounding box center [274, 40] width 549 height 1255
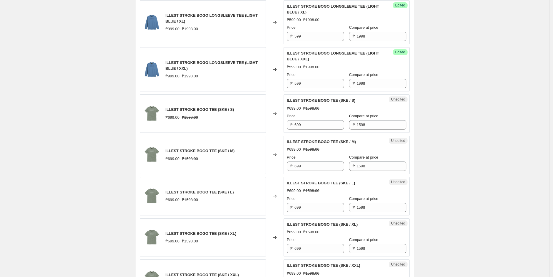
scroll to position [652, 0]
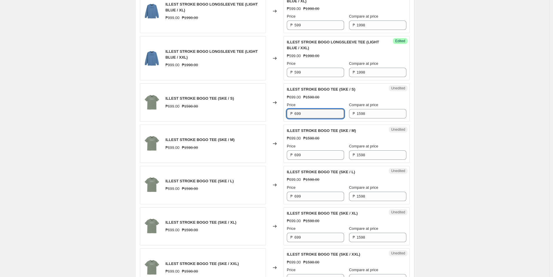
drag, startPoint x: 307, startPoint y: 118, endPoint x: 268, endPoint y: 115, distance: 39.8
click at [268, 115] on div "ILLEST STROKE BOGO TEE (SKE / S) ₱699.00 ₱1598.00 Changed to Unedited ILLEST ST…" at bounding box center [275, 102] width 270 height 38
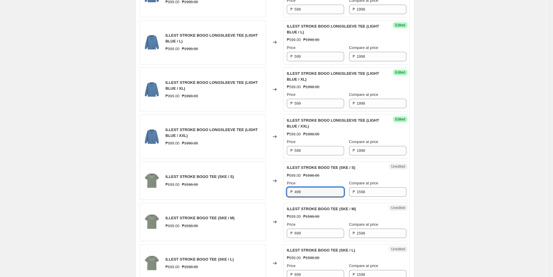
scroll to position [605, 0]
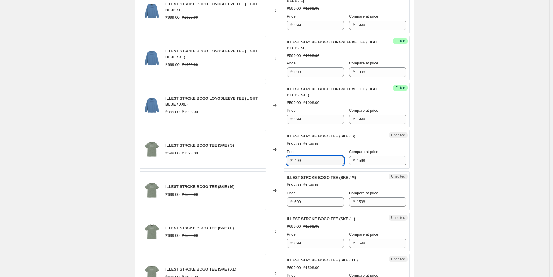
drag, startPoint x: 315, startPoint y: 160, endPoint x: 267, endPoint y: 165, distance: 49.0
click at [267, 165] on div "ILLEST STROKE BOGO TEE (SKE / S) ₱699.00 ₱1598.00 Changed to Unedited ILLEST ST…" at bounding box center [275, 149] width 270 height 38
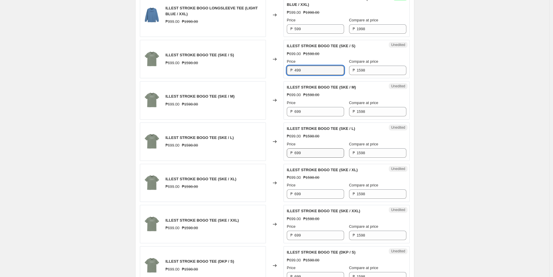
scroll to position [703, 0]
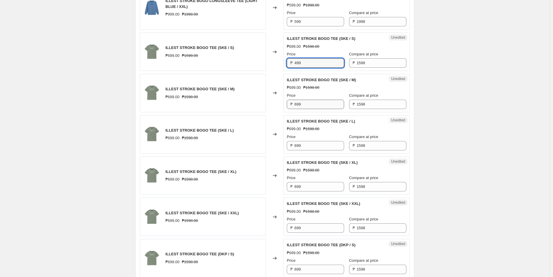
type input "499"
drag, startPoint x: 310, startPoint y: 104, endPoint x: 267, endPoint y: 113, distance: 43.8
click at [271, 111] on div "ILLEST STROKE BOGO TEE (SKE / M) ₱699.00 ₱1598.00 Changed to Unedited ILLEST ST…" at bounding box center [275, 93] width 270 height 38
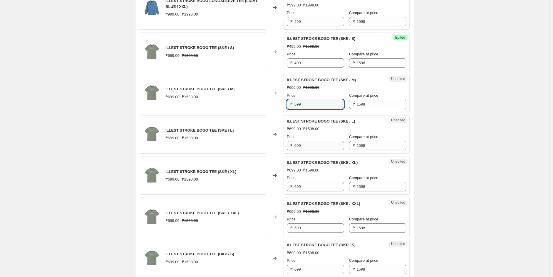
paste input "4"
type input "499"
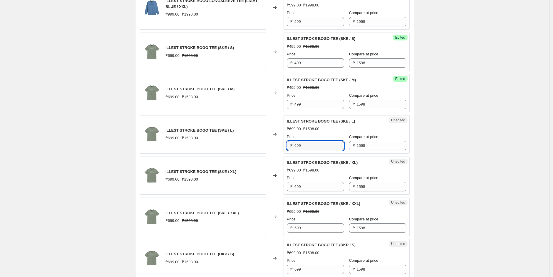
drag, startPoint x: 307, startPoint y: 147, endPoint x: 252, endPoint y: 154, distance: 55.0
click at [254, 153] on div "ILLEST STROKE BOGO TEE (SKE / L) ₱699.00 ₱1598.00 Changed to Unedited ILLEST ST…" at bounding box center [275, 134] width 270 height 38
paste input "4"
type input "499"
drag, startPoint x: 301, startPoint y: 188, endPoint x: 265, endPoint y: 195, distance: 36.5
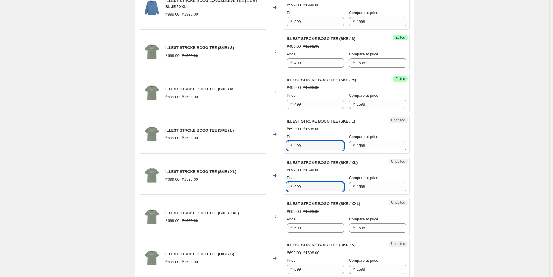
click at [266, 194] on div "ILLEST STROKE BOGO TEE (SKE / XL) ₱699.00 ₱1598.00 Changed to Unedited ILLEST S…" at bounding box center [275, 176] width 270 height 38
paste input "4"
type input "499"
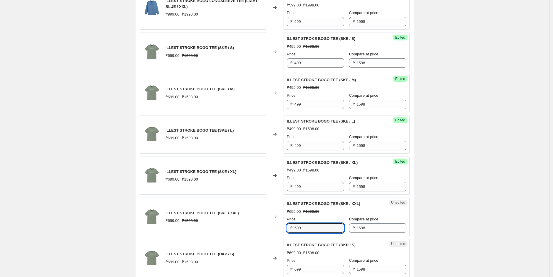
drag, startPoint x: 310, startPoint y: 230, endPoint x: 271, endPoint y: 232, distance: 38.8
click at [272, 231] on div "ILLEST STROKE BOGO TEE (SKE / XXL) ₱699.00 ₱1598.00 Changed to Unedited ILLEST …" at bounding box center [275, 217] width 270 height 38
paste input "4"
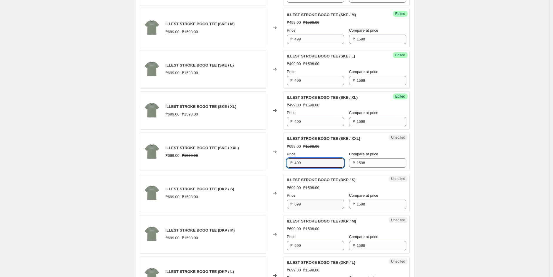
type input "499"
drag, startPoint x: 304, startPoint y: 203, endPoint x: 251, endPoint y: 207, distance: 53.5
click at [257, 206] on div "ILLEST STROKE BOGO TEE (DKP / S) ₱699.00 ₱1598.00 Changed to Unedited ILLEST ST…" at bounding box center [275, 193] width 270 height 38
paste input "4"
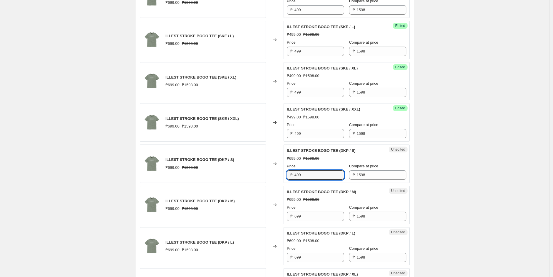
scroll to position [834, 0]
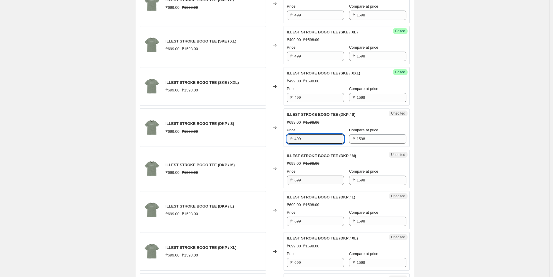
type input "499"
drag, startPoint x: 311, startPoint y: 181, endPoint x: 266, endPoint y: 181, distance: 45.2
click at [267, 181] on div "ILLEST STROKE BOGO TEE (DKP / M) ₱699.00 ₱1598.00 Changed to Unedited ILLEST ST…" at bounding box center [275, 169] width 270 height 38
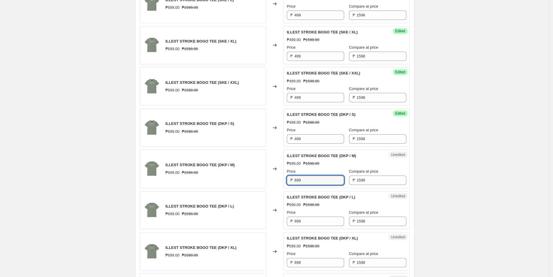
paste input "4"
type input "499"
drag, startPoint x: 304, startPoint y: 222, endPoint x: 270, endPoint y: 222, distance: 34.1
click at [273, 222] on div "ILLEST STROKE BOGO TEE (DKP / L) ₱699.00 ₱1598.00 Changed to Unedited ILLEST ST…" at bounding box center [275, 210] width 270 height 38
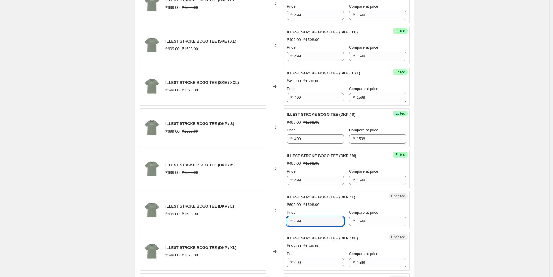
paste input "4"
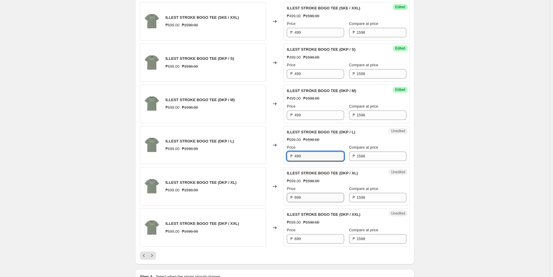
type input "499"
drag, startPoint x: 304, startPoint y: 200, endPoint x: 286, endPoint y: 199, distance: 17.9
click at [287, 199] on div "Unedited ILLEST STROKE BOGO TEE (DKP / XL) ₱699.00 ₱1598.00 Price ₱ 699 Compare…" at bounding box center [346, 186] width 126 height 38
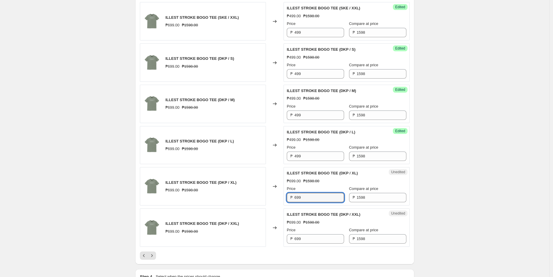
paste input "4"
type input "499"
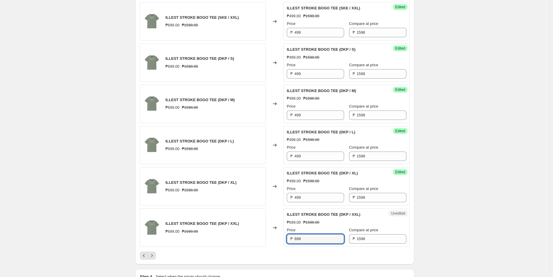
drag, startPoint x: 310, startPoint y: 241, endPoint x: 269, endPoint y: 238, distance: 41.5
click at [269, 238] on div "ILLEST STROKE BOGO TEE (DKP / XXL) ₱699.00 ₱1598.00 Changed to Unedited ILLEST …" at bounding box center [275, 228] width 270 height 38
paste input "4"
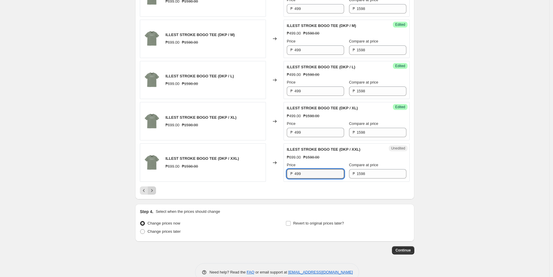
type input "499"
click at [153, 194] on icon "Next" at bounding box center [152, 191] width 6 height 6
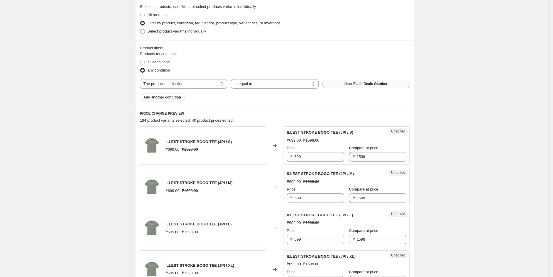
scroll to position [202, 0]
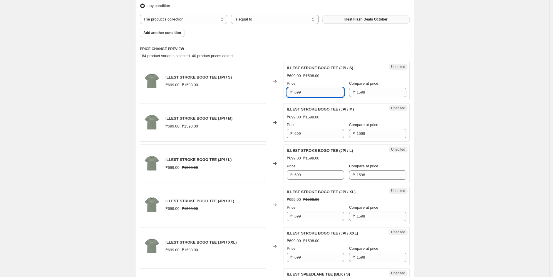
click at [311, 94] on input "699" at bounding box center [319, 92] width 50 height 9
drag, startPoint x: 304, startPoint y: 93, endPoint x: 270, endPoint y: 90, distance: 33.6
click at [269, 93] on div "ILLEST STROKE BOGO TEE (JPI / S) ₱699.00 ₱1598.00 Changed to Unedited ILLEST ST…" at bounding box center [275, 81] width 270 height 38
paste input "4"
type input "499"
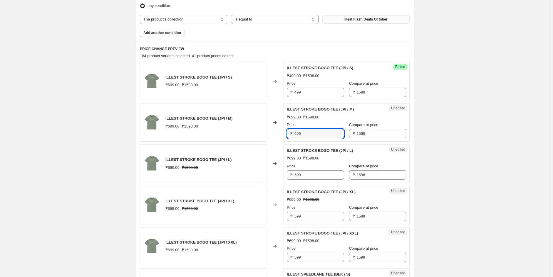
drag, startPoint x: 310, startPoint y: 133, endPoint x: 267, endPoint y: 133, distance: 42.9
click at [267, 133] on div "ILLEST STROKE BOGO TEE (JPI / M) ₱699.00 ₱1598.00 Changed to Unedited ILLEST ST…" at bounding box center [275, 122] width 270 height 38
paste input "4"
type input "499"
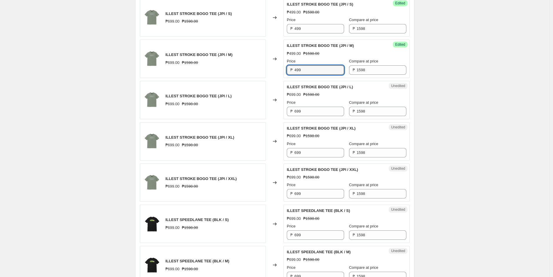
scroll to position [267, 0]
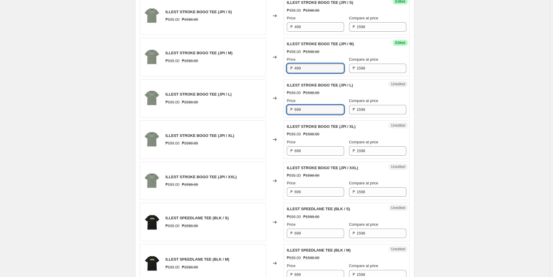
drag, startPoint x: 303, startPoint y: 108, endPoint x: 287, endPoint y: 107, distance: 16.8
click at [287, 107] on div "Unedited ILLEST STROKE BOGO TEE (JPI / L) ₱699.00 ₱1598.00 Price ₱ 699 Compare …" at bounding box center [346, 98] width 126 height 38
paste input "4"
type input "499"
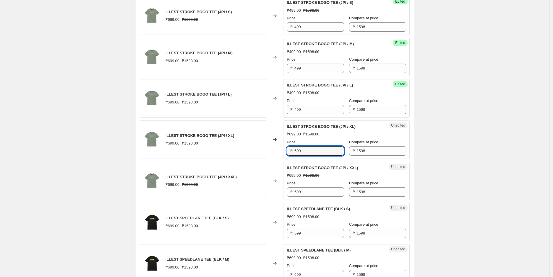
drag, startPoint x: 310, startPoint y: 152, endPoint x: 258, endPoint y: 151, distance: 52.0
click at [258, 151] on div "ILLEST STROKE BOGO TEE (JPI / XL) ₱699.00 ₱1598.00 Changed to Unedited ILLEST S…" at bounding box center [275, 140] width 270 height 38
paste input "4"
type input "499"
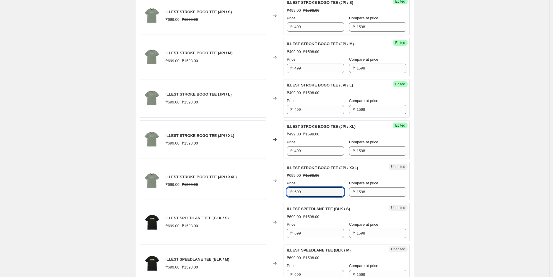
drag, startPoint x: 306, startPoint y: 192, endPoint x: 263, endPoint y: 192, distance: 42.3
click at [265, 192] on div "ILLEST STROKE BOGO TEE (JPI / XXL) ₱699.00 ₱1598.00 Changed to Unedited ILLEST …" at bounding box center [275, 181] width 270 height 38
paste input "4"
type input "499"
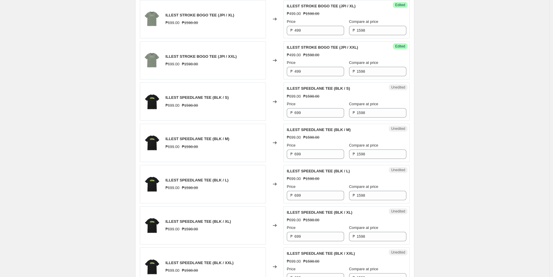
scroll to position [398, 0]
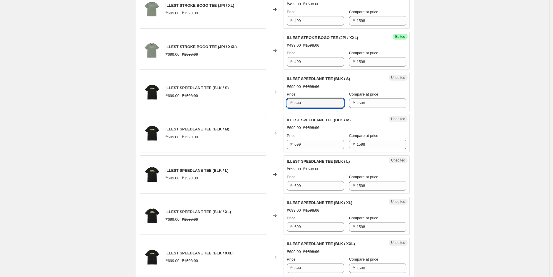
drag, startPoint x: 306, startPoint y: 104, endPoint x: 256, endPoint y: 100, distance: 50.7
click at [256, 100] on div "ILLEST SPEEDLANE TEE (BLK / S) ₱699.00 ₱1598.00 Changed to Unedited ILLEST SPEE…" at bounding box center [275, 92] width 270 height 38
paste input "4"
type input "499"
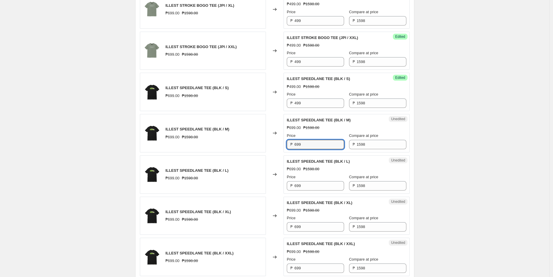
drag, startPoint x: 315, startPoint y: 143, endPoint x: 275, endPoint y: 143, distance: 40.5
click at [275, 143] on div "ILLEST SPEEDLANE TEE (BLK / M) ₱699.00 ₱1598.00 Changed to Unedited ILLEST SPEE…" at bounding box center [275, 133] width 270 height 38
paste input "4"
type input "499"
drag, startPoint x: 297, startPoint y: 187, endPoint x: 290, endPoint y: 187, distance: 7.3
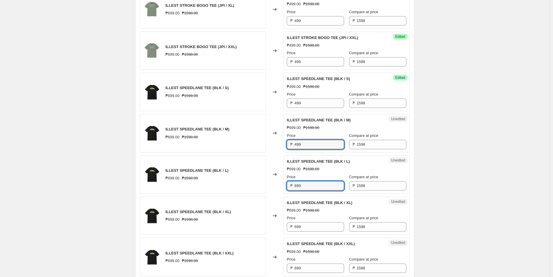
click at [290, 187] on div "₱ 699" at bounding box center [315, 185] width 57 height 9
paste input "4"
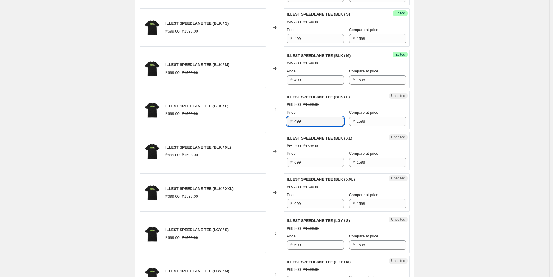
scroll to position [463, 0]
type input "499"
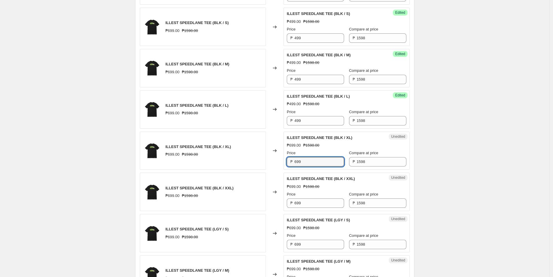
drag, startPoint x: 302, startPoint y: 163, endPoint x: 277, endPoint y: 162, distance: 24.4
click at [277, 162] on div "ILLEST SPEEDLANE TEE (BLK / XL) ₱699.00 ₱1598.00 Changed to Unedited ILLEST SPE…" at bounding box center [275, 151] width 270 height 38
paste input "4"
type input "499"
drag, startPoint x: 306, startPoint y: 204, endPoint x: 287, endPoint y: 204, distance: 19.4
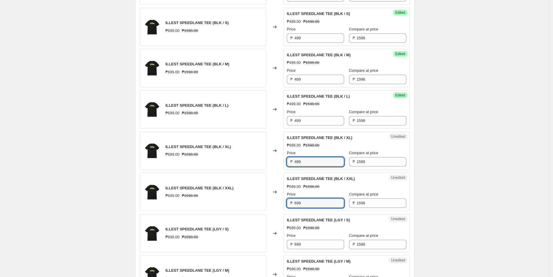
click at [287, 204] on div "Unedited ILLEST SPEEDLANE TEE (BLK / XXL) ₱699.00 ₱1598.00 Price ₱ 699 Compare …" at bounding box center [346, 192] width 126 height 38
paste input "4"
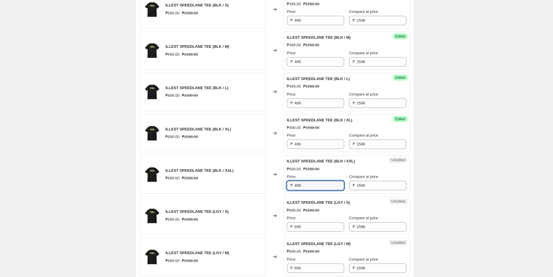
scroll to position [495, 0]
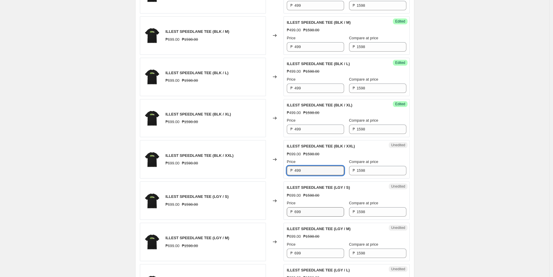
type input "499"
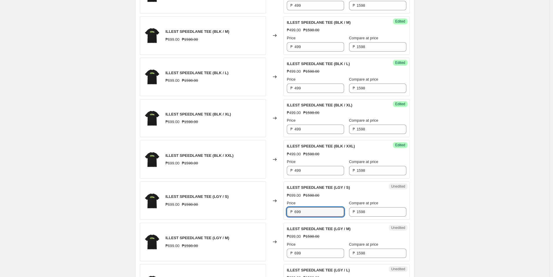
drag, startPoint x: 310, startPoint y: 214, endPoint x: 288, endPoint y: 210, distance: 22.6
click at [288, 210] on div "₱ 699" at bounding box center [315, 212] width 57 height 9
paste input "4"
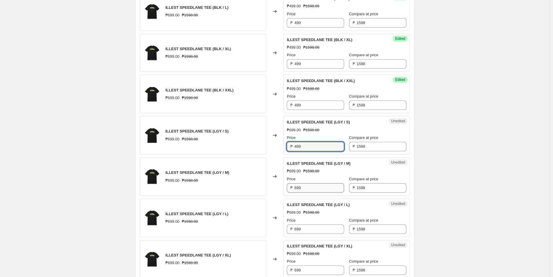
type input "499"
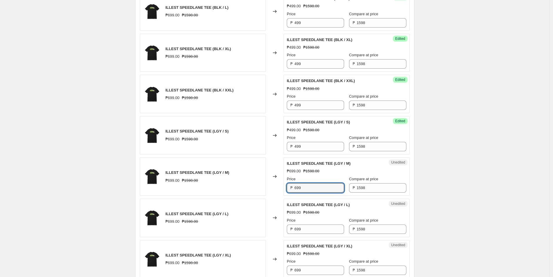
drag, startPoint x: 300, startPoint y: 189, endPoint x: 290, endPoint y: 189, distance: 10.6
click at [292, 189] on div "₱ 699" at bounding box center [315, 188] width 57 height 9
paste input "4"
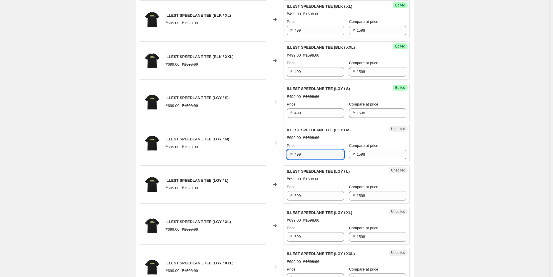
scroll to position [626, 0]
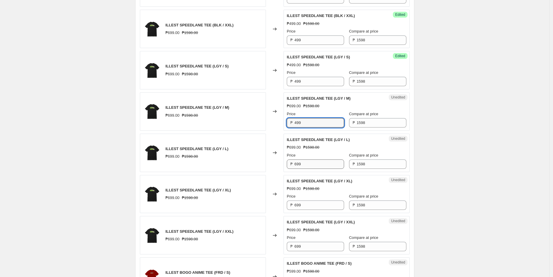
type input "499"
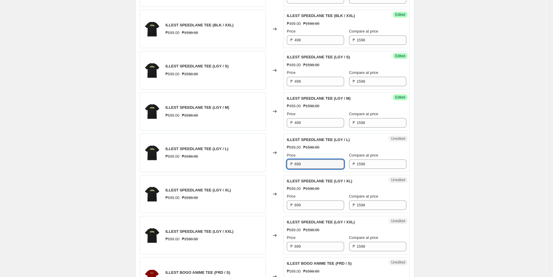
drag, startPoint x: 305, startPoint y: 164, endPoint x: 286, endPoint y: 166, distance: 18.9
click at [289, 165] on div "₱ 699" at bounding box center [315, 164] width 57 height 9
paste input "4"
type input "499"
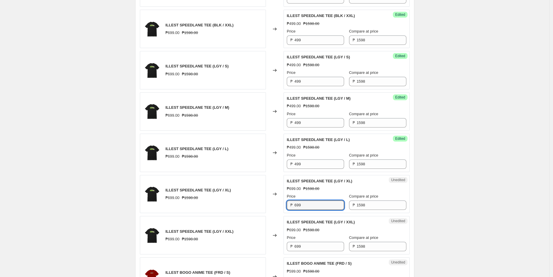
drag, startPoint x: 305, startPoint y: 205, endPoint x: 287, endPoint y: 205, distance: 18.2
click at [287, 205] on div "Unedited ILLEST SPEEDLANE TEE (LGY / XL) ₱699.00 ₱1598.00 Price ₱ 699 Compare a…" at bounding box center [346, 194] width 126 height 38
paste input "4"
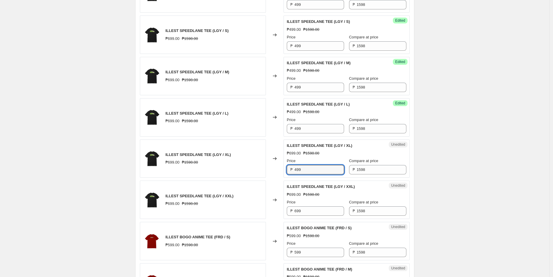
scroll to position [691, 0]
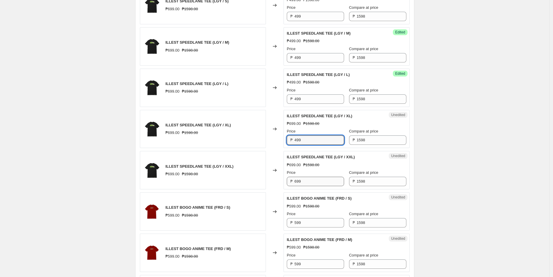
type input "499"
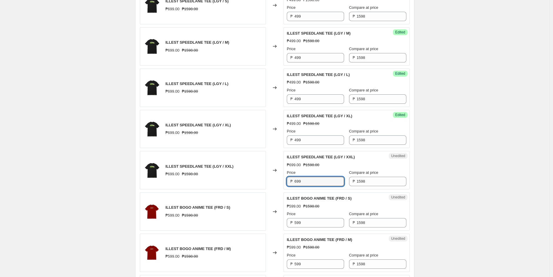
drag, startPoint x: 303, startPoint y: 183, endPoint x: 277, endPoint y: 183, distance: 26.1
click at [277, 183] on div "ILLEST SPEEDLANE TEE (LGY / XXL) ₱699.00 ₱1598.00 Changed to Unedited ILLEST SP…" at bounding box center [275, 170] width 270 height 38
paste input "4"
type input "499"
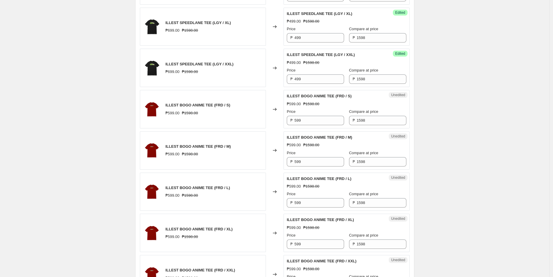
scroll to position [822, 0]
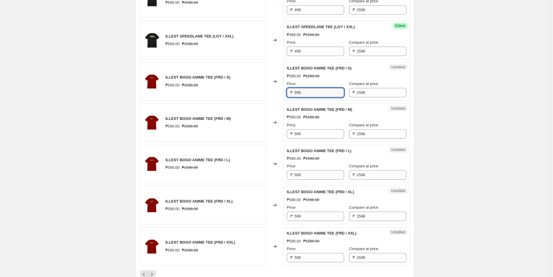
drag, startPoint x: 303, startPoint y: 94, endPoint x: 272, endPoint y: 94, distance: 30.5
click at [272, 94] on div "ILLEST BOGO ANIME TEE (FRD / S) ₱599.00 ₱1598.00 Changed to Unedited ILLEST BOG…" at bounding box center [275, 81] width 270 height 38
type input "299"
drag, startPoint x: 63, startPoint y: 100, endPoint x: 69, endPoint y: 101, distance: 6.2
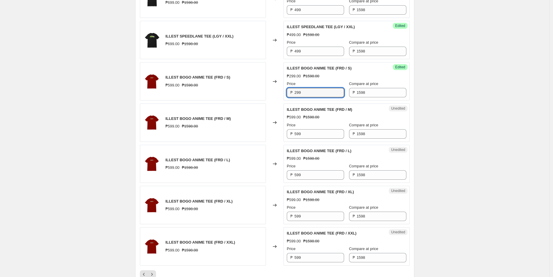
drag, startPoint x: 317, startPoint y: 96, endPoint x: 253, endPoint y: 96, distance: 63.7
click at [253, 96] on div "ILLEST BOGO ANIME TEE (FRD / S) ₱599.00 ₱1598.00 Changed to Success Edited ILLE…" at bounding box center [275, 81] width 270 height 38
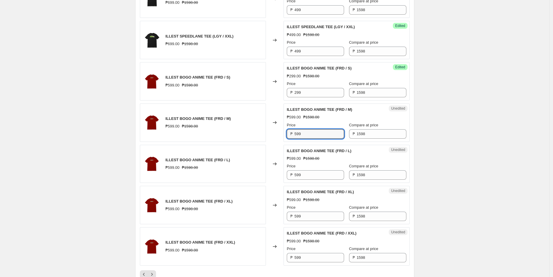
drag, startPoint x: 305, startPoint y: 135, endPoint x: 287, endPoint y: 135, distance: 18.2
click at [287, 135] on div "Unedited ILLEST BOGO ANIME TEE (FRD / M) ₱599.00 ₱1598.00 Price ₱ 599 Compare a…" at bounding box center [346, 123] width 126 height 38
paste input "2"
type input "299"
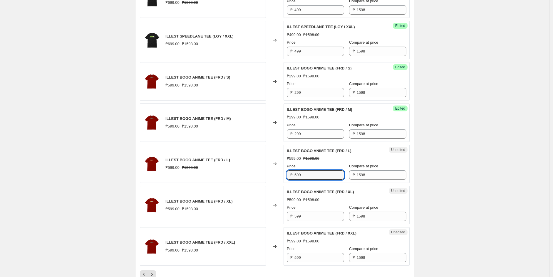
drag, startPoint x: 308, startPoint y: 176, endPoint x: 281, endPoint y: 177, distance: 27.3
click at [281, 177] on div "ILLEST BOGO ANIME TEE (FRD / L) ₱599.00 ₱1598.00 Changed to Unedited ILLEST BOG…" at bounding box center [275, 164] width 270 height 38
paste input "2"
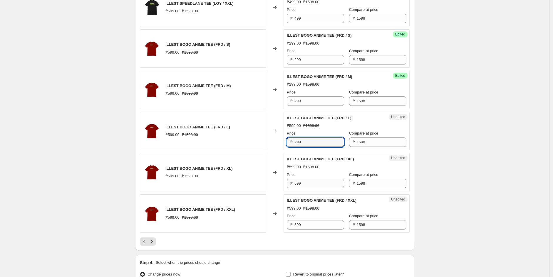
type input "299"
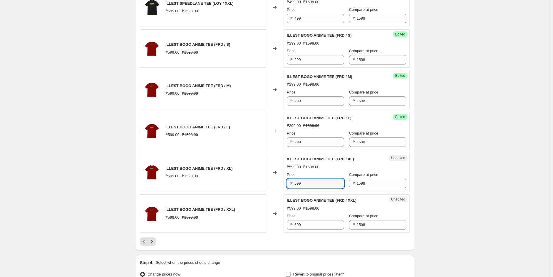
drag, startPoint x: 303, startPoint y: 184, endPoint x: 280, endPoint y: 184, distance: 22.9
click at [281, 184] on div "ILLEST BOGO ANIME TEE (FRD / XL) ₱599.00 ₱1598.00 Changed to Unedited ILLEST BO…" at bounding box center [275, 172] width 270 height 38
paste input "2"
type input "299"
drag, startPoint x: 305, startPoint y: 226, endPoint x: 280, endPoint y: 226, distance: 25.0
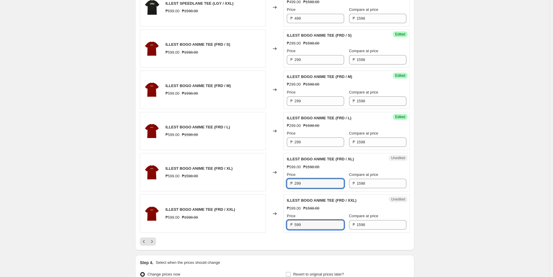
click at [280, 226] on div "ILLEST BOGO ANIME TEE (FRD / XXL) ₱599.00 ₱1598.00 Changed to Unedited ILLEST B…" at bounding box center [275, 214] width 270 height 38
paste input "2"
type input "299"
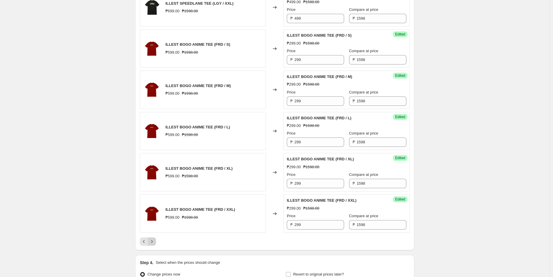
click at [153, 242] on icon "Next" at bounding box center [152, 242] width 6 height 6
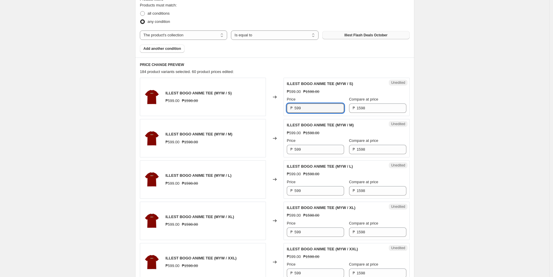
scroll to position [196, 0]
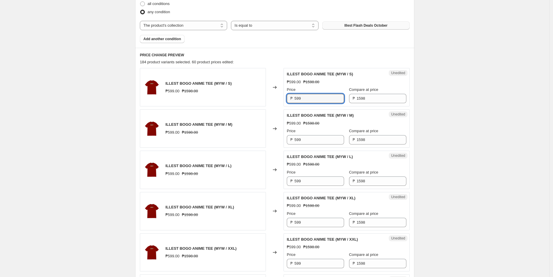
drag, startPoint x: 307, startPoint y: 132, endPoint x: 269, endPoint y: 130, distance: 38.8
paste input "2"
type input "299"
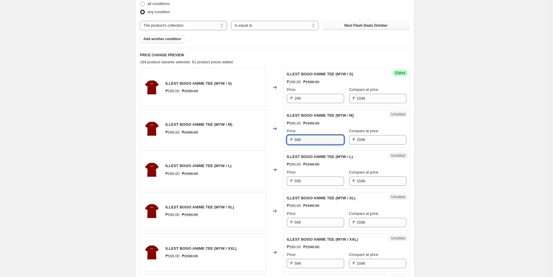
drag, startPoint x: 308, startPoint y: 139, endPoint x: 274, endPoint y: 141, distance: 34.1
click at [274, 140] on div "ILLEST BOGO ANIME TEE (MYW / M) ₱599.00 ₱1598.00 Changed to Unedited ILLEST BOG…" at bounding box center [275, 129] width 270 height 38
paste input "2"
type input "299"
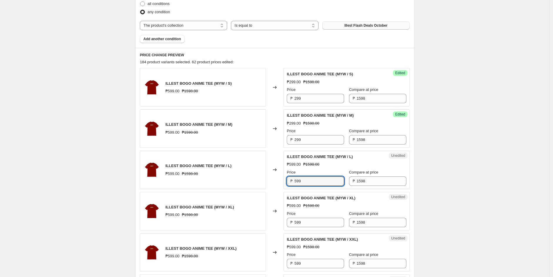
drag, startPoint x: 309, startPoint y: 180, endPoint x: 284, endPoint y: 181, distance: 25.6
click at [284, 181] on div "ILLEST BOGO ANIME TEE (MYW / L) ₱599.00 ₱1598.00 Changed to Unedited ILLEST BOG…" at bounding box center [275, 170] width 270 height 38
paste input "2"
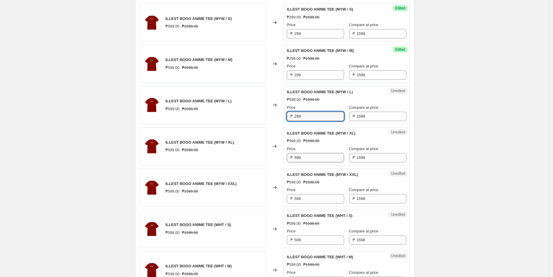
scroll to position [261, 0]
type input "299"
drag, startPoint x: 307, startPoint y: 160, endPoint x: 278, endPoint y: 163, distance: 29.5
click at [278, 163] on div "ILLEST BOGO ANIME TEE (MYW / XL) ₱599.00 ₱1598.00 Changed to Unedited ILLEST BO…" at bounding box center [275, 146] width 270 height 38
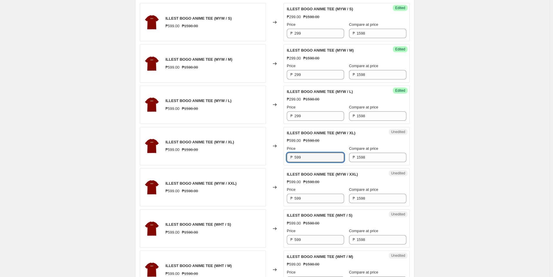
paste input "2"
type input "299"
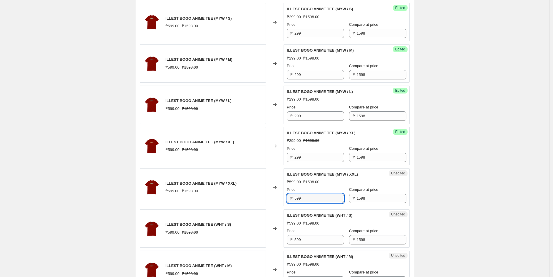
drag, startPoint x: 307, startPoint y: 200, endPoint x: 270, endPoint y: 199, distance: 36.1
click at [270, 199] on div "ILLEST BOGO ANIME TEE (MYW / XXL) ₱599.00 ₱1598.00 Changed to Unedited ILLEST B…" at bounding box center [275, 188] width 270 height 38
paste input "2"
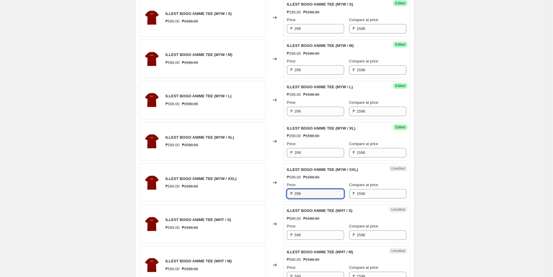
scroll to position [294, 0]
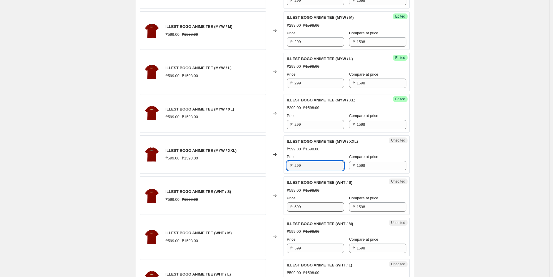
type input "299"
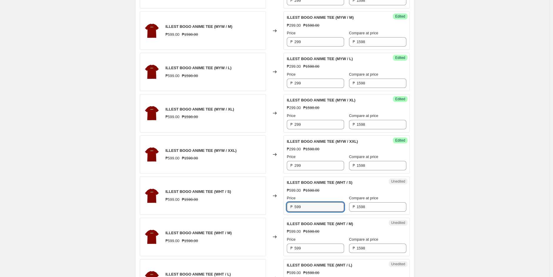
drag, startPoint x: 304, startPoint y: 208, endPoint x: 277, endPoint y: 207, distance: 27.3
click at [277, 207] on div "ILLEST BOGO ANIME TEE (WHT / S) ₱599.00 ₱1598.00 Changed to Unedited ILLEST BOG…" at bounding box center [275, 196] width 270 height 38
paste input "2"
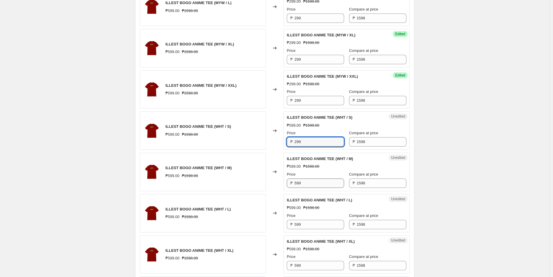
type input "299"
drag, startPoint x: 304, startPoint y: 183, endPoint x: 281, endPoint y: 183, distance: 22.9
click at [281, 183] on div "ILLEST BOGO ANIME TEE (WHT / M) ₱599.00 ₱1598.00 Changed to Unedited ILLEST BOG…" at bounding box center [275, 172] width 270 height 38
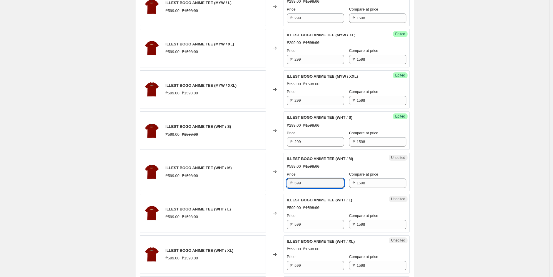
paste input "2"
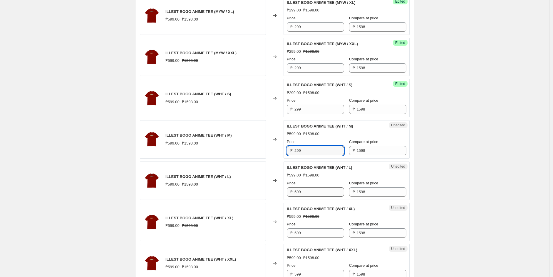
type input "299"
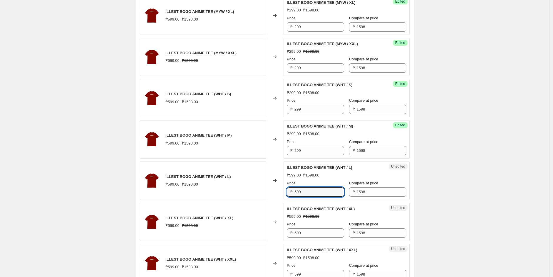
drag, startPoint x: 303, startPoint y: 193, endPoint x: 292, endPoint y: 193, distance: 11.2
click at [292, 193] on div "₱ 599" at bounding box center [315, 192] width 57 height 9
paste input "2"
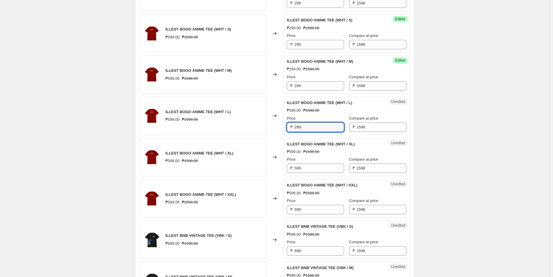
scroll to position [457, 0]
type input "299"
click at [276, 169] on div "ILLEST BOGO ANIME TEE (WHT / XL) ₱599.00 ₱1598.00 Changed to Unedited ILLEST BO…" at bounding box center [275, 157] width 270 height 38
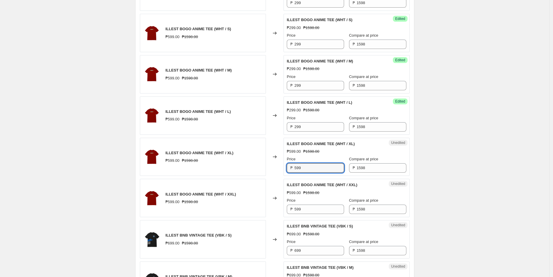
paste input "2"
type input "299"
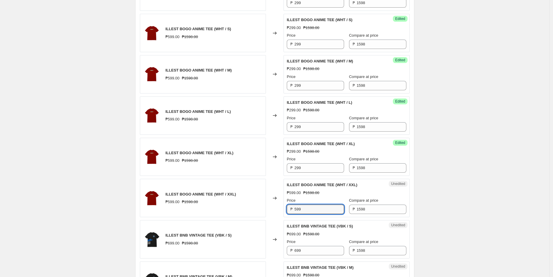
drag
click at [289, 207] on div "₱ 599" at bounding box center [315, 209] width 57 height 9
paste input "2"
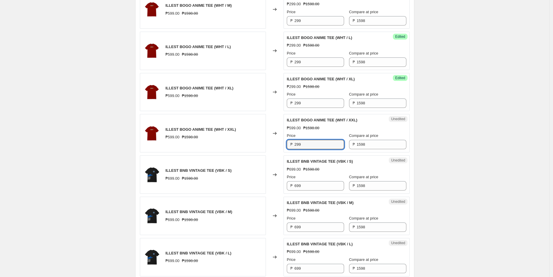
scroll to position [522, 0]
type input "299"
click at [115, 133] on div "Create new price [MEDICAL_DATA]. This page is ready Create new price [MEDICAL_D…" at bounding box center [274, 76] width 549 height 1196
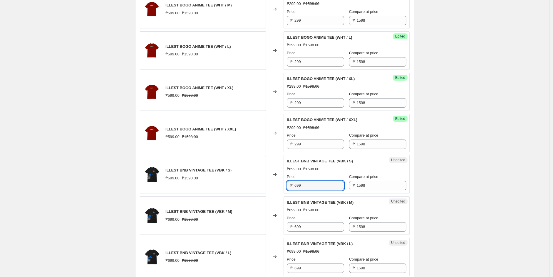
drag, startPoint x: 308, startPoint y: 186, endPoint x: 271, endPoint y: 186, distance: 36.7
click at [271, 186] on div "ILLEST BNB VINTAGE TEE (VBK / S) ₱699.00 ₱1598.00 Changed to Unedited ILLEST BN…" at bounding box center [275, 174] width 270 height 38
type input "499"
drag, startPoint x: 542, startPoint y: 183, endPoint x: 503, endPoint y: 173, distance: 40.7
click at [539, 183] on div "Create new price [MEDICAL_DATA]. This page is ready Create new price [MEDICAL_D…" at bounding box center [274, 76] width 549 height 1196
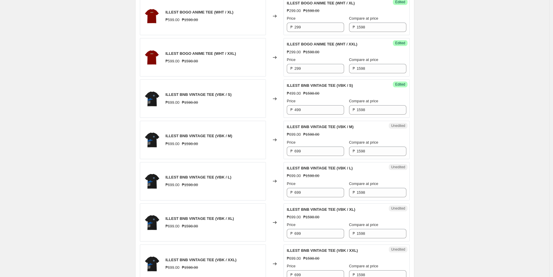
scroll to position [652, 0]
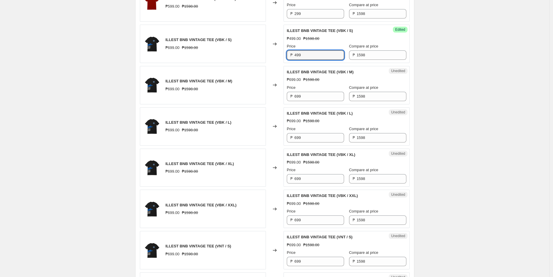
drag, startPoint x: 313, startPoint y: 58, endPoint x: 281, endPoint y: 60, distance: 32.6
click at [283, 57] on div "ILLEST BNB VINTAGE TEE (VBK / S) ₱699.00 ₱1598.00 Changed to Success Edited ILL…" at bounding box center [275, 44] width 270 height 38
drag, startPoint x: 288, startPoint y: 96, endPoint x: 267, endPoint y: 95, distance: 20.3
click at [267, 95] on div "ILLEST BNB VINTAGE TEE (VBK / M) ₱699.00 ₱1598.00 Changed to Unedited ILLEST BN…" at bounding box center [275, 85] width 270 height 38
paste input "4"
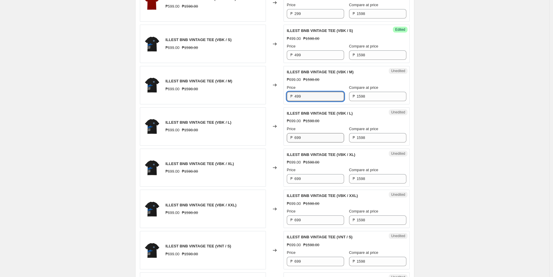
type input "499"
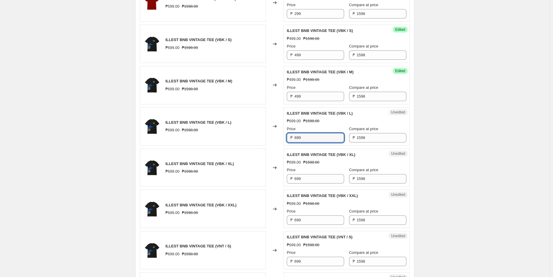
drag, startPoint x: 312, startPoint y: 138, endPoint x: 262, endPoint y: 127, distance: 52.0
click at [262, 134] on div "ILLEST BNB VINTAGE TEE (VBK / L) ₱699.00 ₱1598.00 Changed to Unedited ILLEST BN…" at bounding box center [275, 126] width 270 height 38
paste input "4"
type input "499"
click at [283, 179] on div "ILLEST BNB VINTAGE TEE (VBK / XL) ₱699.00 ₱1598.00 Changed to Unedited ILLEST B…" at bounding box center [275, 168] width 270 height 38
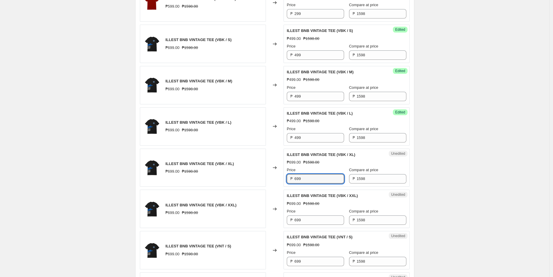
paste input "4"
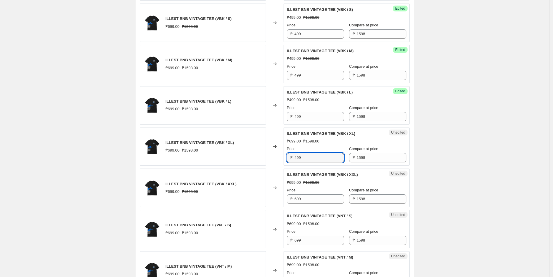
scroll to position [685, 0]
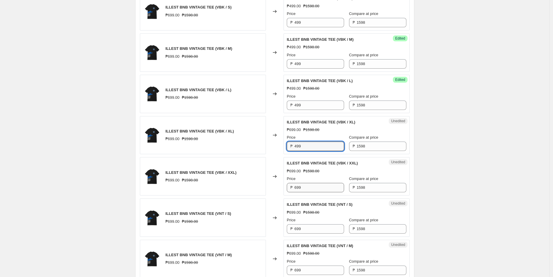
type input "499"
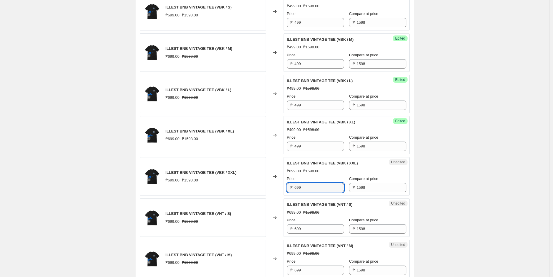
drag, startPoint x: 311, startPoint y: 189, endPoint x: 278, endPoint y: 186, distance: 32.4
click at [279, 186] on div "ILLEST BNB VINTAGE TEE (VBK / XXL) ₱699.00 ₱1598.00 Changed to Unedited ILLEST …" at bounding box center [275, 176] width 270 height 38
paste input "4"
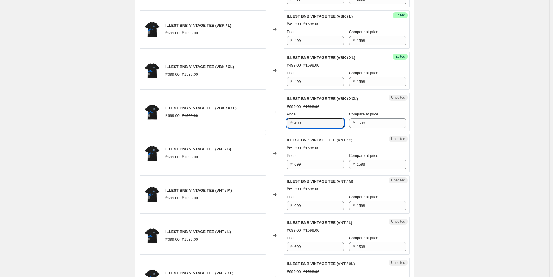
scroll to position [750, 0]
type input "499"
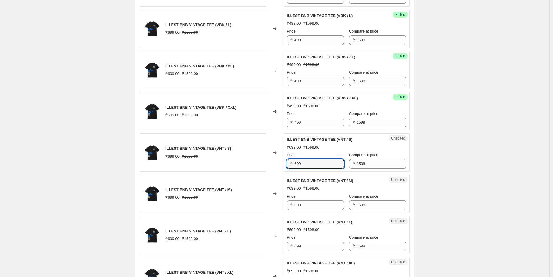
drag, startPoint x: 302, startPoint y: 165, endPoint x: 282, endPoint y: 165, distance: 20.0
click at [283, 165] on div "ILLEST BNB VINTAGE TEE (VNT / S) ₱699.00 ₱1598.00 Changed to Unedited ILLEST BN…" at bounding box center [275, 153] width 270 height 38
paste input "4"
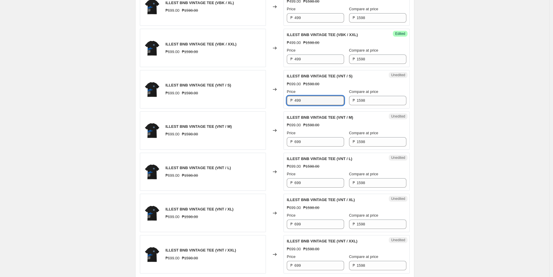
scroll to position [815, 0]
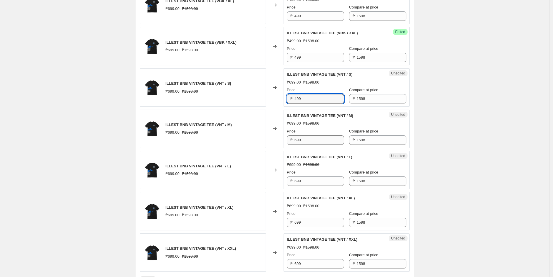
type input "499"
drag, startPoint x: 307, startPoint y: 141, endPoint x: 268, endPoint y: 141, distance: 38.8
click at [270, 141] on div "ILLEST BNB VINTAGE TEE (VNT / M) ₱699.00 ₱1598.00 Changed to Unedited ILLEST BN…" at bounding box center [275, 129] width 270 height 38
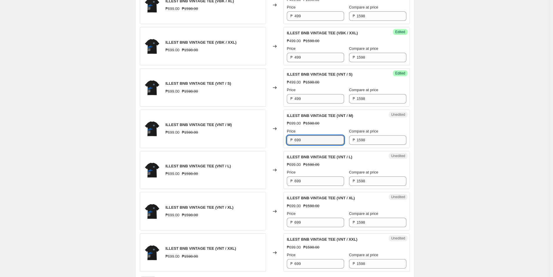
paste input "4"
type input "499"
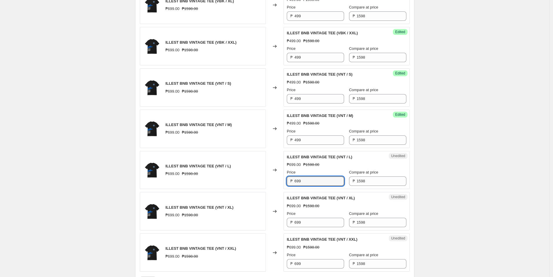
drag, startPoint x: 303, startPoint y: 182, endPoint x: 277, endPoint y: 180, distance: 25.9
click at [277, 180] on div "ILLEST BNB VINTAGE TEE (VNT / L) ₱699.00 ₱1598.00 Changed to Unedited ILLEST BN…" at bounding box center [275, 170] width 270 height 38
paste input "4"
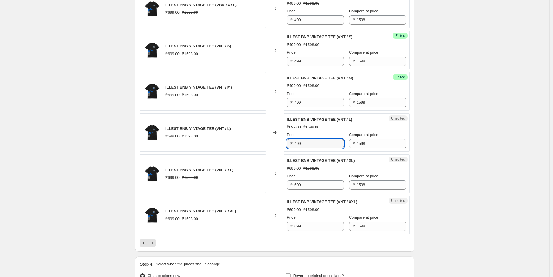
scroll to position [881, 0]
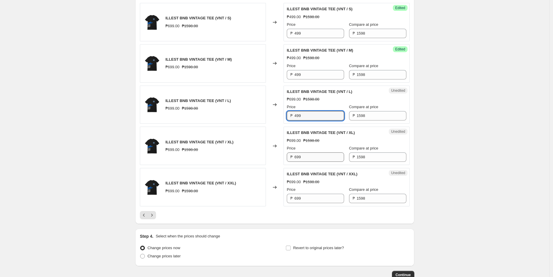
type input "499"
drag, startPoint x: 308, startPoint y: 161, endPoint x: 273, endPoint y: 160, distance: 35.0
click at [276, 159] on div "ILLEST BNB VINTAGE TEE (VNT / XL) ₱699.00 ₱1598.00 Changed to Unedited ILLEST B…" at bounding box center [275, 146] width 270 height 38
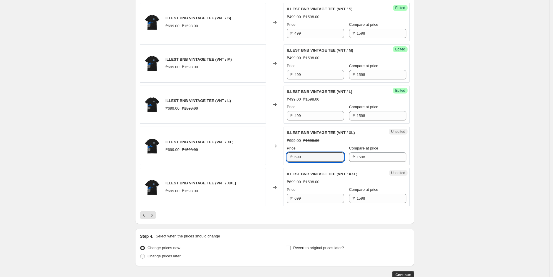
paste input "4"
type input "499"
drag, startPoint x: 307, startPoint y: 200, endPoint x: 272, endPoint y: 195, distance: 35.0
click at [272, 195] on div "ILLEST BNB VINTAGE TEE (VNT / XXL) ₱699.00 ₱1598.00 Changed to Unedited ILLEST …" at bounding box center [275, 187] width 270 height 38
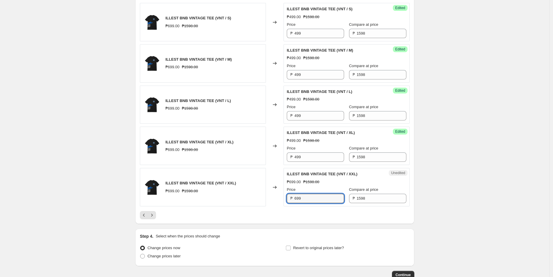
paste input "4"
type input "499"
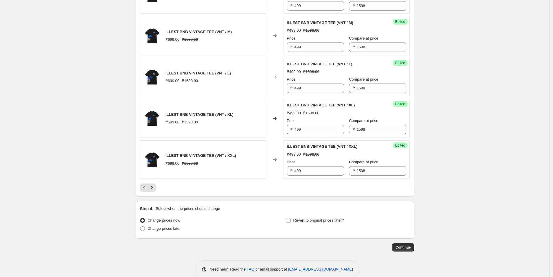
scroll to position [913, 0]
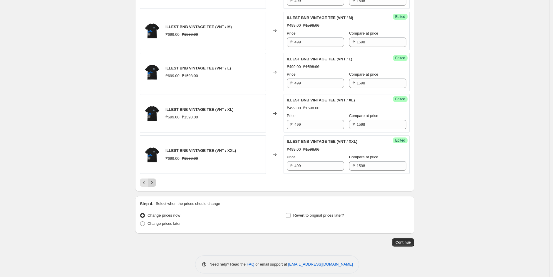
click at [152, 186] on icon "Next" at bounding box center [152, 183] width 6 height 6
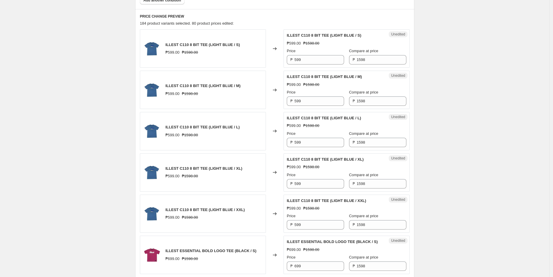
scroll to position [261, 0]
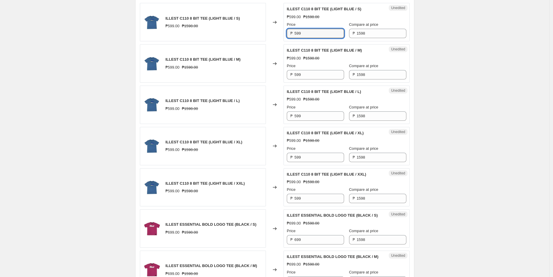
drag, startPoint x: 307, startPoint y: 37, endPoint x: 282, endPoint y: 36, distance: 25.3
click at [282, 36] on div "ILLEST C110 8 BIT TEE (LIGHT BLUE / S) ₱599.00 ₱1598.00 Changed to Unedited ILL…" at bounding box center [275, 22] width 270 height 38
type input "499"
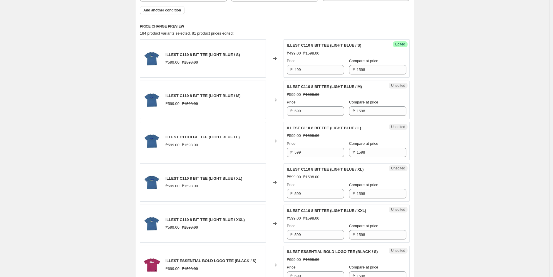
scroll to position [163, 0]
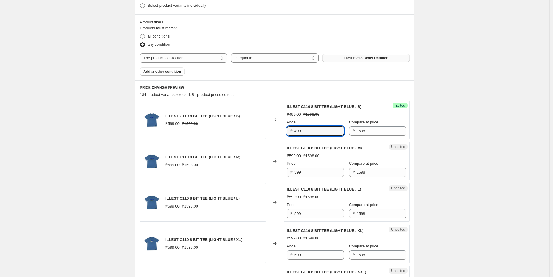
drag, startPoint x: 322, startPoint y: 134, endPoint x: 248, endPoint y: 139, distance: 74.7
click at [248, 138] on div "ILLEST C110 8 BIT TEE (LIGHT BLUE / S) ₱599.00 ₱1598.00 Changed to Success Edit…" at bounding box center [275, 120] width 270 height 38
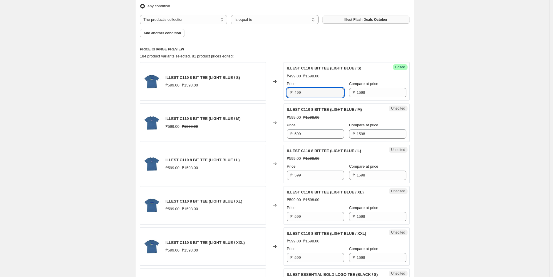
scroll to position [228, 0]
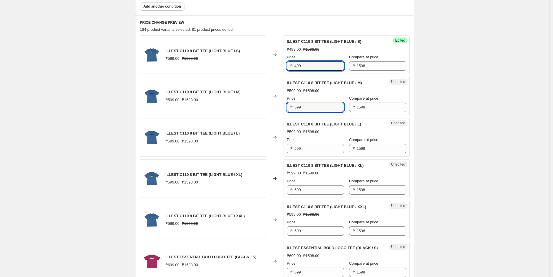
drag, startPoint x: 307, startPoint y: 109, endPoint x: 237, endPoint y: 112, distance: 70.2
click at [238, 111] on div "ILLEST C110 8 BIT TEE (LIGHT BLUE / M) ₱599.00 ₱1598.00 Changed to Unedited ILL…" at bounding box center [275, 96] width 270 height 38
paste input "4"
type input "499"
drag, startPoint x: 298, startPoint y: 147, endPoint x: 278, endPoint y: 159, distance: 23.4
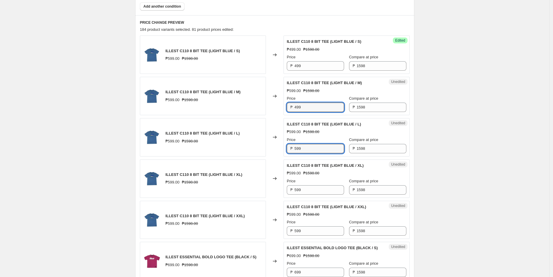
click at [284, 149] on div "ILLEST C110 8 BIT TEE (LIGHT BLUE / L) ₱599.00 ₱1598.00 Changed to Unedited ILL…" at bounding box center [275, 137] width 270 height 38
paste input "4"
type input "499"
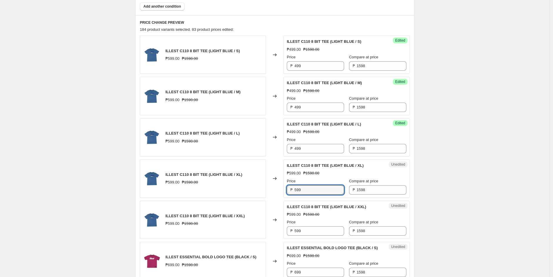
drag, startPoint x: 307, startPoint y: 188, endPoint x: 277, endPoint y: 191, distance: 30.2
click at [286, 187] on div "Unedited ILLEST C110 8 BIT TEE (LIGHT BLUE / XL) ₱599.00 ₱1598.00 Price ₱ 599 C…" at bounding box center [346, 179] width 126 height 38
paste input "4"
type input "499"
drag, startPoint x: 303, startPoint y: 231, endPoint x: 277, endPoint y: 233, distance: 26.6
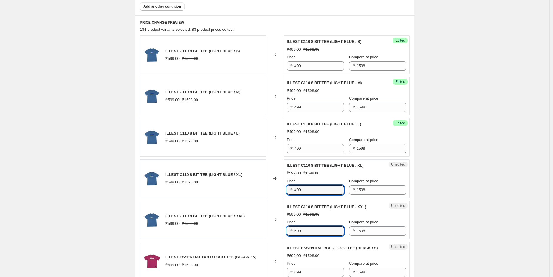
click at [278, 233] on div "ILLEST C110 8 BIT TEE (LIGHT BLUE / XXL) ₱599.00 ₱1598.00 Changed to Unedited I…" at bounding box center [275, 220] width 270 height 38
paste input "4"
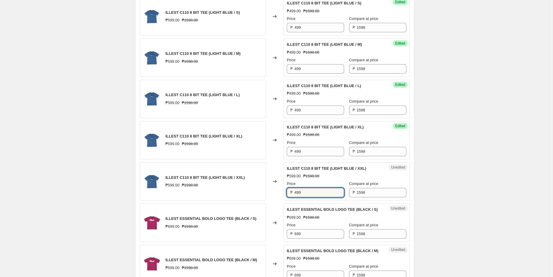
scroll to position [326, 0]
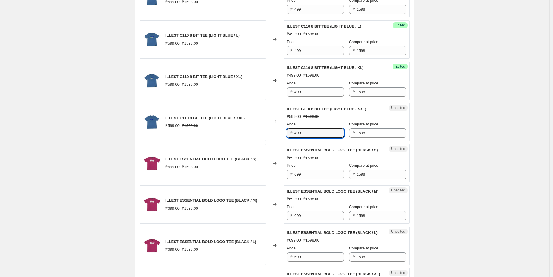
type input "499"
click at [96, 119] on div "Create new price [MEDICAL_DATA]. This page is ready Create new price [MEDICAL_D…" at bounding box center [274, 272] width 549 height 1196
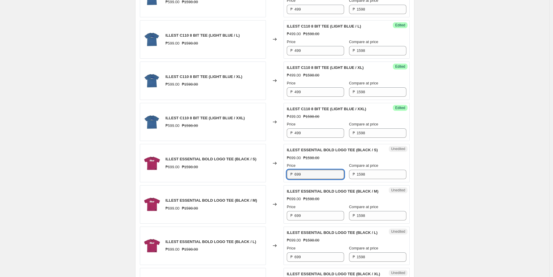
drag, startPoint x: 306, startPoint y: 174, endPoint x: 253, endPoint y: 161, distance: 54.6
click at [280, 178] on div "ILLEST ESSENTIAL BOLD LOGO TEE (BLACK / S) ₱699.00 ₱1598.00 Changed to Unedited…" at bounding box center [275, 163] width 270 height 38
paste input "4"
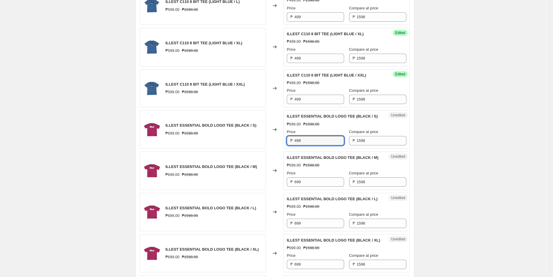
scroll to position [391, 0]
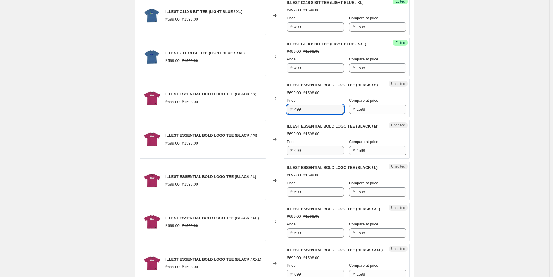
type input "499"
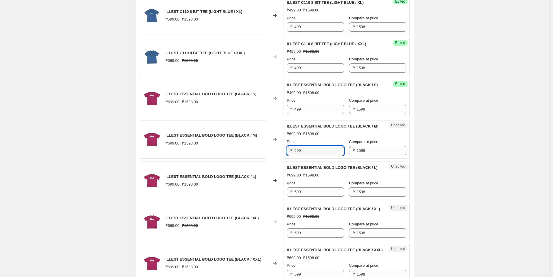
drag, startPoint x: 304, startPoint y: 153, endPoint x: 274, endPoint y: 154, distance: 30.3
click at [274, 153] on div "ILLEST ESSENTIAL BOLD LOGO TEE (BLACK / M) ₱699.00 ₱1598.00 Changed to Unedited…" at bounding box center [275, 139] width 270 height 38
paste input "4"
type input "499"
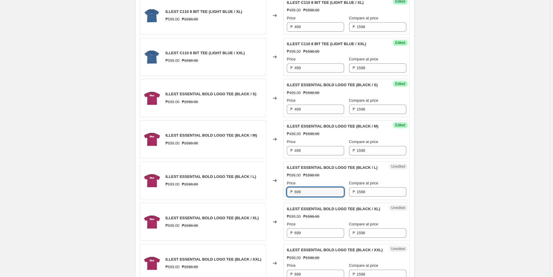
drag, startPoint x: 310, startPoint y: 191, endPoint x: 276, endPoint y: 195, distance: 33.9
click at [277, 194] on div "ILLEST ESSENTIAL BOLD LOGO TEE (BLACK / L) ₱699.00 ₱1598.00 Changed to Unedited…" at bounding box center [275, 181] width 270 height 38
paste input "4"
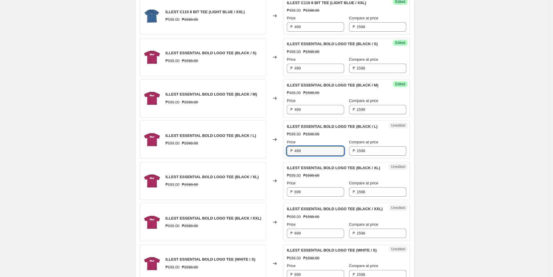
scroll to position [489, 0]
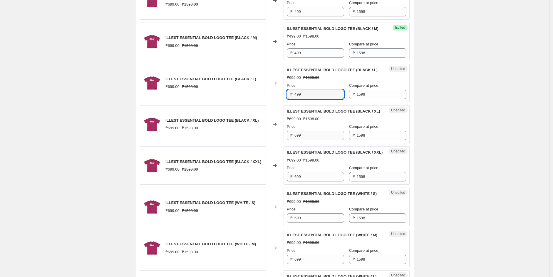
type input "499"
click at [306, 140] on input "699" at bounding box center [319, 135] width 50 height 9
drag, startPoint x: 306, startPoint y: 141, endPoint x: 278, endPoint y: 146, distance: 28.1
click at [278, 144] on div "ILLEST ESSENTIAL BOLD LOGO TEE (BLACK / XL) ₱699.00 ₱1598.00 Changed to Unedite…" at bounding box center [275, 124] width 270 height 38
paste input "4"
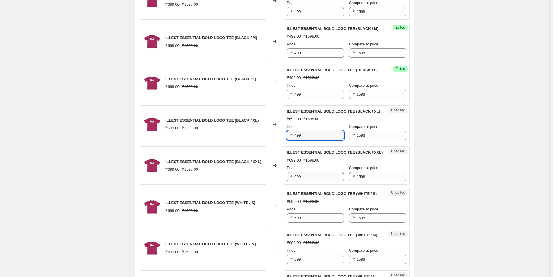
type input "499"
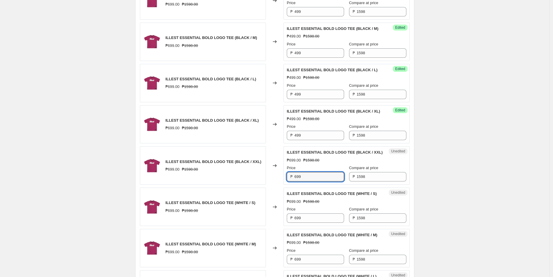
drag, startPoint x: 312, startPoint y: 186, endPoint x: 282, endPoint y: 186, distance: 29.1
click at [282, 185] on div "ILLEST ESSENTIAL BOLD LOGO TEE (BLACK / XXL) ₱699.00 ₱1598.00 Changed to Unedit…" at bounding box center [275, 166] width 270 height 38
paste input "4"
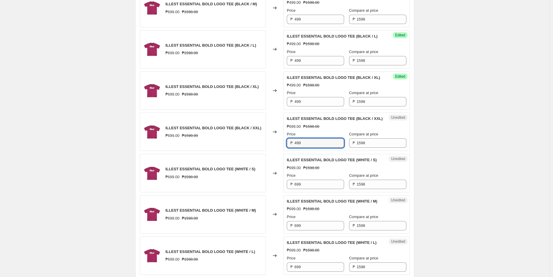
scroll to position [554, 0]
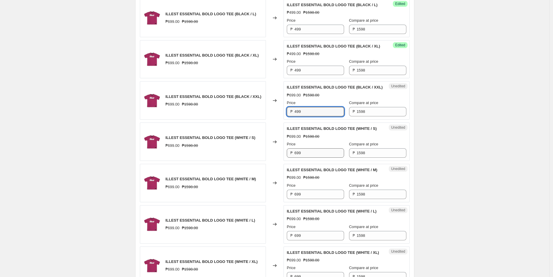
type input "499"
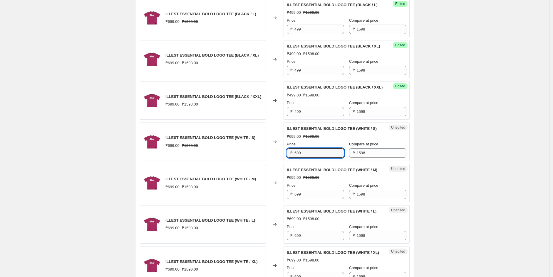
drag, startPoint x: 306, startPoint y: 166, endPoint x: 283, endPoint y: 166, distance: 22.6
click at [283, 161] on div "ILLEST ESSENTIAL BOLD LOGO TEE (WHITE / S) ₱699.00 ₱1598.00 Changed to Unedited…" at bounding box center [275, 142] width 270 height 38
paste input "4"
type input "499"
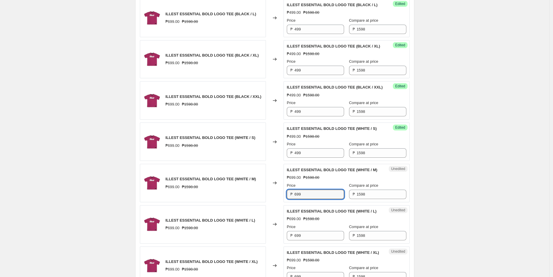
drag, startPoint x: 311, startPoint y: 211, endPoint x: 286, endPoint y: 211, distance: 25.6
click at [286, 203] on div "Unedited ILLEST ESSENTIAL BOLD LOGO TEE (WHITE / M) ₱699.00 ₱1598.00 Price ₱ 69…" at bounding box center [346, 183] width 126 height 38
paste input "4"
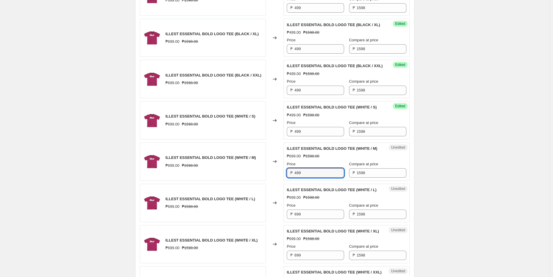
scroll to position [587, 0]
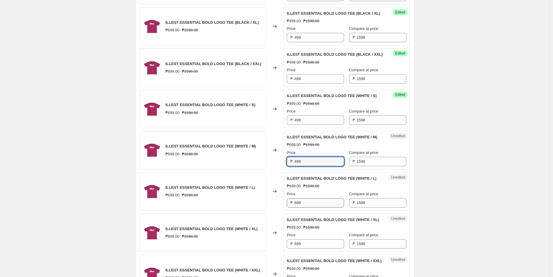
type input "499"
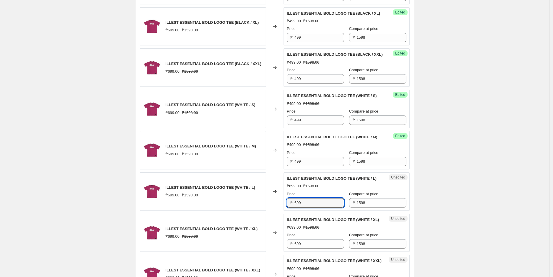
drag, startPoint x: 300, startPoint y: 219, endPoint x: 277, endPoint y: 218, distance: 22.3
click at [278, 211] on div "ILLEST ESSENTIAL BOLD LOGO TEE (WHITE / L) ₱699.00 ₱1598.00 Changed to Unedited…" at bounding box center [275, 192] width 270 height 38
paste input "4"
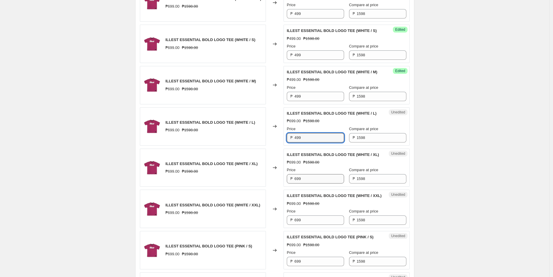
type input "499"
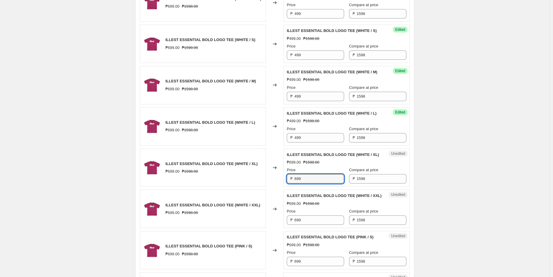
drag, startPoint x: 304, startPoint y: 205, endPoint x: 266, endPoint y: 204, distance: 38.5
click at [266, 187] on div "ILLEST ESSENTIAL BOLD LOGO TEE (WHITE / XL) ₱699.00 ₱1598.00 Changed to Unedite…" at bounding box center [275, 168] width 270 height 38
paste input "4"
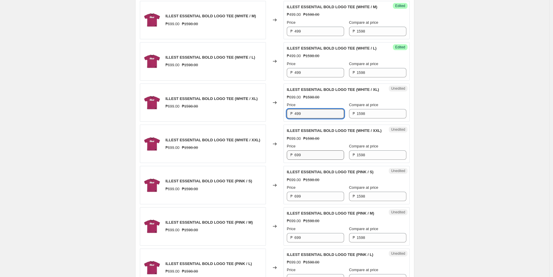
type input "499"
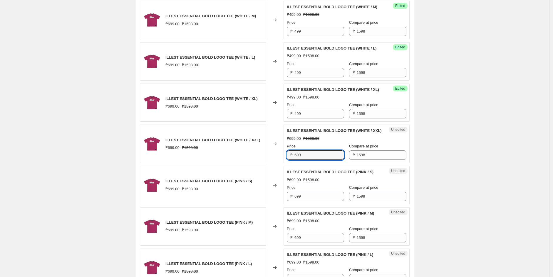
drag, startPoint x: 303, startPoint y: 185, endPoint x: 277, endPoint y: 185, distance: 26.4
click at [277, 163] on div "ILLEST ESSENTIAL BOLD LOGO TEE (WHITE / XXL) ₱699.00 ₱1598.00 Changed to Unedit…" at bounding box center [275, 144] width 270 height 38
paste input "4"
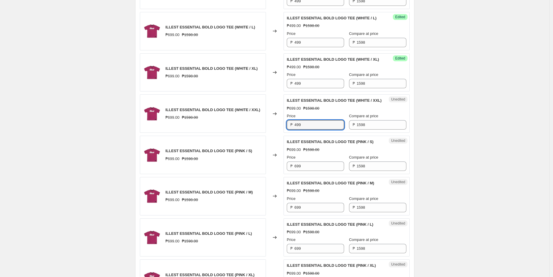
scroll to position [783, 0]
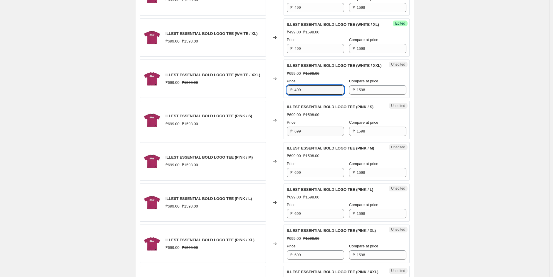
type input "499"
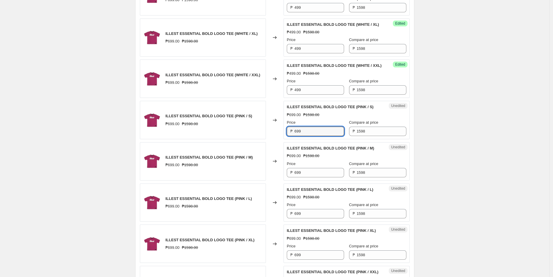
drag, startPoint x: 303, startPoint y: 160, endPoint x: 278, endPoint y: 160, distance: 25.0
click at [278, 139] on div "ILLEST ESSENTIAL BOLD LOGO TEE (PINK / S) ₱699.00 ₱1598.00 Changed to Unedited …" at bounding box center [275, 120] width 270 height 38
paste input "4"
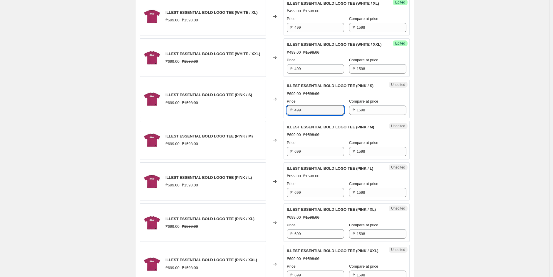
scroll to position [815, 0]
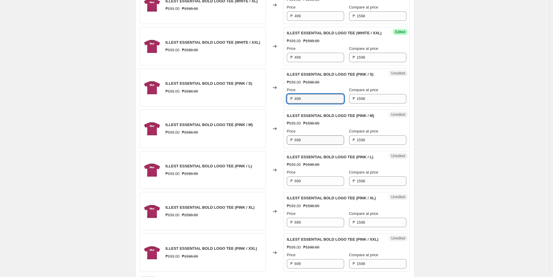
type input "499"
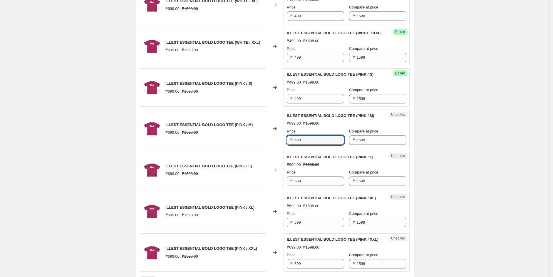
drag, startPoint x: 297, startPoint y: 170, endPoint x: 280, endPoint y: 178, distance: 18.8
click at [281, 148] on div "ILLEST ESSENTIAL BOLD LOGO TEE (PINK / M) ₱699.00 ₱1598.00 Changed to Unedited …" at bounding box center [275, 129] width 270 height 38
paste input "4"
type input "499"
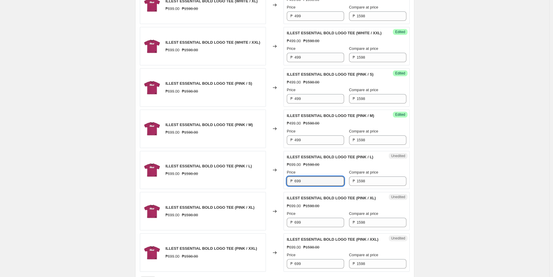
drag, startPoint x: 309, startPoint y: 212, endPoint x: 282, endPoint y: 212, distance: 27.3
click at [282, 190] on div "ILLEST ESSENTIAL BOLD LOGO TEE (PINK / L) ₱699.00 ₱1598.00 Changed to Unedited …" at bounding box center [275, 170] width 270 height 38
paste input "4"
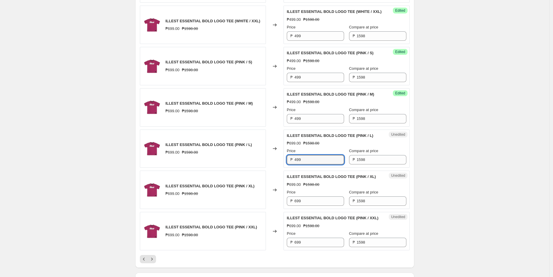
scroll to position [881, 0]
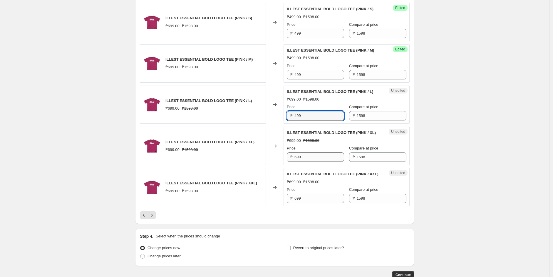
type input "499"
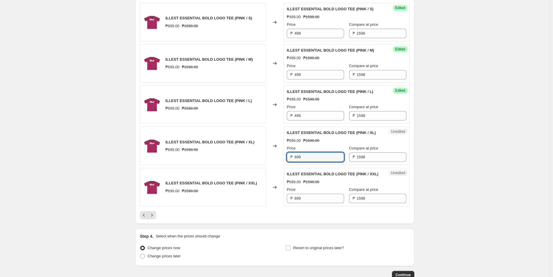
drag, startPoint x: 305, startPoint y: 187, endPoint x: 271, endPoint y: 187, distance: 33.8
click at [274, 165] on div "ILLEST ESSENTIAL BOLD LOGO TEE (PINK / XL) ₱699.00 ₱1598.00 Changed to Unedited…" at bounding box center [275, 146] width 270 height 38
paste input "4"
type input "499"
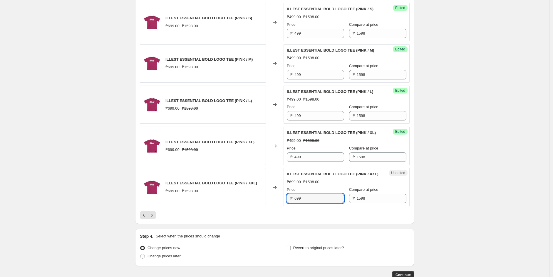
drag, startPoint x: 307, startPoint y: 234, endPoint x: 277, endPoint y: 238, distance: 30.7
click at [277, 207] on div "ILLEST ESSENTIAL BOLD LOGO TEE (PINK / XXL) ₱699.00 ₱1598.00 Changed to Unedite…" at bounding box center [275, 187] width 270 height 38
paste input "4"
type input "499"
drag, startPoint x: 156, startPoint y: 250, endPoint x: 169, endPoint y: 239, distance: 16.7
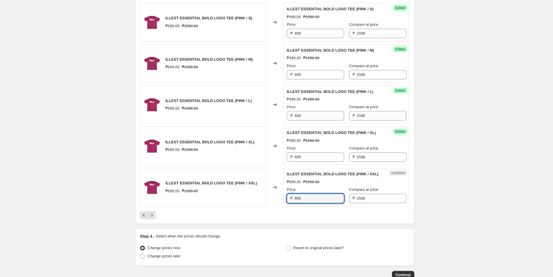
click at [155, 218] on icon "Next" at bounding box center [152, 216] width 6 height 6
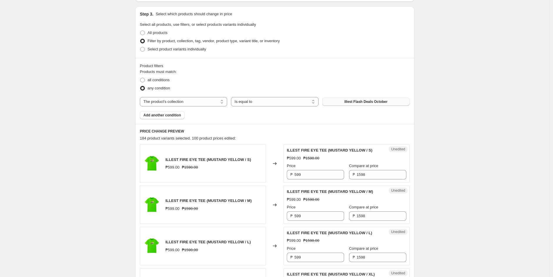
scroll to position [163, 0]
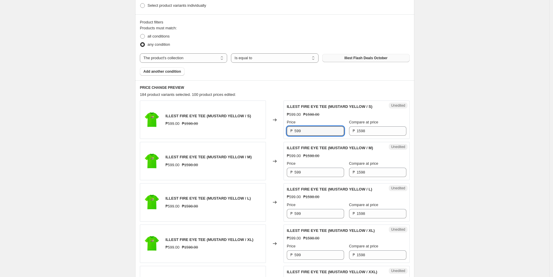
drag, startPoint x: 304, startPoint y: 129, endPoint x: 271, endPoint y: 122, distance: 33.8
click at [281, 125] on div "ILLEST FIRE EYE TEE (MUSTARD YELLOW / S) ₱599.00 ₱1598.00 Changed to Unedited I…" at bounding box center [275, 120] width 270 height 38
type input "299"
drag, startPoint x: 519, startPoint y: 119, endPoint x: 489, endPoint y: 120, distance: 30.0
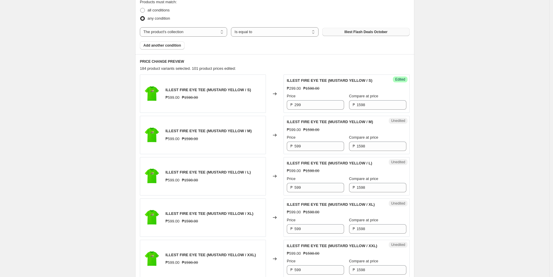
scroll to position [228, 0]
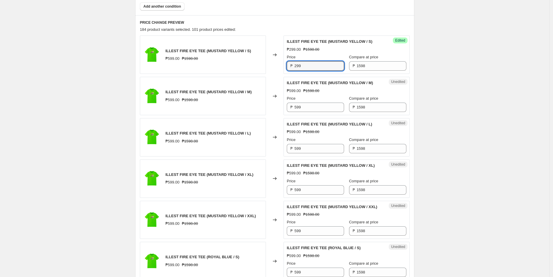
drag, startPoint x: 307, startPoint y: 68, endPoint x: 278, endPoint y: 68, distance: 28.8
click at [278, 68] on div "ILLEST FIRE EYE TEE (MUSTARD YELLOW / S) ₱599.00 ₱1598.00 Changed to Success Ed…" at bounding box center [275, 55] width 270 height 38
drag, startPoint x: 314, startPoint y: 107, endPoint x: 282, endPoint y: 107, distance: 32.6
click at [282, 107] on div "ILLEST FIRE EYE TEE (MUSTARD YELLOW / M) ₱599.00 ₱1598.00 Changed to Unedited I…" at bounding box center [275, 96] width 270 height 38
paste input "2"
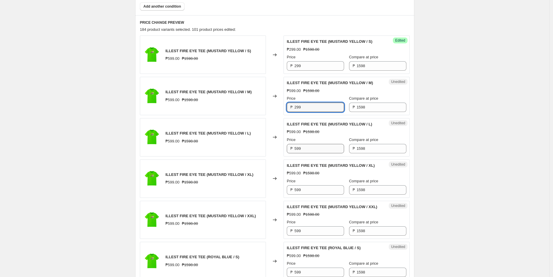
type input "299"
drag, startPoint x: 306, startPoint y: 150, endPoint x: 279, endPoint y: 147, distance: 26.8
click at [288, 147] on div "₱ 599" at bounding box center [315, 148] width 57 height 9
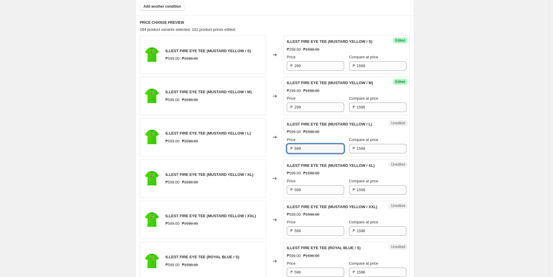
paste input "2"
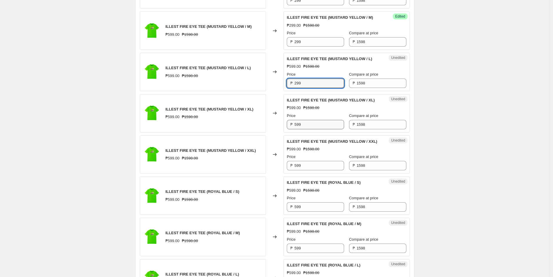
type input "299"
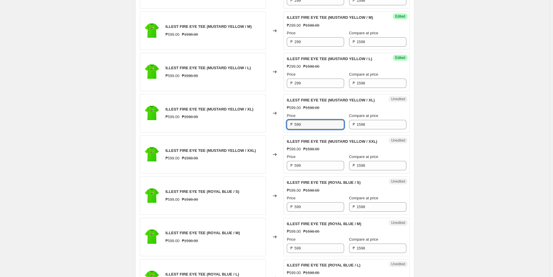
drag, startPoint x: 303, startPoint y: 124, endPoint x: 278, endPoint y: 124, distance: 25.5
click at [278, 124] on div "ILLEST FIRE EYE TEE (MUSTARD YELLOW / XL) ₱599.00 ₱1598.00 Changed to Unedited …" at bounding box center [275, 113] width 270 height 38
paste input "2"
type input "299"
drag, startPoint x: 299, startPoint y: 166, endPoint x: 285, endPoint y: 165, distance: 14.7
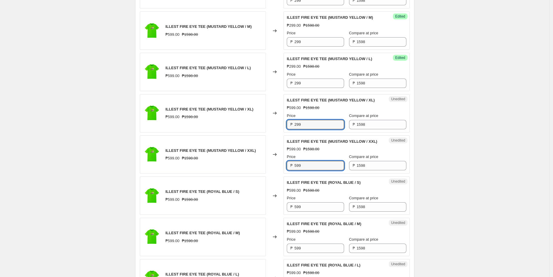
click at [285, 165] on div "Unedited ILLEST FIRE EYE TEE (MUSTARD YELLOW / XXL) ₱599.00 ₱1598.00 Price ₱ 59…" at bounding box center [346, 155] width 126 height 38
paste input "2"
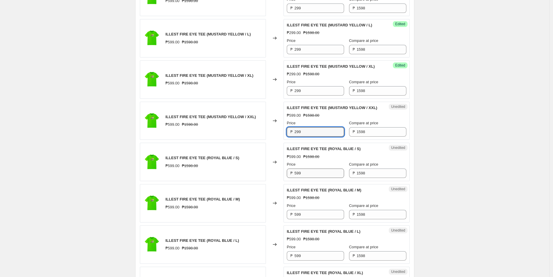
scroll to position [359, 0]
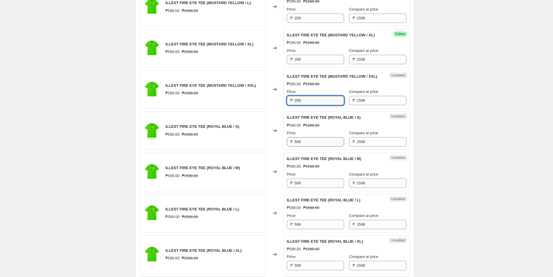
type input "299"
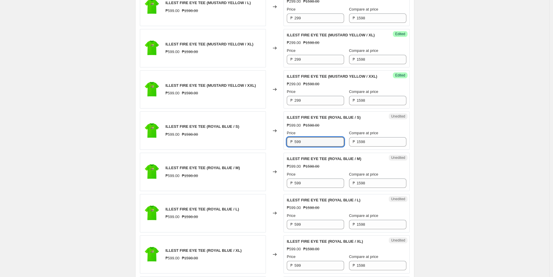
drag, startPoint x: 306, startPoint y: 144, endPoint x: 282, endPoint y: 139, distance: 23.7
click at [284, 139] on div "ILLEST FIRE EYE TEE (ROYAL BLUE / S) ₱599.00 ₱1598.00 Changed to Unedited ILLES…" at bounding box center [275, 131] width 270 height 38
paste input "2"
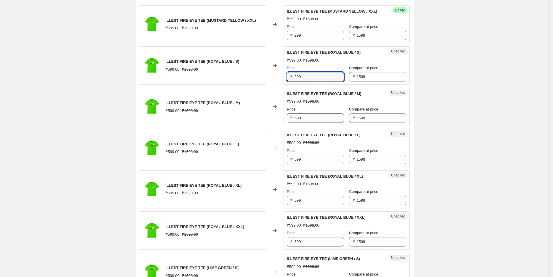
type input "299"
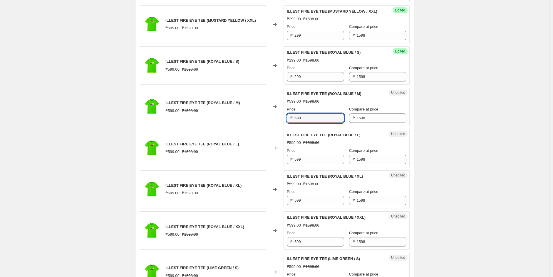
drag, startPoint x: 307, startPoint y: 115, endPoint x: 273, endPoint y: 118, distance: 33.9
click at [274, 118] on div "ILLEST FIRE EYE TEE (ROYAL BLUE / M) ₱599.00 ₱1598.00 Changed to Unedited ILLES…" at bounding box center [275, 107] width 270 height 38
paste input "2"
type input "299"
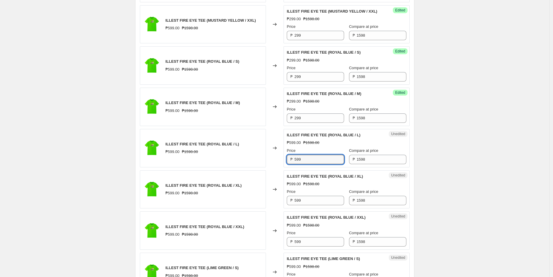
drag, startPoint x: 304, startPoint y: 161, endPoint x: 283, endPoint y: 158, distance: 21.0
click at [284, 158] on div "ILLEST FIRE EYE TEE (ROYAL BLUE / L) ₱599.00 ₱1598.00 Changed to Unedited ILLES…" at bounding box center [275, 148] width 270 height 38
paste input "2"
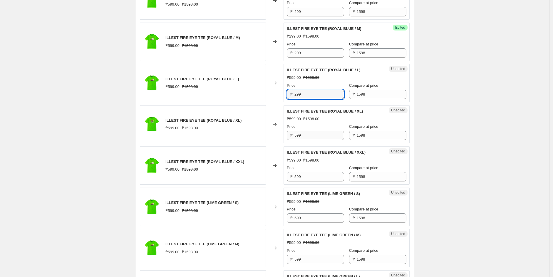
type input "299"
drag, startPoint x: 303, startPoint y: 137, endPoint x: 282, endPoint y: 139, distance: 20.7
click at [285, 137] on div "Unedited ILLEST FIRE EYE TEE (ROYAL BLUE / XL) ₱599.00 ₱1598.00 Price ₱ 599 Com…" at bounding box center [346, 124] width 126 height 38
paste input "2"
type input "299"
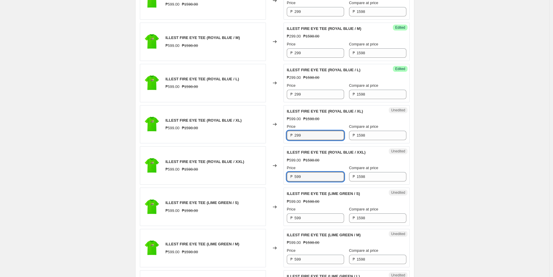
drag, startPoint x: 305, startPoint y: 179, endPoint x: 282, endPoint y: 174, distance: 23.0
click at [283, 174] on div "ILLEST FIRE EYE TEE (ROYAL BLUE / XXL) ₱599.00 ₱1598.00 Changed to Unedited ILL…" at bounding box center [275, 166] width 270 height 38
paste input "2"
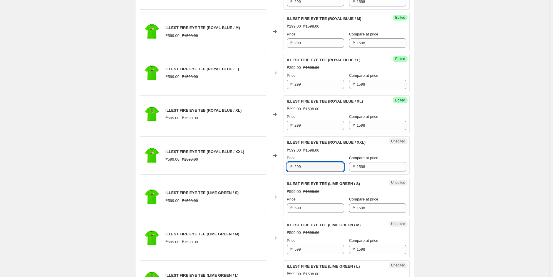
scroll to position [554, 0]
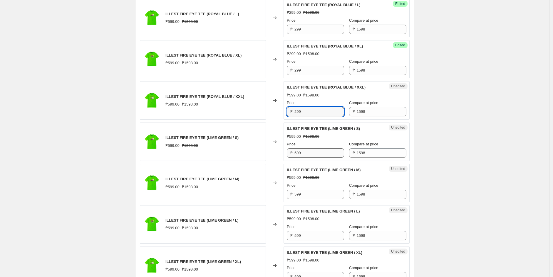
type input "299"
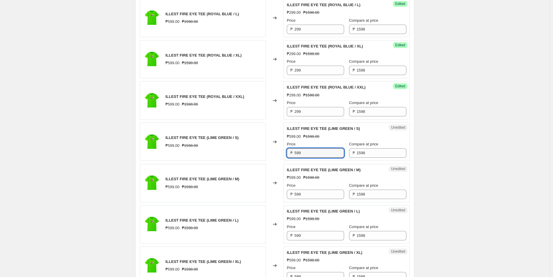
drag, startPoint x: 304, startPoint y: 153, endPoint x: 275, endPoint y: 152, distance: 30.0
click at [275, 152] on div "ILLEST FIRE EYE TEE (LIME GREEN / S) ₱599.00 ₱1598.00 Changed to Unedited ILLES…" at bounding box center [275, 142] width 270 height 38
paste input "2"
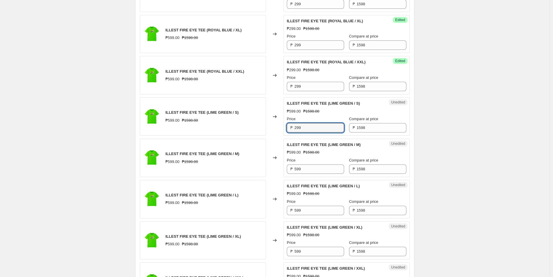
scroll to position [587, 0]
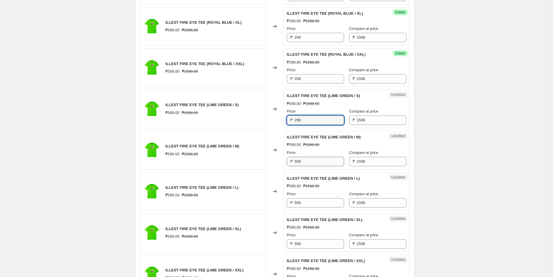
type input "299"
click at [303, 164] on input "599" at bounding box center [319, 161] width 50 height 9
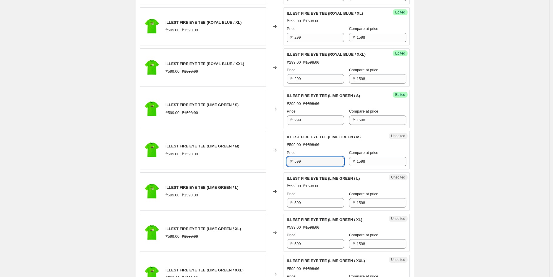
drag, startPoint x: 302, startPoint y: 163, endPoint x: 270, endPoint y: 162, distance: 32.3
click at [270, 162] on div "ILLEST FIRE EYE TEE (LIME GREEN / M) ₱599.00 ₱1598.00 Changed to Unedited ILLES…" at bounding box center [275, 150] width 270 height 38
paste
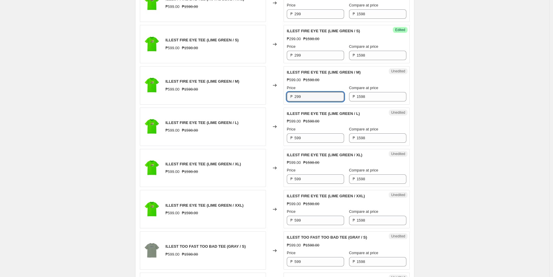
scroll to position [652, 0]
type input "299"
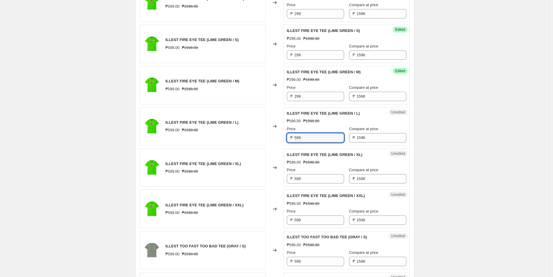
click at [284, 140] on div "ILLEST FIRE EYE TEE (LIME GREEN / L) ₱599.00 ₱1598.00 Changed to Unedited ILLES…" at bounding box center [275, 126] width 270 height 38
type input "299"
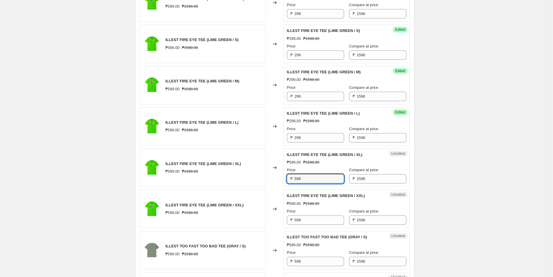
click at [280, 176] on div "ILLEST FIRE EYE TEE (LIME GREEN / XL) ₱599.00 ₱1598.00 Changed to Unedited ILLE…" at bounding box center [275, 168] width 270 height 38
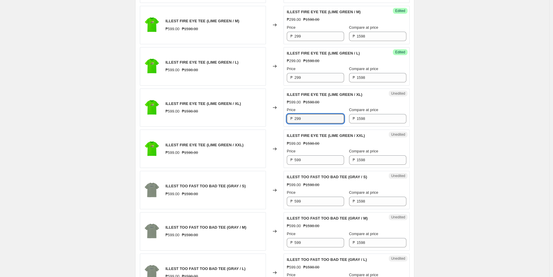
scroll to position [718, 0]
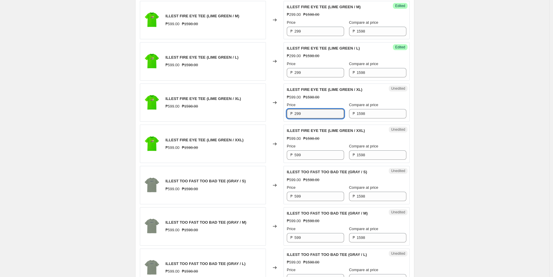
type input "299"
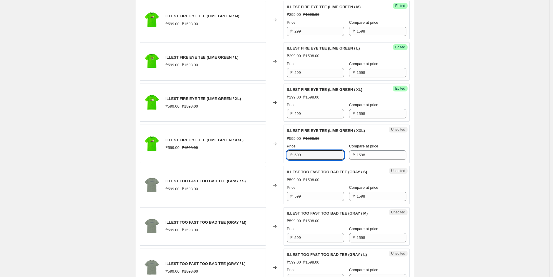
click at [270, 156] on div "ILLEST FIRE EYE TEE (LIME GREEN / XXL) ₱599.00 ₱1598.00 Changed to Unedited ILL…" at bounding box center [275, 144] width 270 height 38
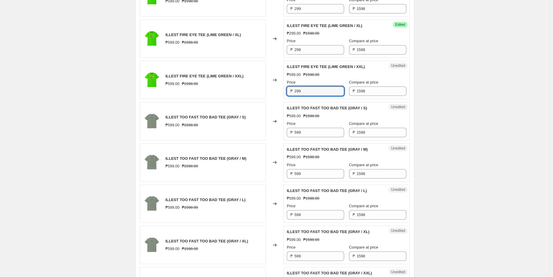
scroll to position [783, 0]
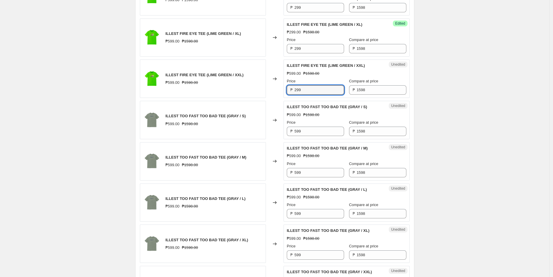
type input "299"
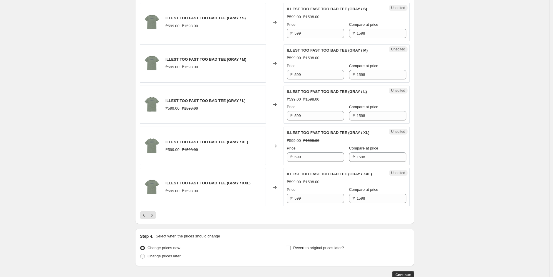
scroll to position [815, 0]
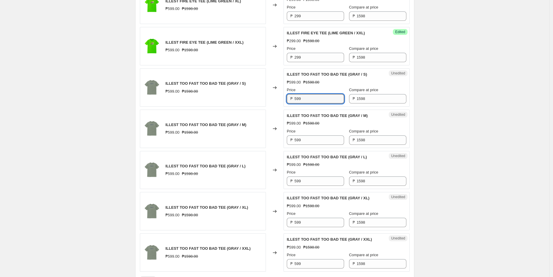
drag, startPoint x: 297, startPoint y: 98, endPoint x: 271, endPoint y: 98, distance: 25.5
click at [271, 98] on div "ILLEST TOO FAST TOO BAD TEE (GRAY / S) ₱599.00 ₱1598.00 Changed to Unedited ILL…" at bounding box center [275, 87] width 270 height 38
type input "499"
drag, startPoint x: 303, startPoint y: 100, endPoint x: 250, endPoint y: 103, distance: 53.0
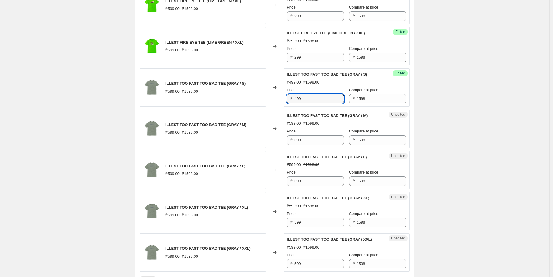
click at [250, 103] on div "ILLEST TOO FAST TOO BAD TEE (GRAY / S) ₱599.00 ₱1598.00 Changed to Success Edit…" at bounding box center [275, 87] width 270 height 38
drag, startPoint x: 314, startPoint y: 142, endPoint x: 275, endPoint y: 142, distance: 39.3
click at [275, 142] on div "ILLEST TOO FAST TOO BAD TEE (GRAY / M) ₱599.00 ₱1598.00 Changed to Unedited ILL…" at bounding box center [275, 129] width 270 height 38
type input "499"
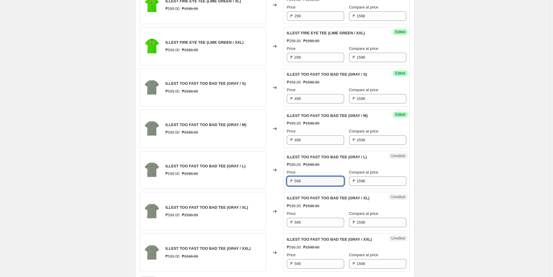
drag, startPoint x: 303, startPoint y: 183, endPoint x: 272, endPoint y: 195, distance: 33.9
click at [282, 183] on div "ILLEST TOO FAST TOO BAD TEE (GRAY / L) ₱599.00 ₱1598.00 Changed to Unedited ILL…" at bounding box center [275, 170] width 270 height 38
type input "499"
drag, startPoint x: 307, startPoint y: 222, endPoint x: 291, endPoint y: 224, distance: 16.0
click at [292, 223] on div "₱ 599" at bounding box center [315, 222] width 57 height 9
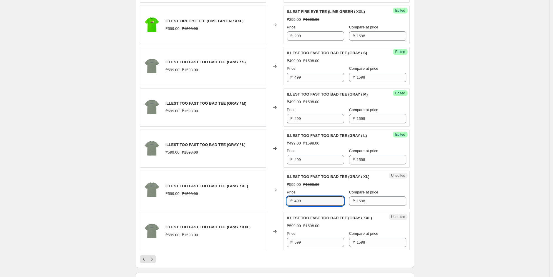
scroll to position [848, 0]
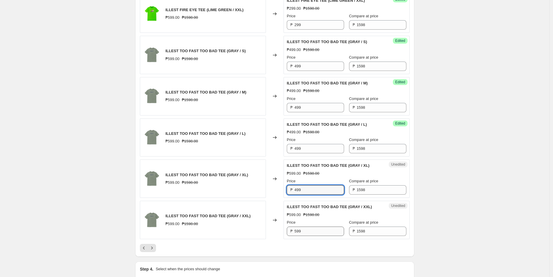
type input "499"
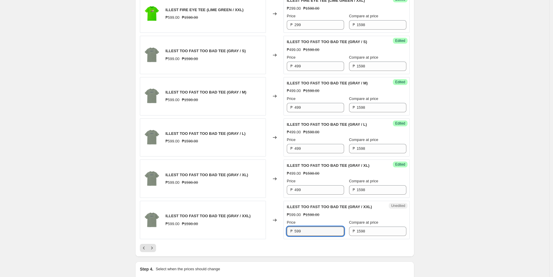
drag, startPoint x: 306, startPoint y: 233, endPoint x: 282, endPoint y: 230, distance: 23.6
click at [282, 230] on div "ILLEST TOO FAST TOO BAD TEE (GRAY / XXL) ₱599.00 ₱1598.00 Changed to Unedited I…" at bounding box center [275, 220] width 270 height 38
type input "499"
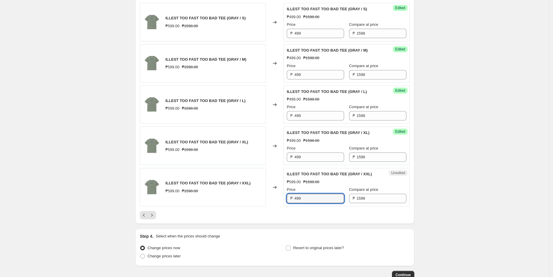
scroll to position [913, 0]
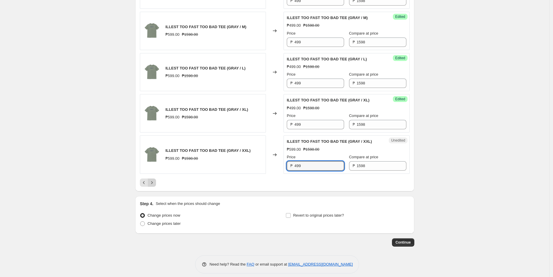
click at [153, 182] on icon "Next" at bounding box center [152, 183] width 6 height 6
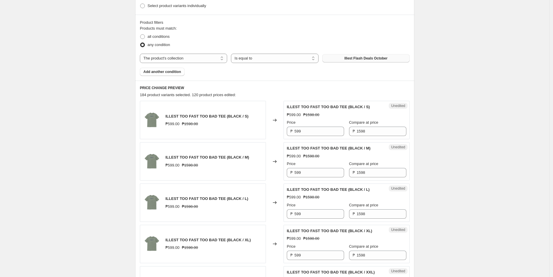
scroll to position [163, 0]
drag, startPoint x: 304, startPoint y: 130, endPoint x: 256, endPoint y: 116, distance: 49.7
click at [273, 127] on div "ILLEST TOO FAST TOO BAD TEE (BLACK / S) ₱599.00 ₱1598.00 Changed to Unedited IL…" at bounding box center [275, 120] width 270 height 38
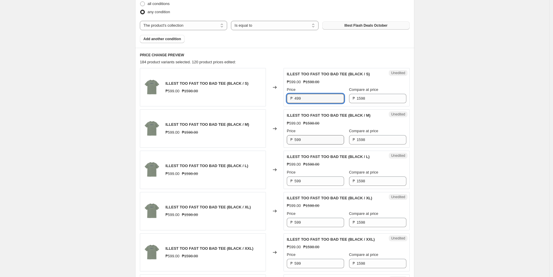
type input "499"
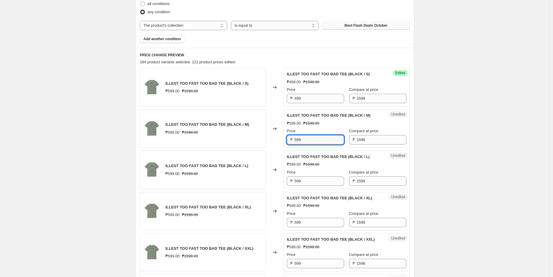
drag, startPoint x: 304, startPoint y: 139, endPoint x: 288, endPoint y: 139, distance: 15.9
click at [288, 139] on div "₱ 599" at bounding box center [315, 139] width 57 height 9
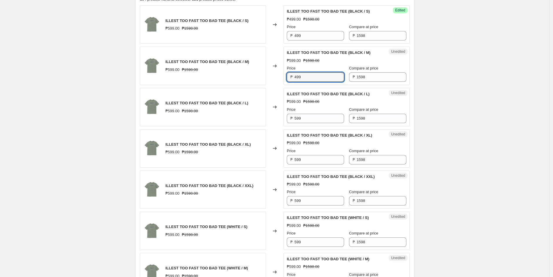
scroll to position [261, 0]
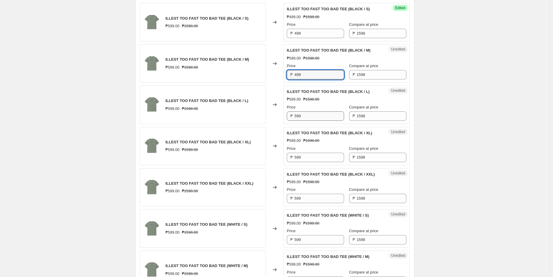
type input "499"
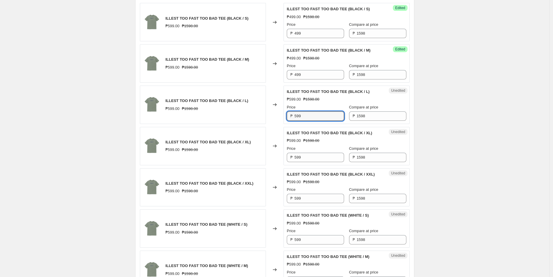
drag, startPoint x: 304, startPoint y: 117, endPoint x: 288, endPoint y: 120, distance: 16.8
click at [292, 117] on div "₱ 599" at bounding box center [315, 116] width 57 height 9
type input "499"
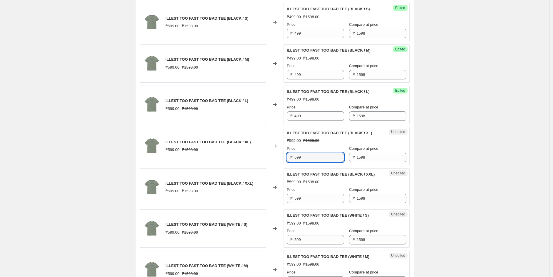
drag, startPoint x: 307, startPoint y: 157, endPoint x: 286, endPoint y: 157, distance: 20.3
click at [286, 157] on div "Unedited ILLEST TOO FAST TOO BAD TEE (BLACK / XL) ₱599.00 ₱1598.00 Price ₱ 599 …" at bounding box center [346, 146] width 126 height 38
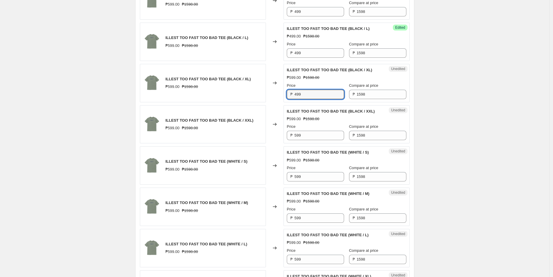
scroll to position [326, 0]
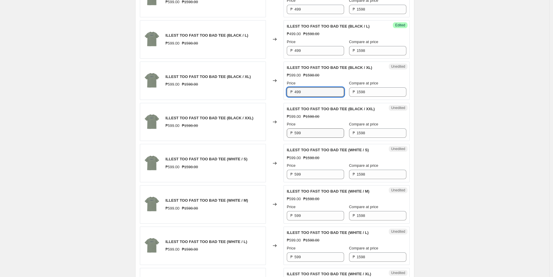
type input "499"
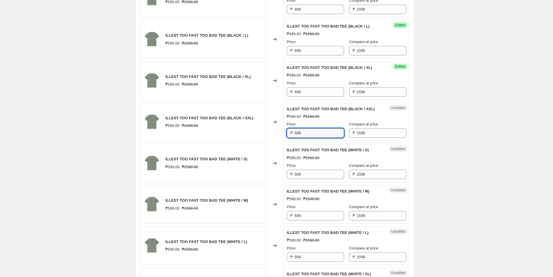
drag, startPoint x: 304, startPoint y: 134, endPoint x: 292, endPoint y: 134, distance: 12.4
click at [292, 134] on div "₱ 599" at bounding box center [315, 133] width 57 height 9
type input "499"
drag, startPoint x: 282, startPoint y: 174, endPoint x: 278, endPoint y: 167, distance: 7.8
click at [278, 173] on div "ILLEST TOO FAST TOO BAD TEE (WHITE / S) ₱599.00 ₱1598.00 Changed to Unedited IL…" at bounding box center [275, 163] width 270 height 38
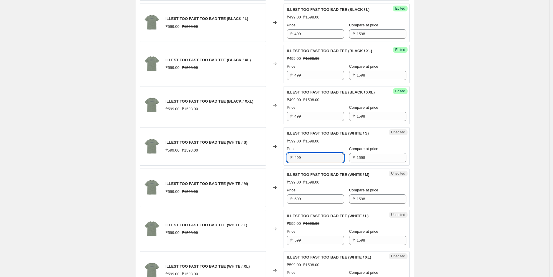
scroll to position [359, 0]
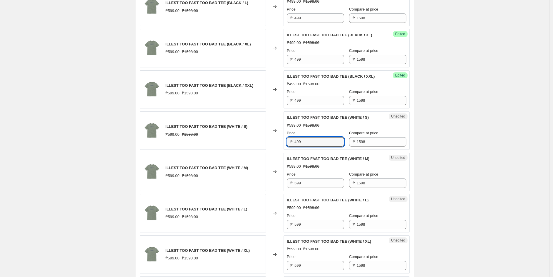
type input "499"
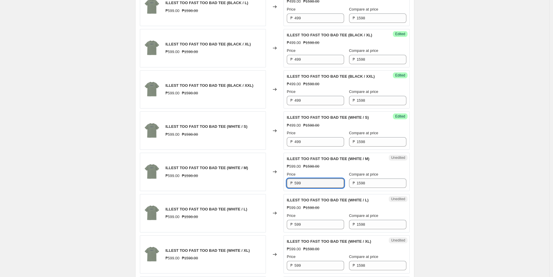
drag, startPoint x: 290, startPoint y: 183, endPoint x: 277, endPoint y: 183, distance: 12.9
click at [281, 183] on div "ILLEST TOO FAST TOO BAD TEE (WHITE / M) ₱599.00 ₱1598.00 Changed to Unedited IL…" at bounding box center [275, 172] width 270 height 38
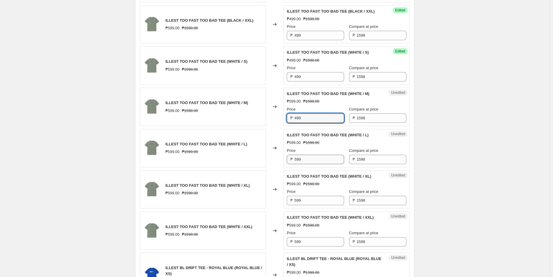
type input "499"
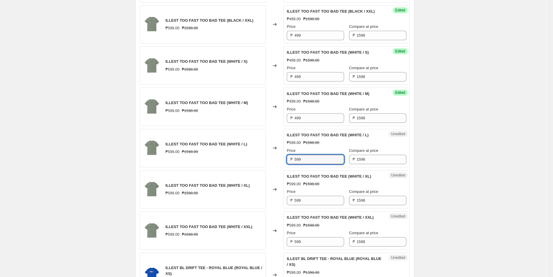
click at [276, 160] on div "ILLEST TOO FAST TOO BAD TEE (WHITE / L) ₱599.00 ₱1598.00 Changed to Unedited IL…" at bounding box center [275, 148] width 270 height 38
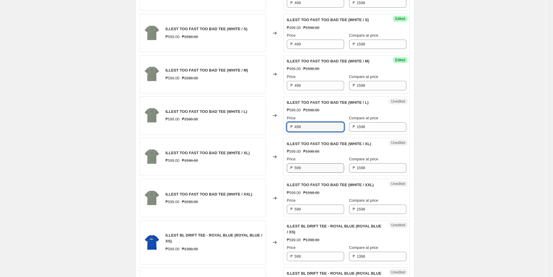
type input "499"
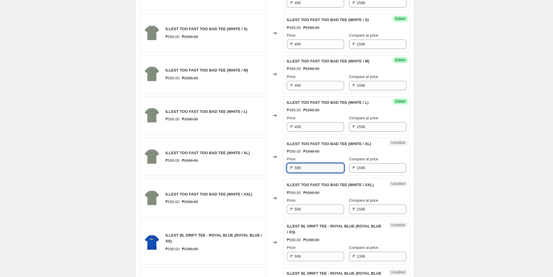
click at [281, 171] on div "ILLEST TOO FAST TOO BAD TEE (WHITE / XL) ₱599.00 ₱1598.00 Changed to Unedited I…" at bounding box center [275, 157] width 270 height 38
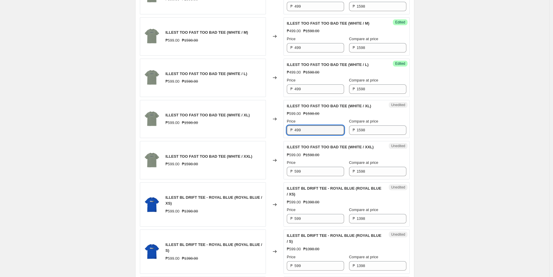
scroll to position [554, 0]
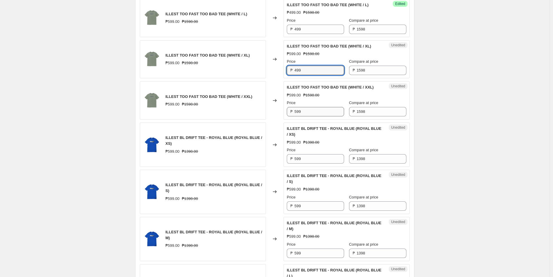
type input "499"
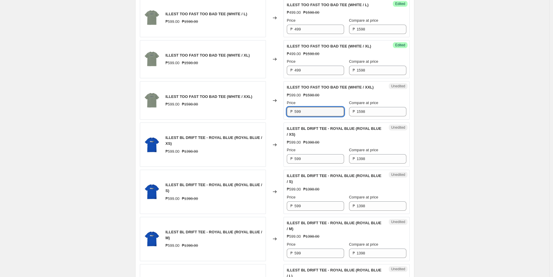
click at [270, 112] on div "ILLEST TOO FAST TOO BAD TEE (WHITE / XXL) ₱599.00 ₱1598.00 Changed to Unedited …" at bounding box center [275, 100] width 270 height 38
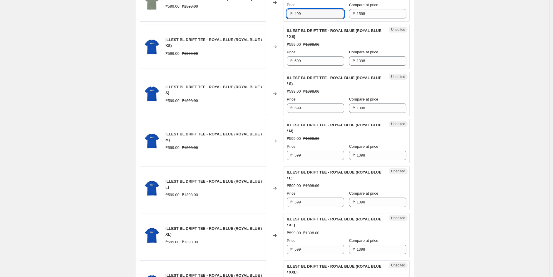
type input "499"
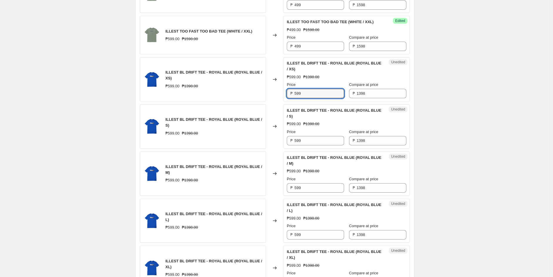
click at [274, 94] on div "ILLEST BL DRIFT TEE - ROYAL BLUE (ROYAL BLUE / XS) ₱599.00 ₱1398.00 Changed to …" at bounding box center [275, 79] width 270 height 44
type input "499"
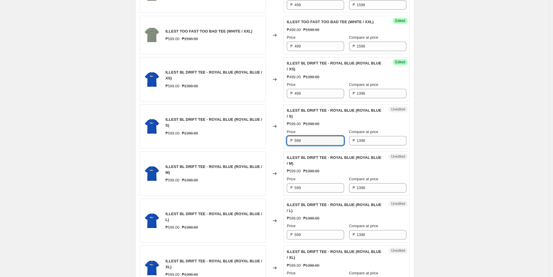
click at [273, 142] on div "ILLEST BL DRIFT TEE - ROYAL BLUE (ROYAL BLUE / S) ₱599.00 ₱1398.00 Changed to U…" at bounding box center [275, 127] width 270 height 44
type input "499"
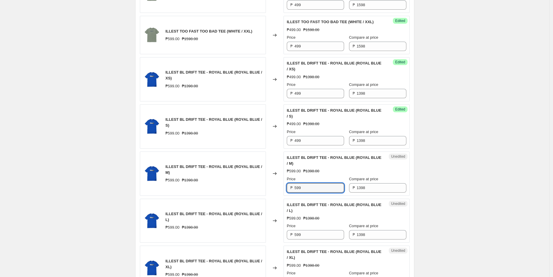
click at [284, 186] on div "ILLEST BL DRIFT TEE - ROYAL BLUE (ROYAL BLUE / M) ₱599.00 ₱1398.00 Changed to U…" at bounding box center [275, 174] width 270 height 44
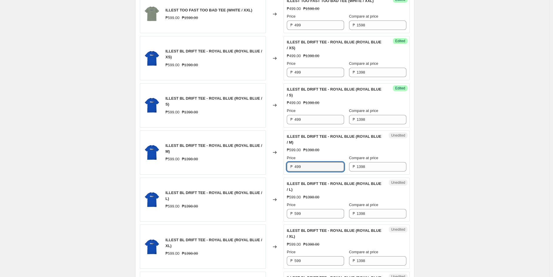
scroll to position [652, 0]
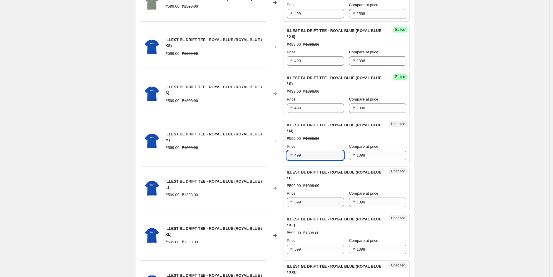
type input "499"
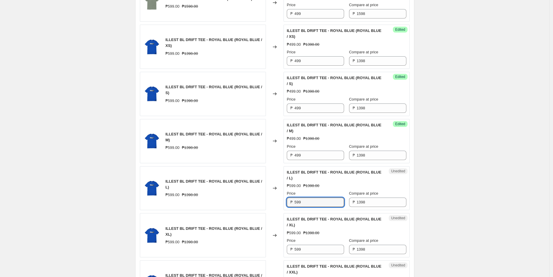
click at [279, 201] on div "ILLEST BL DRIFT TEE - ROYAL BLUE (ROYAL BLUE / L) ₱599.00 ₱1398.00 Changed to U…" at bounding box center [275, 188] width 270 height 44
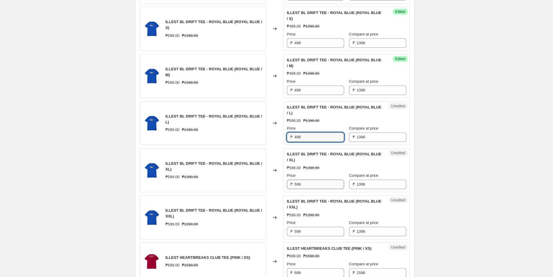
type input "499"
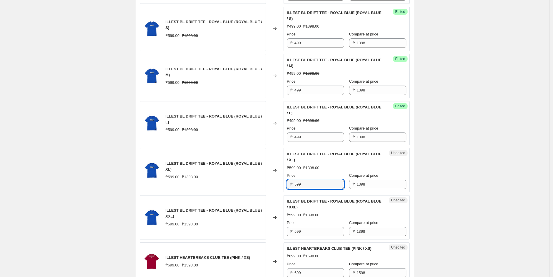
click at [284, 182] on div "ILLEST BL DRIFT TEE - ROYAL BLUE (ROYAL BLUE / XL) ₱599.00 ₱1398.00 Changed to …" at bounding box center [275, 170] width 270 height 44
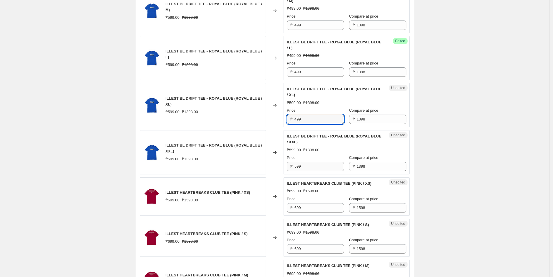
type input "499"
click at [289, 168] on div "₱ 599" at bounding box center [315, 166] width 57 height 9
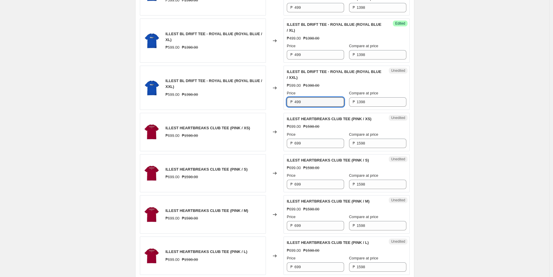
scroll to position [848, 0]
type input "499"
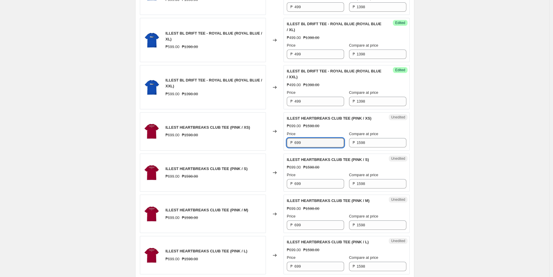
drag, startPoint x: 304, startPoint y: 143, endPoint x: 274, endPoint y: 143, distance: 29.9
click at [274, 143] on div "ILLEST HEARTBREAKS CLUB TEE (PINK / XS) ₱699.00 ₱1598.00 Changed to Unedited IL…" at bounding box center [275, 131] width 270 height 38
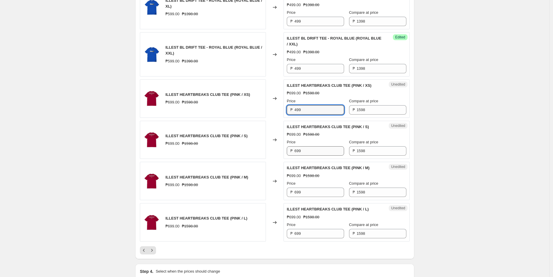
type input "499"
drag, startPoint x: 301, startPoint y: 152, endPoint x: 286, endPoint y: 152, distance: 15.0
click at [286, 152] on div "Unedited ILLEST HEARTBREAKS CLUB TEE (PINK / S) ₱699.00 ₱1598.00 Price ₱ 699 Co…" at bounding box center [346, 140] width 126 height 38
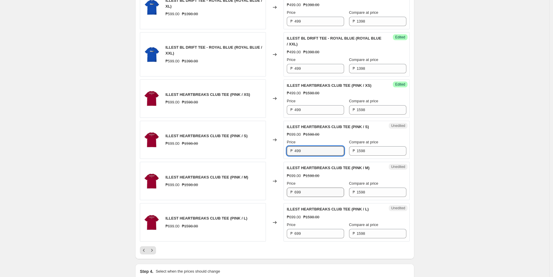
type input "499"
drag, startPoint x: 301, startPoint y: 193, endPoint x: 292, endPoint y: 194, distance: 9.4
click at [292, 194] on div "₱ 699" at bounding box center [315, 192] width 57 height 9
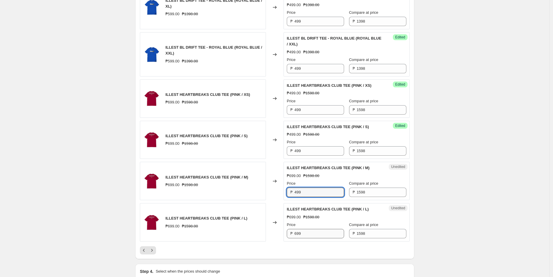
type input "499"
drag, startPoint x: 308, startPoint y: 236, endPoint x: 282, endPoint y: 238, distance: 26.5
click at [282, 236] on div "ILLEST HEARTBREAKS CLUB TEE (PINK / L) ₱699.00 ₱1598.00 Changed to Unedited ILL…" at bounding box center [275, 222] width 270 height 38
type input "499"
click at [153, 250] on icon "Next" at bounding box center [152, 251] width 6 height 6
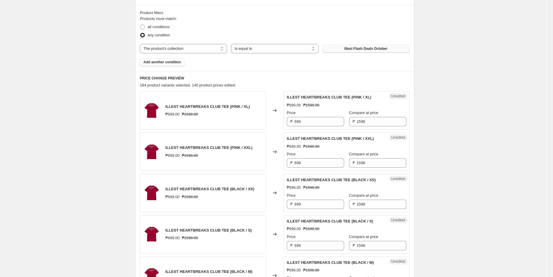
scroll to position [163, 0]
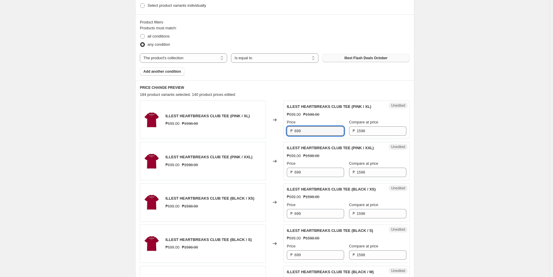
drag, startPoint x: 289, startPoint y: 129, endPoint x: 283, endPoint y: 130, distance: 5.6
click at [283, 130] on div "ILLEST HEARTBREAKS CLUB TEE (PINK / XL) ₱699.00 ₱1598.00 Changed to Unedited IL…" at bounding box center [275, 120] width 270 height 38
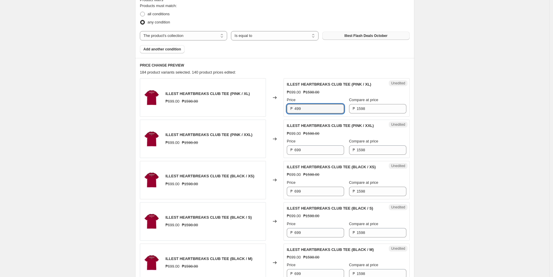
scroll to position [196, 0]
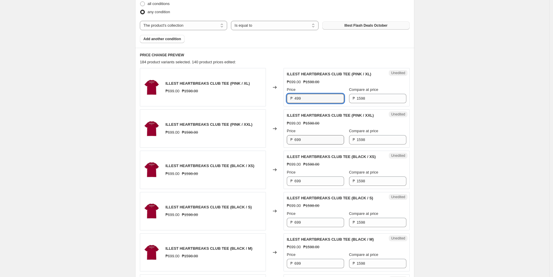
type input "499"
drag, startPoint x: 304, startPoint y: 139, endPoint x: 282, endPoint y: 140, distance: 21.7
click at [282, 140] on div "ILLEST HEARTBREAKS CLUB TEE (PINK / XXL) ₱699.00 ₱1598.00 Changed to Unedited I…" at bounding box center [275, 129] width 270 height 38
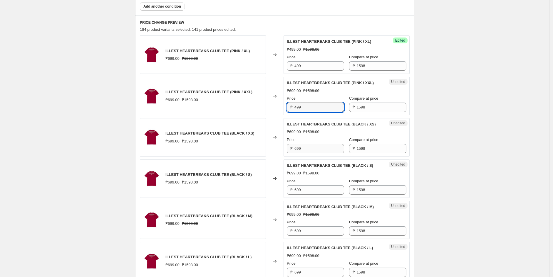
type input "499"
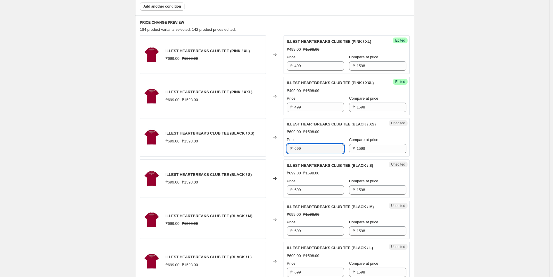
drag, startPoint x: 308, startPoint y: 150, endPoint x: 277, endPoint y: 148, distance: 30.6
click at [278, 148] on div "ILLEST HEARTBREAKS CLUB TEE (BLACK / XS) ₱699.00 ₱1598.00 Changed to Unedited I…" at bounding box center [275, 137] width 270 height 38
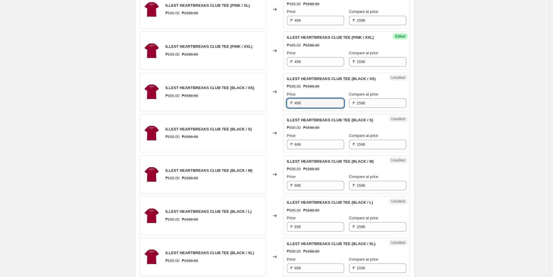
scroll to position [294, 0]
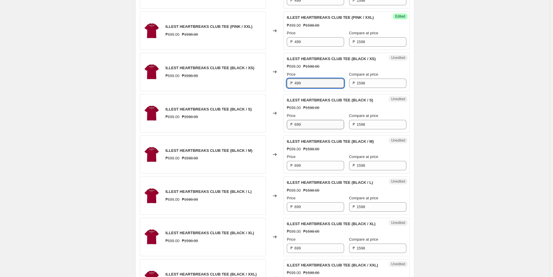
type input "499"
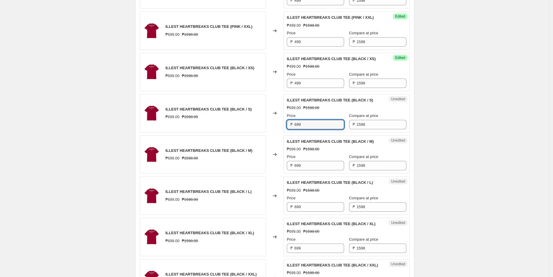
drag, startPoint x: 306, startPoint y: 123, endPoint x: 277, endPoint y: 124, distance: 29.1
click at [277, 123] on div "ILLEST HEARTBREAKS CLUB TEE (BLACK / S) ₱699.00 ₱1598.00 Changed to Unedited IL…" at bounding box center [275, 113] width 270 height 38
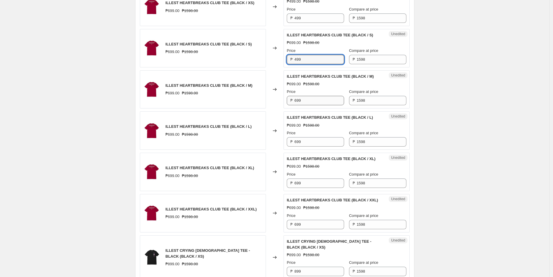
type input "499"
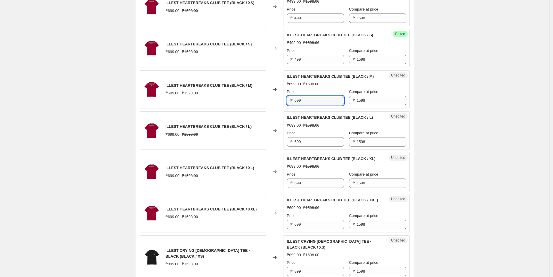
drag, startPoint x: 307, startPoint y: 102, endPoint x: 288, endPoint y: 103, distance: 19.1
click at [290, 101] on div "₱ 699" at bounding box center [315, 100] width 57 height 9
type input "499"
click at [285, 141] on div "Unedited ILLEST HEARTBREAKS CLUB TEE (BLACK / L) ₱699.00 ₱1598.00 Price ₱ 699 C…" at bounding box center [346, 131] width 126 height 38
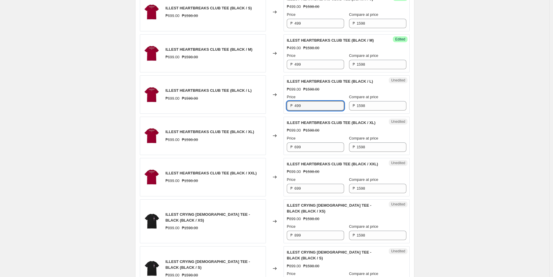
scroll to position [424, 0]
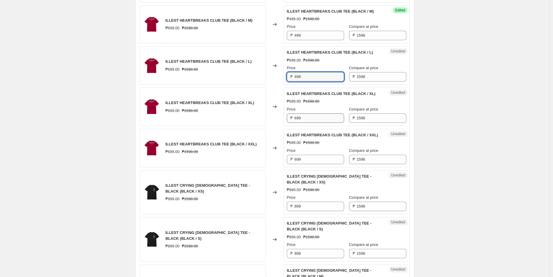
type input "499"
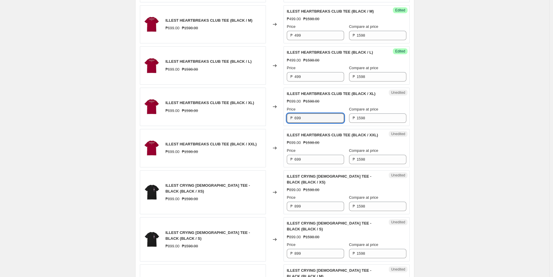
click at [279, 118] on div "ILLEST HEARTBREAKS CLUB TEE (BLACK / XL) ₱699.00 ₱1598.00 Changed to Unedited I…" at bounding box center [275, 107] width 270 height 38
type input "499"
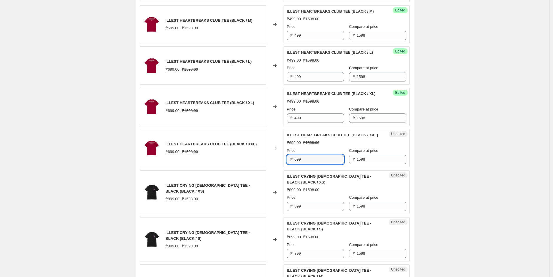
click at [287, 157] on div "Unedited ILLEST HEARTBREAKS CLUB TEE (BLACK / XXL) ₱699.00 ₱1598.00 Price ₱ 699…" at bounding box center [346, 148] width 126 height 38
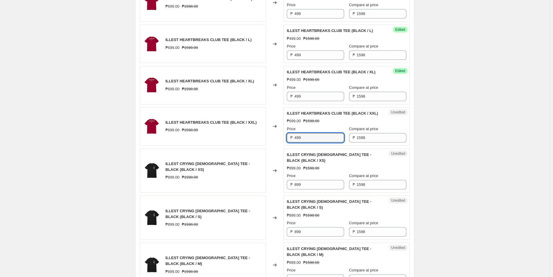
scroll to position [489, 0]
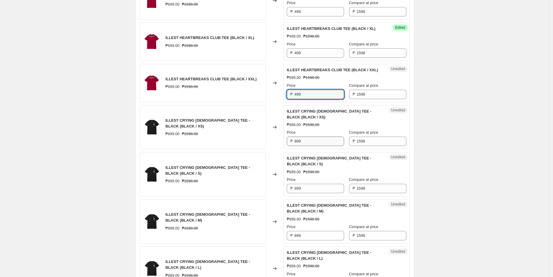
type input "499"
click at [284, 134] on div "ILLEST CRYING [DEMOGRAPHIC_DATA] TEE - BLACK (BLACK / XS) ₱899.00 ₱1598.00 Chan…" at bounding box center [275, 127] width 270 height 44
type input "499"
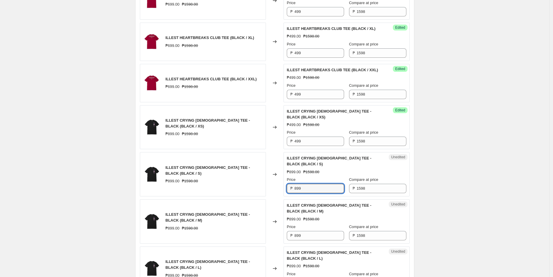
click at [279, 177] on div "ILLEST CRYING [DEMOGRAPHIC_DATA] TEE - BLACK (BLACK / S) ₱899.00 ₱1598.00 Chang…" at bounding box center [275, 174] width 270 height 44
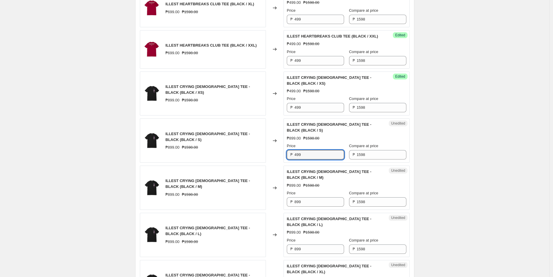
scroll to position [554, 0]
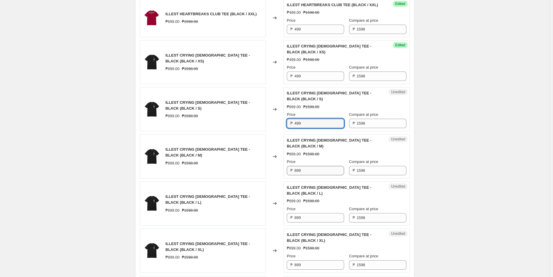
type input "499"
click at [260, 152] on div "ILLEST CRYING [DEMOGRAPHIC_DATA] TEE - BLACK (BLACK / M) ₱899.00 ₱1598.00 Chang…" at bounding box center [275, 156] width 270 height 44
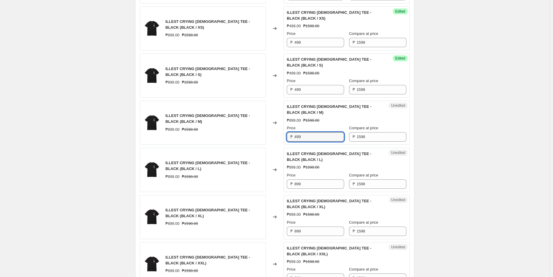
scroll to position [620, 0]
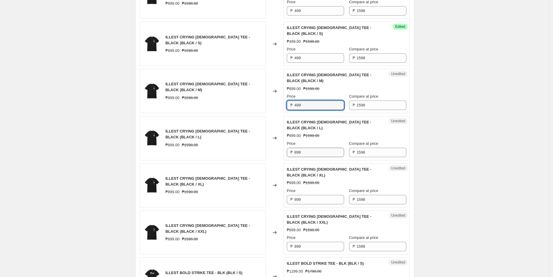
type input "499"
click at [277, 130] on div "ILLEST CRYING [DEMOGRAPHIC_DATA] TEE - BLACK (BLACK / L) ₱899.00 ₱1598.00 Chang…" at bounding box center [275, 138] width 270 height 44
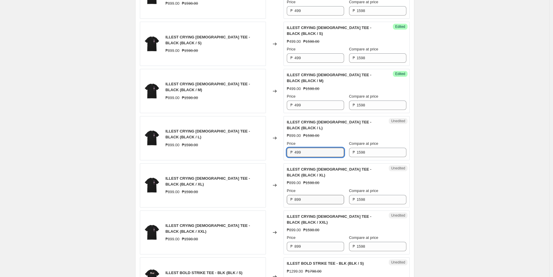
type input "499"
click at [290, 195] on div "₱ 899" at bounding box center [315, 199] width 57 height 9
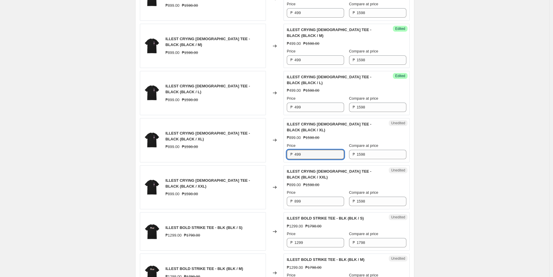
scroll to position [685, 0]
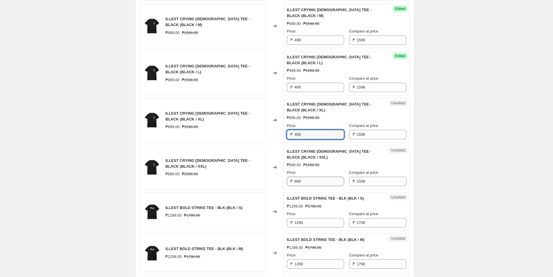
type input "499"
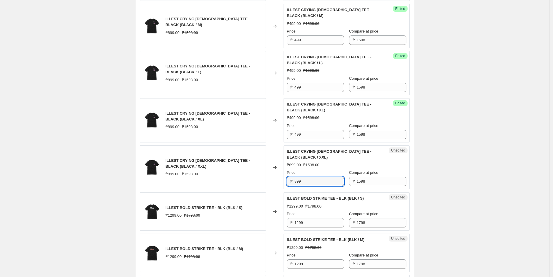
click at [283, 152] on div "ILLEST CRYING [DEMOGRAPHIC_DATA] TEE - BLACK (BLACK / XXL) ₱899.00 ₱1598.00 Cha…" at bounding box center [275, 168] width 270 height 44
type input "499"
click at [289, 218] on div "₱ 1299" at bounding box center [315, 222] width 57 height 9
type input "499"
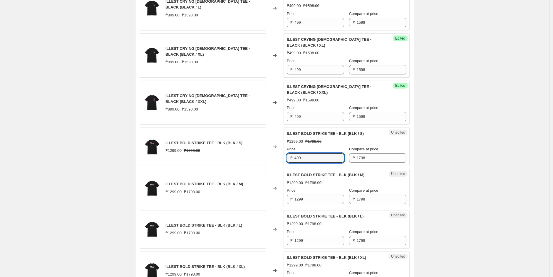
scroll to position [750, 0]
click at [286, 130] on div "Unedited ILLEST BOLD STRIKE TEE - BLK (BLK / S) ₱1299.00 ₱1798.00 Price ₱ 499 C…" at bounding box center [346, 146] width 126 height 38
click at [266, 131] on div "ILLEST BOLD STRIKE TEE - BLK (BLK / S) ₱1299.00 ₱1798.00 Changed to Unedited IL…" at bounding box center [275, 146] width 270 height 38
type input "899"
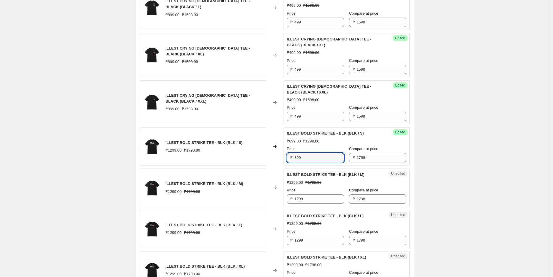
click at [275, 129] on div "ILLEST BOLD STRIKE TEE - BLK (BLK / S) ₱1299.00 ₱1798.00 Changed to Success Edi…" at bounding box center [275, 146] width 270 height 38
click at [289, 195] on div "₱ 1299" at bounding box center [315, 199] width 57 height 9
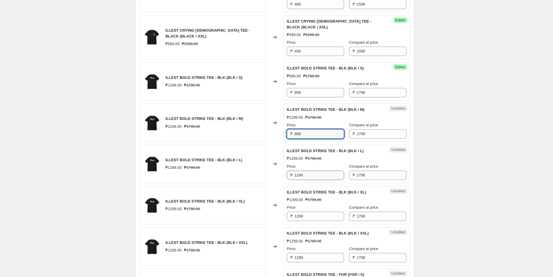
type input "899"
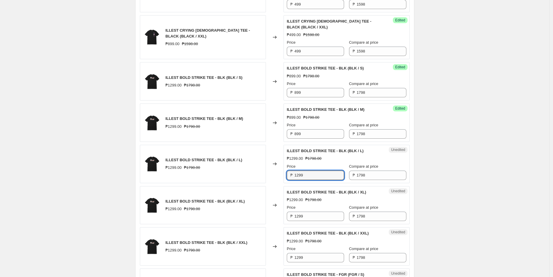
click at [289, 171] on div "₱ 1299" at bounding box center [315, 175] width 57 height 9
type input "899"
click at [297, 212] on input "1299" at bounding box center [319, 216] width 50 height 9
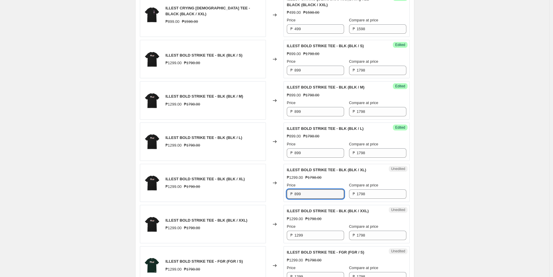
scroll to position [848, 0]
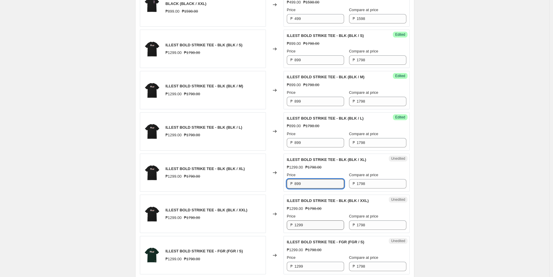
type input "899"
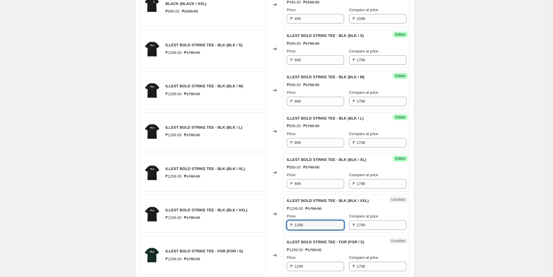
click at [277, 197] on div "ILLEST BOLD STRIKE TEE - BLK (BLK / XXL) ₱1299.00 ₱1798.00 Changed to Unedited …" at bounding box center [275, 214] width 270 height 38
type input "899"
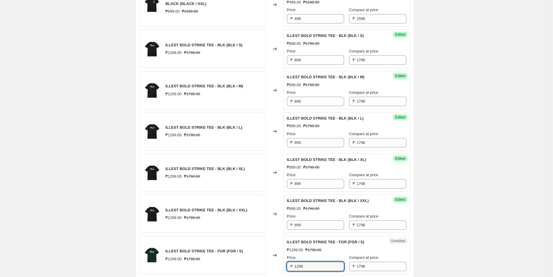
click at [280, 236] on div "ILLEST BOLD STRIKE TEE - FGR (FGR / S) ₱1299.00 ₱1798.00 Changed to Unedited IL…" at bounding box center [275, 255] width 270 height 38
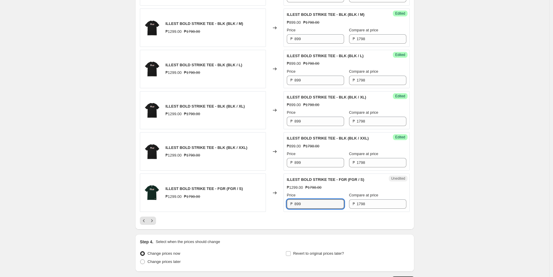
scroll to position [925, 0]
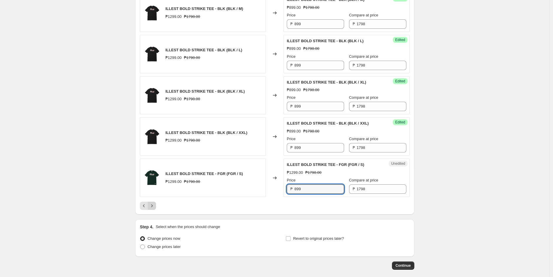
type input "899"
click at [155, 203] on icon "Next" at bounding box center [152, 206] width 6 height 6
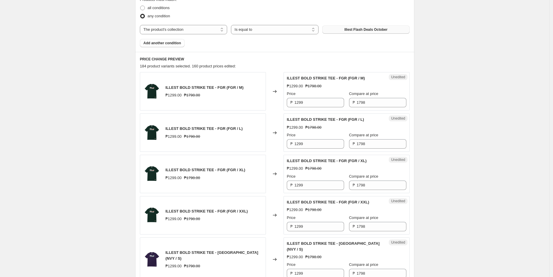
scroll to position [202, 0]
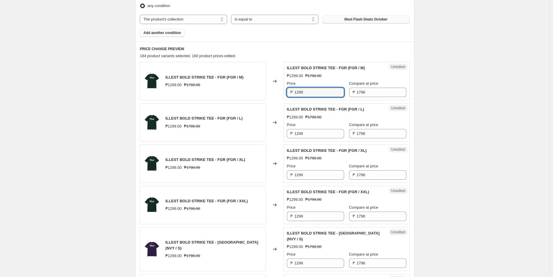
click at [291, 92] on div "₱ 1299" at bounding box center [315, 92] width 57 height 9
type input "899"
click at [286, 133] on div "Unedited ILLEST BOLD STRIKE TEE - FGR (FGR / L) ₱1299.00 ₱1798.00 Price ₱ 1299 …" at bounding box center [346, 122] width 126 height 38
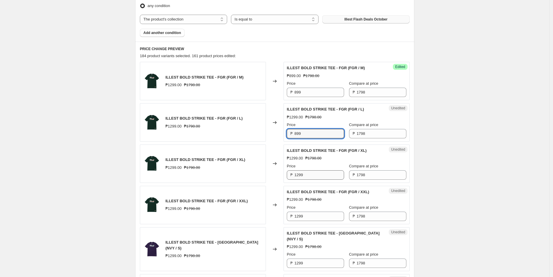
type input "899"
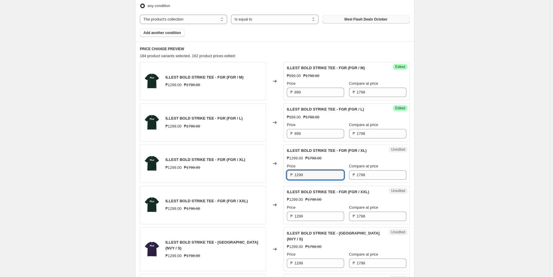
click at [286, 173] on div "Unedited ILLEST BOLD STRIKE TEE - FGR (FGR / XL) ₱1299.00 ₱1798.00 Price ₱ 1299…" at bounding box center [346, 164] width 126 height 38
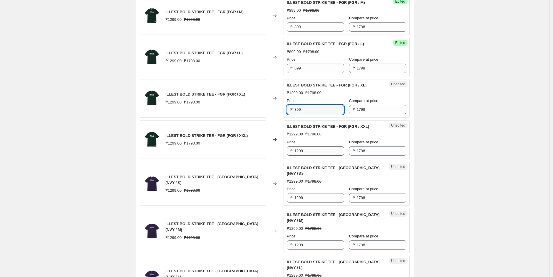
type input "899"
click at [285, 155] on div "Unedited ILLEST BOLD STRIKE TEE - FGR (FGR / XXL) ₱1299.00 ₱1798.00 Price ₱ 129…" at bounding box center [346, 140] width 126 height 38
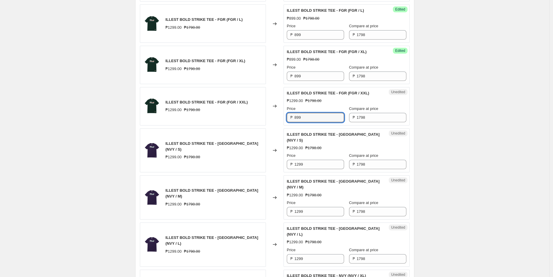
scroll to position [332, 0]
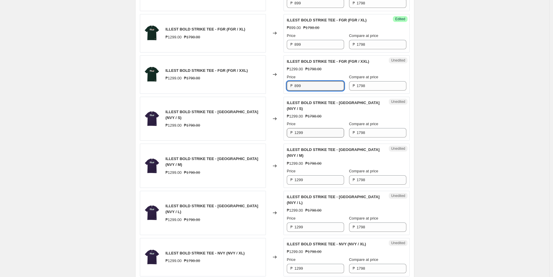
type input "899"
click at [290, 129] on div "₱ 1299" at bounding box center [315, 132] width 57 height 9
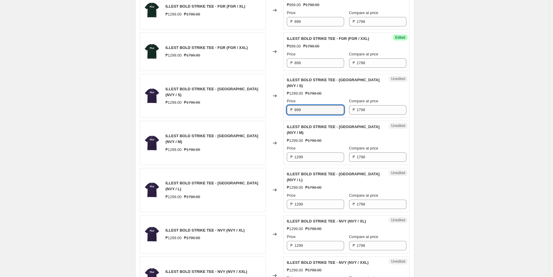
scroll to position [365, 0]
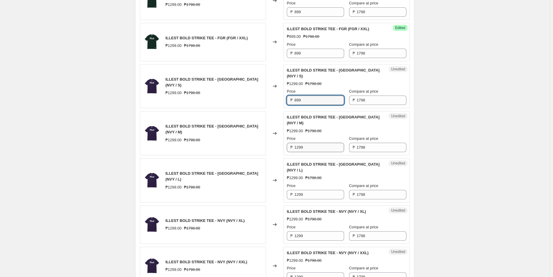
type input "899"
click at [286, 135] on div "Unedited ILLEST BOLD STRIKE TEE - NVY (NVY / M) ₱1299.00 ₱1798.00 Price ₱ 1299 …" at bounding box center [346, 133] width 126 height 44
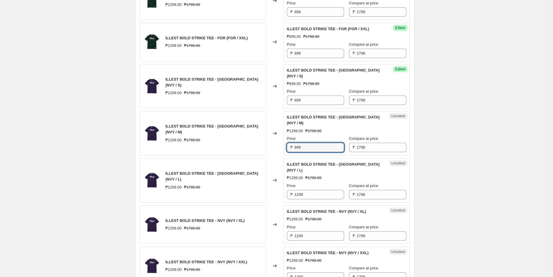
type input "899"
click at [281, 176] on div "ILLEST BOLD STRIKE TEE - NVY (NVY / L) ₱1299.00 ₱1798.00 Changed to Unedited IL…" at bounding box center [275, 181] width 270 height 44
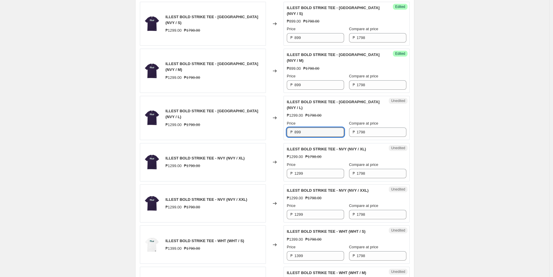
scroll to position [430, 0]
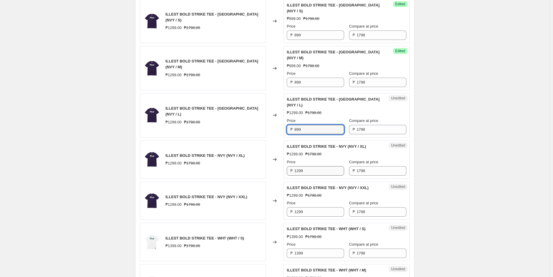
type input "899"
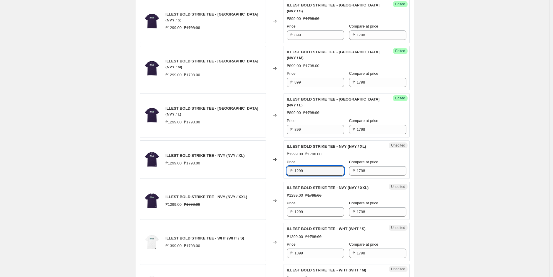
click at [289, 166] on div "₱ 1299" at bounding box center [315, 170] width 57 height 9
type input "899"
click at [292, 208] on div "₱ 1299" at bounding box center [315, 212] width 57 height 9
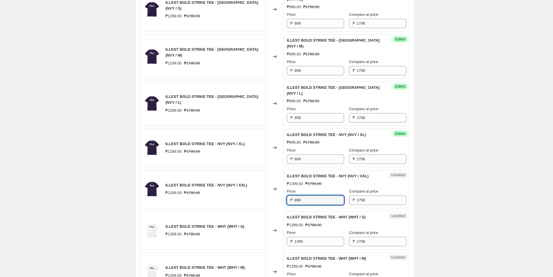
scroll to position [463, 0]
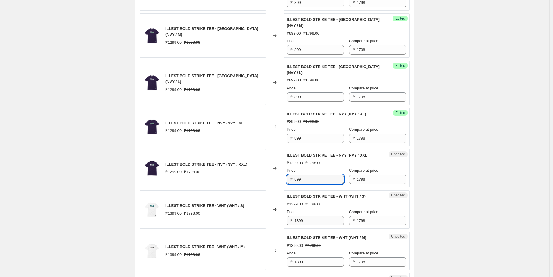
type input "899"
click at [295, 216] on input "1399" at bounding box center [319, 220] width 50 height 9
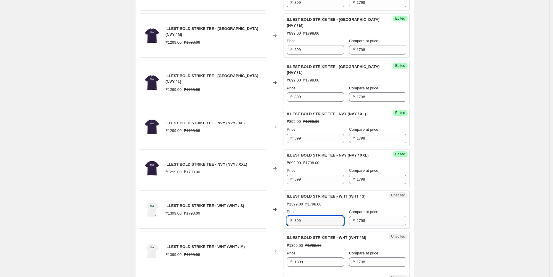
scroll to position [528, 0]
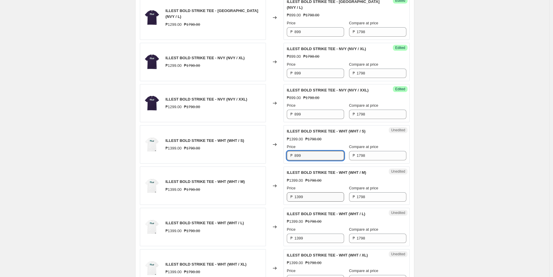
type input "899"
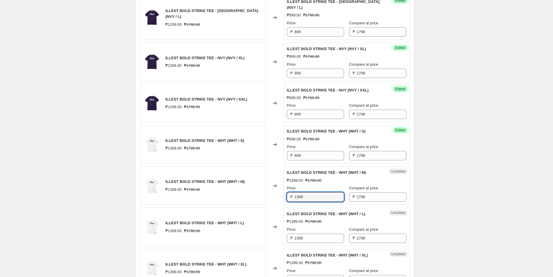
click at [289, 193] on div "₱ 1399" at bounding box center [315, 197] width 57 height 9
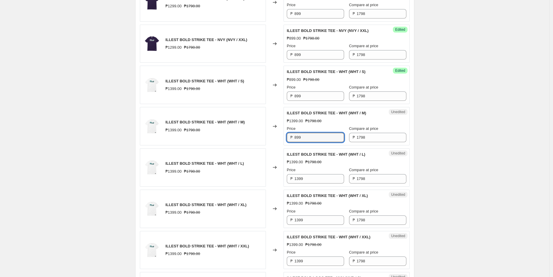
scroll to position [593, 0]
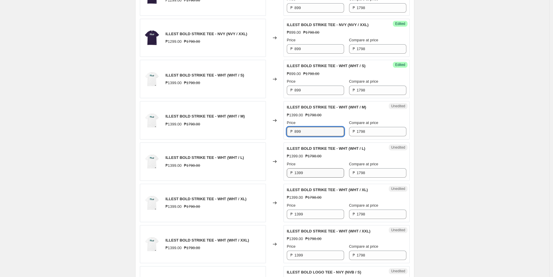
type input "899"
click at [297, 169] on input "1399" at bounding box center [319, 173] width 50 height 9
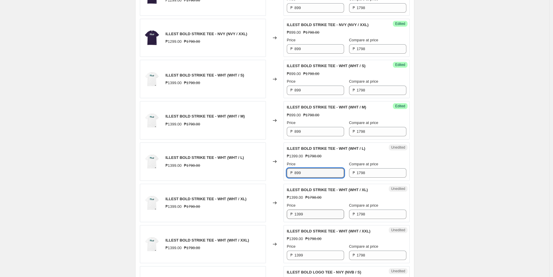
type input "899"
click at [288, 210] on div "₱ 1399" at bounding box center [315, 214] width 57 height 9
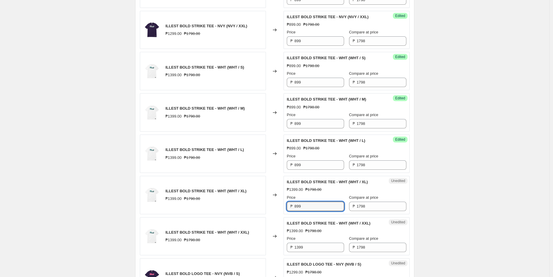
scroll to position [626, 0]
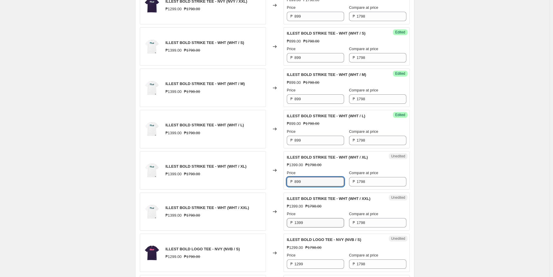
type input "899"
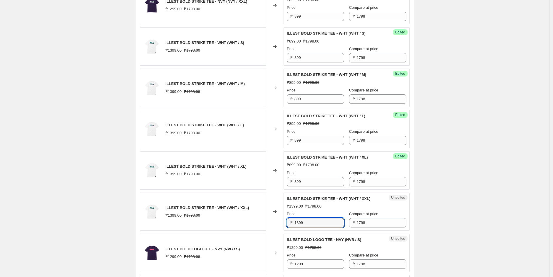
click at [283, 202] on div "ILLEST BOLD STRIKE TEE - WHT (WHT / XXL) ₱1399.00 ₱1798.00 Changed to Unedited …" at bounding box center [275, 212] width 270 height 38
type input "899"
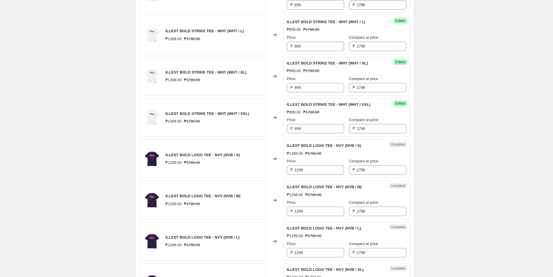
scroll to position [724, 0]
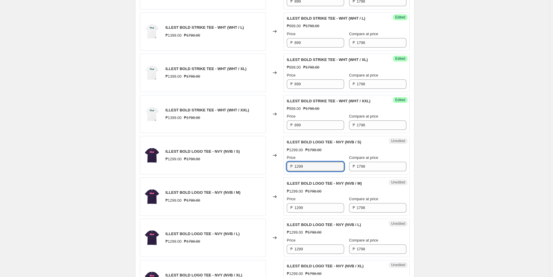
drag, startPoint x: 312, startPoint y: 152, endPoint x: 265, endPoint y: 149, distance: 47.1
click at [265, 149] on div "ILLEST BOLD LOGO TEE - NVY (NVB / S) ₱1299.00 ₱1798.00 Changed to Unedited ILLE…" at bounding box center [275, 155] width 270 height 38
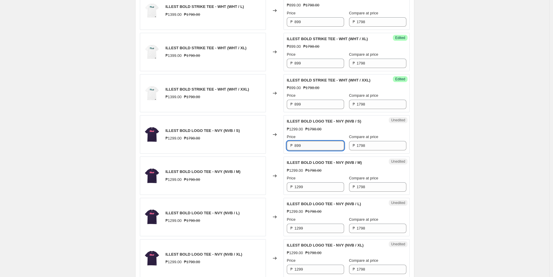
scroll to position [789, 0]
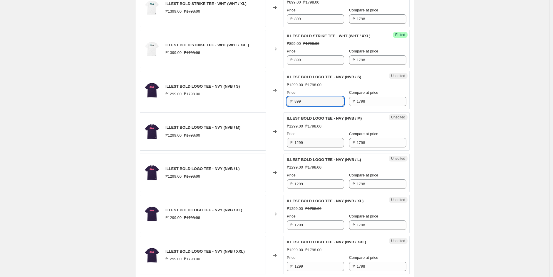
type input "899"
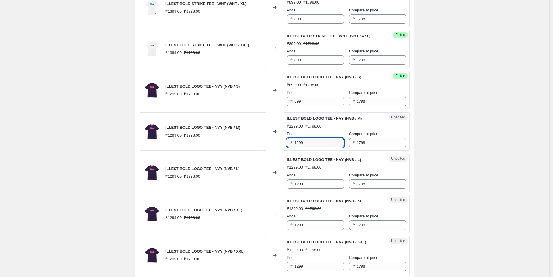
drag, startPoint x: 307, startPoint y: 126, endPoint x: 277, endPoint y: 124, distance: 29.1
click at [278, 124] on div "ILLEST BOLD LOGO TEE - NVY (NVB / M) ₱1299.00 ₱1798.00 Changed to Unedited ILLE…" at bounding box center [275, 131] width 270 height 38
type input "899"
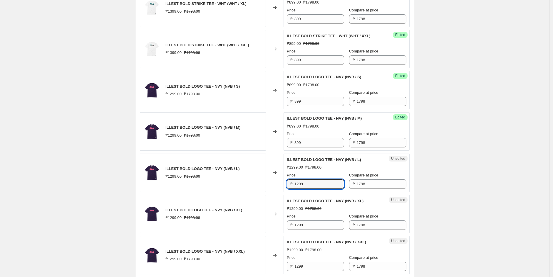
drag, startPoint x: 301, startPoint y: 168, endPoint x: 282, endPoint y: 168, distance: 19.4
click at [283, 168] on div "ILLEST BOLD LOGO TEE - NVY (NVB / L) ₱1299.00 ₱1798.00 Changed to Unedited ILLE…" at bounding box center [275, 173] width 270 height 38
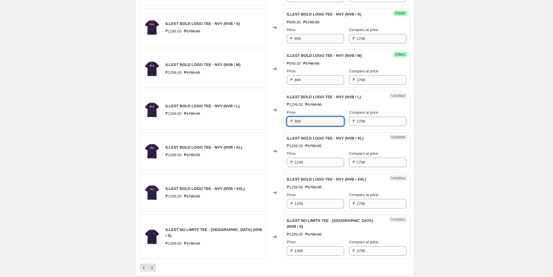
scroll to position [854, 0]
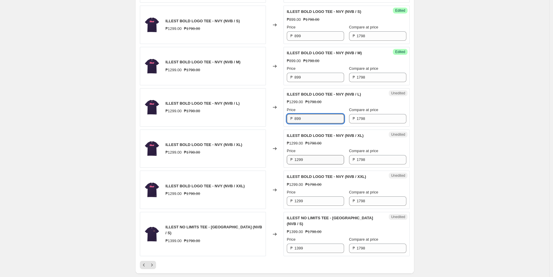
type input "899"
drag, startPoint x: 306, startPoint y: 145, endPoint x: 287, endPoint y: 142, distance: 19.3
click at [287, 142] on div "Unedited ILLEST BOLD LOGO TEE - NVY (NVB / XL) ₱1299.00 ₱1798.00 Price ₱ 1299 C…" at bounding box center [346, 149] width 126 height 38
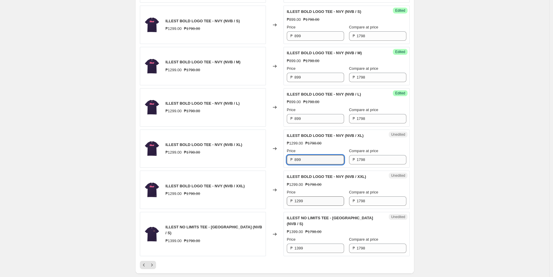
type input "899"
click at [289, 197] on div "₱ 1299" at bounding box center [315, 201] width 57 height 9
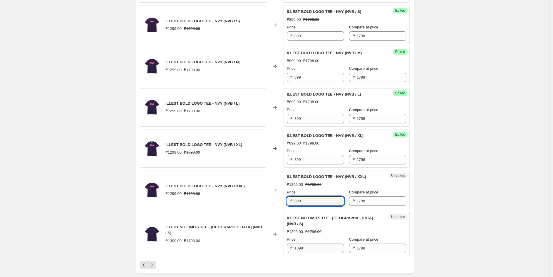
type input "899"
drag, startPoint x: 312, startPoint y: 226, endPoint x: 277, endPoint y: 219, distance: 35.6
click at [277, 219] on div "ILLEST NO LIMITS TEE - NVY (NVB / S) ₱1399.00 ₱1798.00 Changed to Unedited ILLE…" at bounding box center [275, 234] width 270 height 44
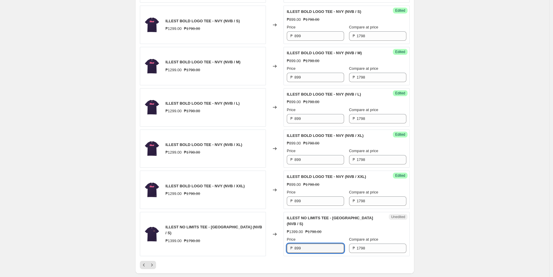
type input "899"
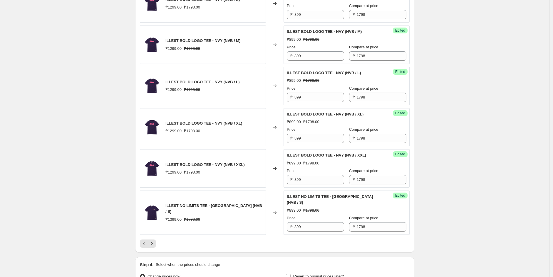
scroll to position [887, 0]
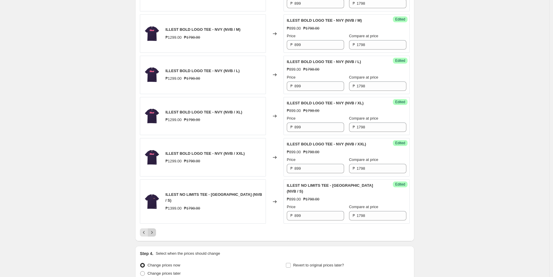
click at [155, 230] on icon "Next" at bounding box center [152, 233] width 6 height 6
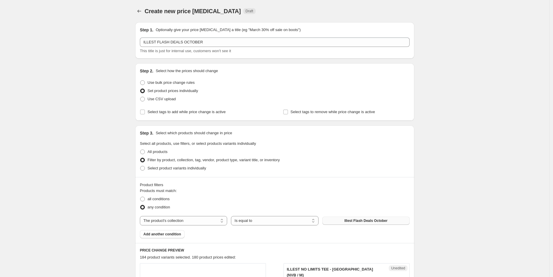
scroll to position [130, 0]
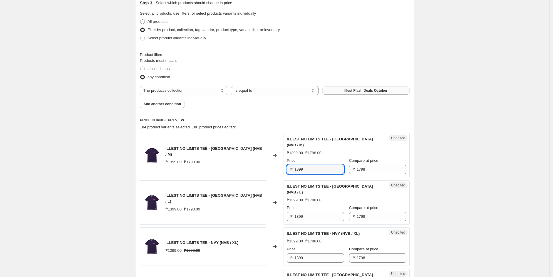
drag, startPoint x: 304, startPoint y: 165, endPoint x: 274, endPoint y: 165, distance: 29.4
click at [274, 165] on div "ILLEST NO LIMITS TEE - NVY (NVB / M) ₱1399.00 ₱1798.00 Changed to Unedited ILLE…" at bounding box center [275, 155] width 270 height 44
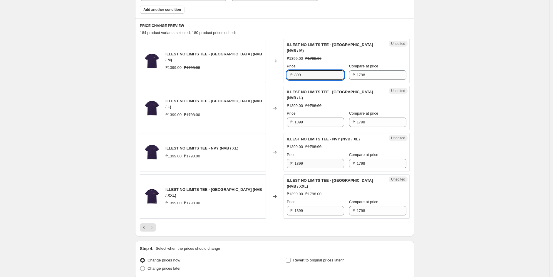
scroll to position [228, 0]
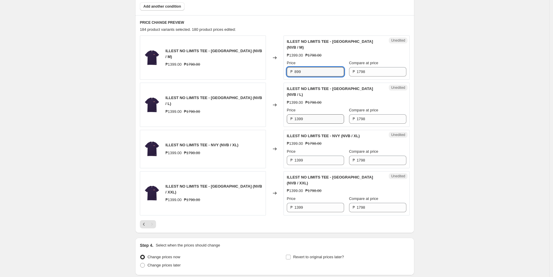
type input "899"
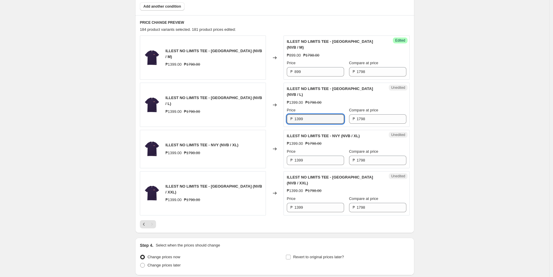
drag, startPoint x: 307, startPoint y: 107, endPoint x: 277, endPoint y: 104, distance: 30.2
click at [277, 104] on div "ILLEST NO LIMITS TEE - NVY (NVB / L) ₱1399.00 ₱1798.00 Changed to Unedited ILLE…" at bounding box center [275, 105] width 270 height 44
type input "899"
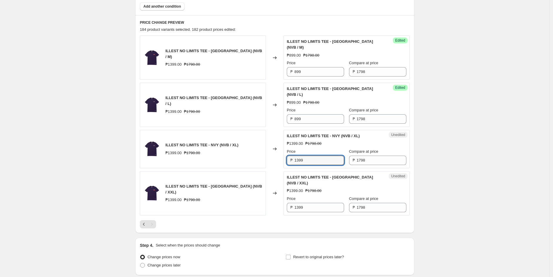
drag, startPoint x: 298, startPoint y: 149, endPoint x: 296, endPoint y: 160, distance: 11.7
click at [294, 156] on div "₱ 1399" at bounding box center [315, 160] width 57 height 9
type input "899"
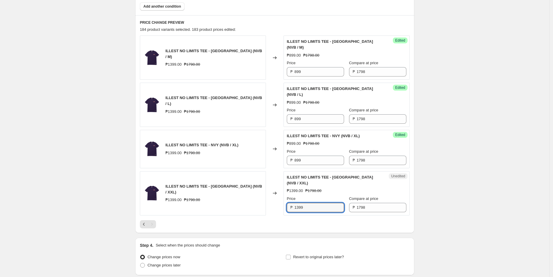
drag, startPoint x: 296, startPoint y: 189, endPoint x: 275, endPoint y: 190, distance: 20.3
click at [286, 189] on div "Unedited ILLEST NO LIMITS TEE - NVY (NVB / XXL) ₱1399.00 ₱1798.00 Price ₱ 1399 …" at bounding box center [346, 193] width 126 height 44
type input "899"
click at [39, 109] on div "Create new price [MEDICAL_DATA]. This page is ready Create new price [MEDICAL_D…" at bounding box center [274, 48] width 549 height 553
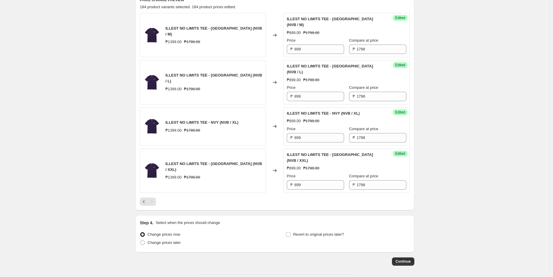
scroll to position [257, 0]
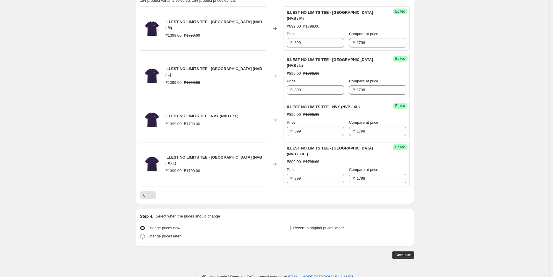
click at [165, 234] on span "Change prices later" at bounding box center [163, 236] width 33 height 4
click at [140, 234] on input "Change prices later" at bounding box center [140, 234] width 0 height 0
radio input "true"
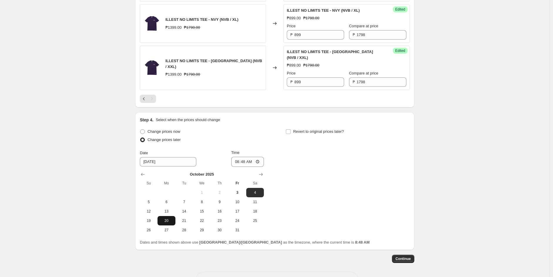
scroll to position [355, 0]
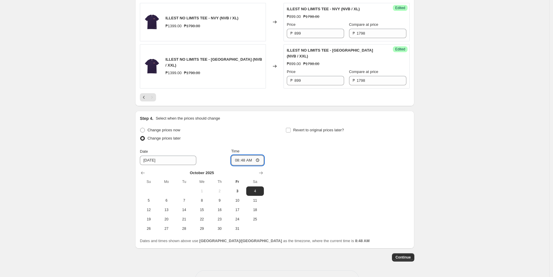
click at [253, 156] on input "08:48" at bounding box center [247, 161] width 33 height 10
click at [255, 189] on span "4" at bounding box center [254, 191] width 13 height 5
click at [244, 224] on button "31" at bounding box center [237, 228] width 18 height 9
click at [258, 189] on span "4" at bounding box center [254, 191] width 13 height 5
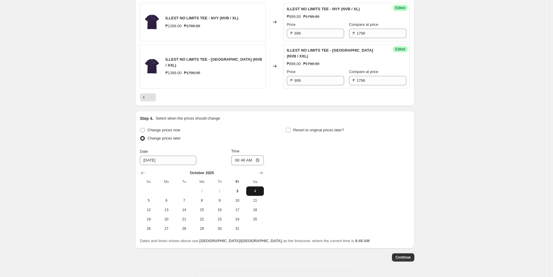
click at [258, 189] on span "4" at bounding box center [254, 191] width 13 height 5
click at [262, 170] on icon "Show next month, November 2025" at bounding box center [261, 173] width 6 height 6
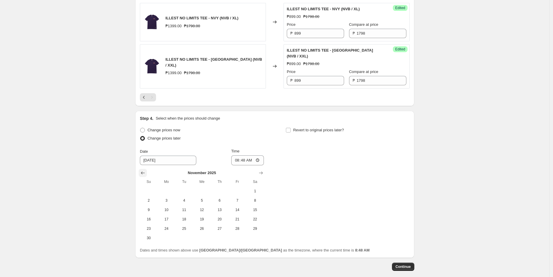
click at [142, 170] on icon "Show previous month, October 2025" at bounding box center [143, 173] width 6 height 6
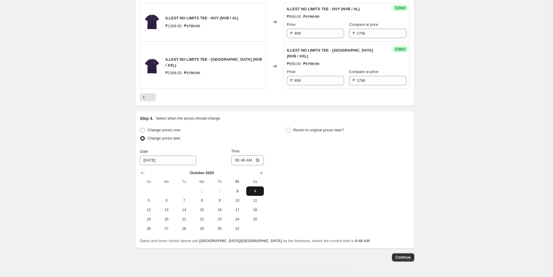
click at [253, 189] on span "4" at bounding box center [254, 191] width 13 height 5
click at [244, 187] on button "3" at bounding box center [237, 191] width 18 height 9
type input "[DATE]"
click at [157, 128] on span "Change prices now" at bounding box center [163, 130] width 33 height 4
click at [140, 128] on input "Change prices now" at bounding box center [140, 128] width 0 height 0
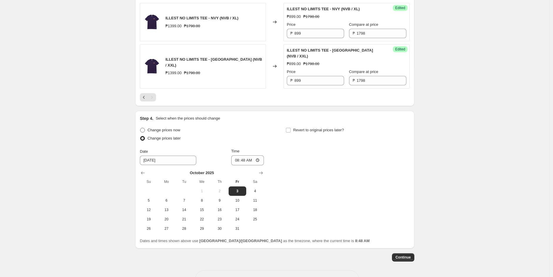
radio input "true"
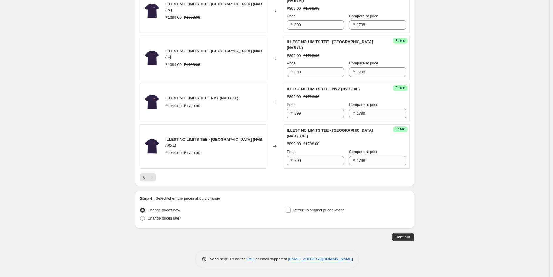
scroll to position [257, 0]
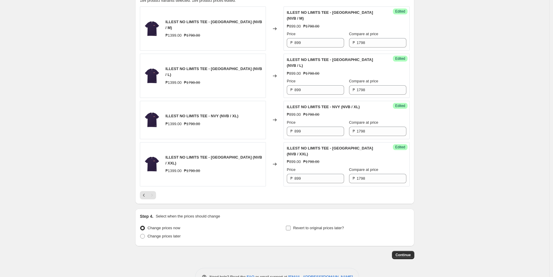
click at [290, 226] on input "Revert to original prices later?" at bounding box center [288, 228] width 5 height 5
checkbox input "true"
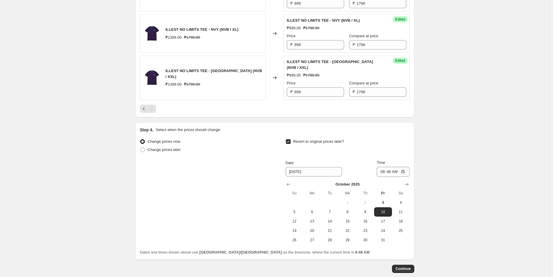
scroll to position [355, 0]
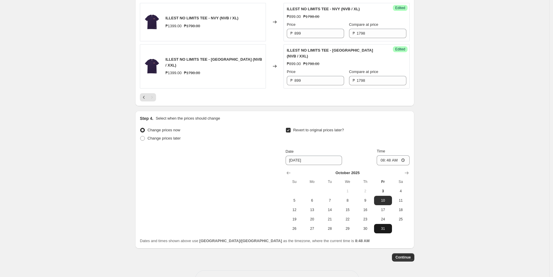
click at [384, 227] on span "31" at bounding box center [382, 229] width 13 height 5
type input "[DATE]"
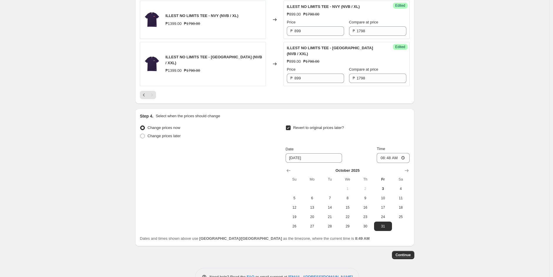
drag, startPoint x: 399, startPoint y: 143, endPoint x: 396, endPoint y: 141, distance: 3.8
click at [398, 153] on input "08:48" at bounding box center [392, 158] width 33 height 10
click at [388, 153] on input "08:48" at bounding box center [392, 158] width 33 height 10
click at [383, 153] on input "08:48" at bounding box center [392, 158] width 33 height 10
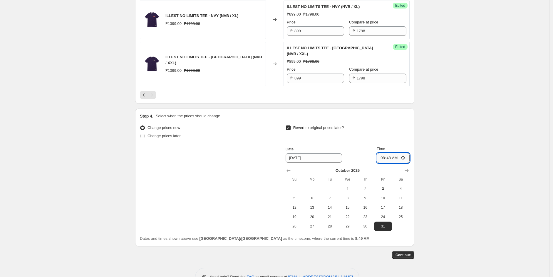
click at [399, 153] on input "08:48" at bounding box center [392, 158] width 33 height 10
click at [404, 153] on input "08:48" at bounding box center [392, 158] width 33 height 10
click at [398, 153] on input "11:59" at bounding box center [392, 158] width 33 height 10
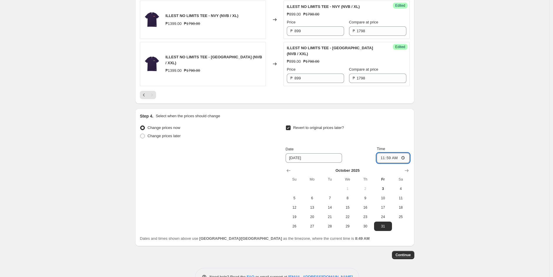
click at [398, 153] on input "11:59" at bounding box center [392, 158] width 33 height 10
type input "23:59"
click at [409, 253] on span "Continue" at bounding box center [402, 255] width 15 height 5
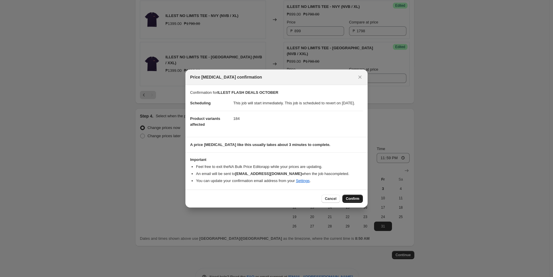
drag, startPoint x: 349, startPoint y: 201, endPoint x: 346, endPoint y: 201, distance: 3.9
click at [349, 201] on span "Confirm" at bounding box center [353, 199] width 14 height 5
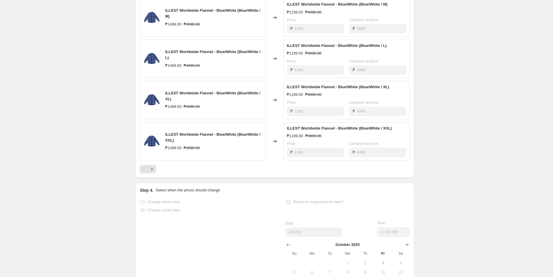
scroll to position [392, 0]
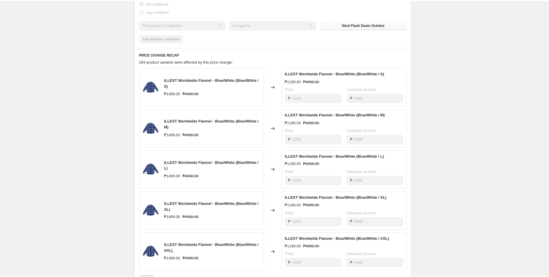
scroll to position [262, 0]
drag, startPoint x: 26, startPoint y: 75, endPoint x: 20, endPoint y: 76, distance: 6.5
click at [25, 75] on div "ILLEST FLASH DEALS OCTOBER. This page is ready ILLEST FLASH DEALS OCTOBER Succe…" at bounding box center [274, 103] width 549 height 730
